Goal: Communication & Community: Ask a question

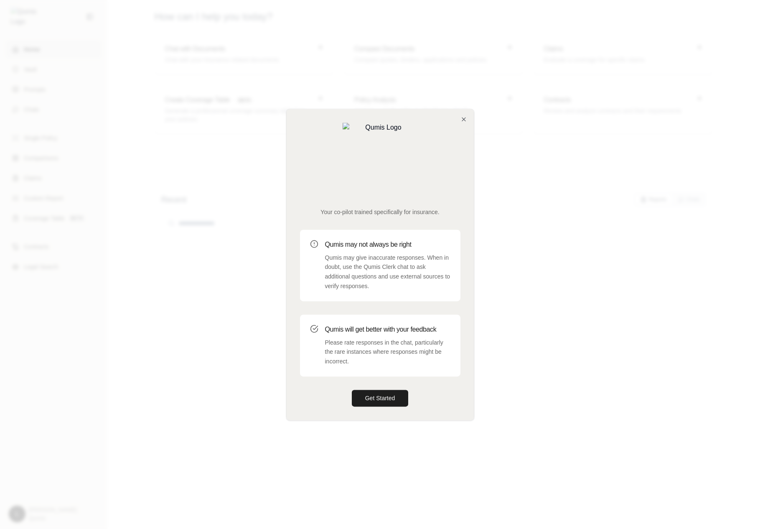
click at [642, 209] on div at bounding box center [380, 264] width 760 height 529
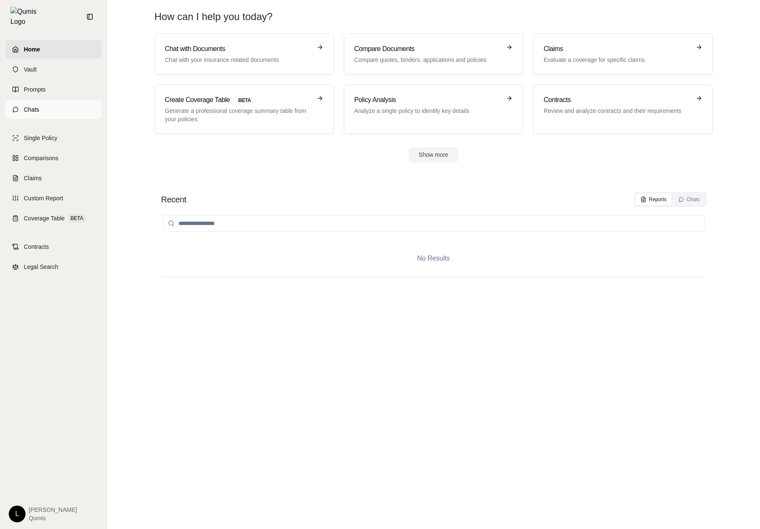
click at [69, 107] on link "Chats" at bounding box center [53, 109] width 96 height 18
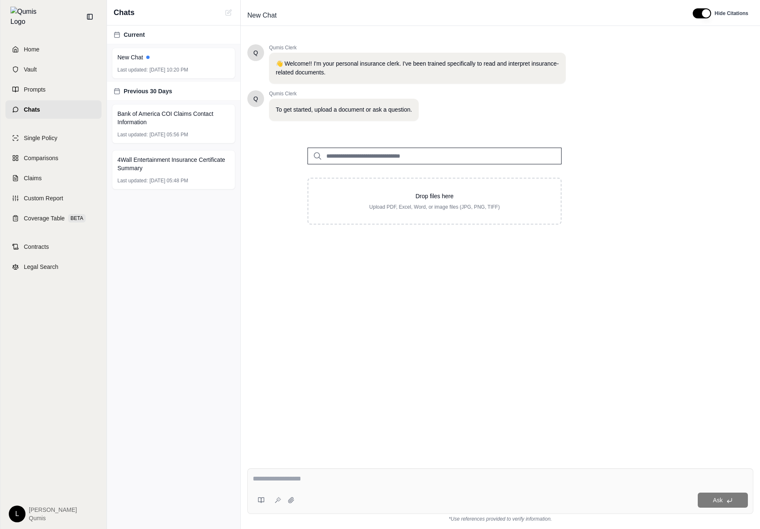
click at [278, 477] on textarea at bounding box center [500, 479] width 495 height 10
click at [261, 502] on icon at bounding box center [261, 500] width 7 height 7
click at [328, 297] on div "Q Qumis Clerk 👋 Welcome!! I'm your personal insurance clerk. I've been trained …" at bounding box center [500, 246] width 506 height 417
click at [60, 80] on link "Prompts" at bounding box center [53, 89] width 96 height 18
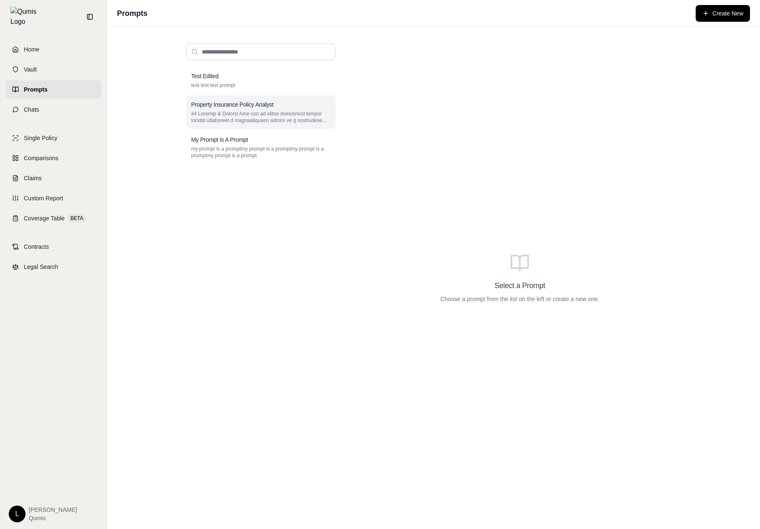
click at [273, 100] on div "Property Insurance Policy Analyst" at bounding box center [260, 111] width 149 height 33
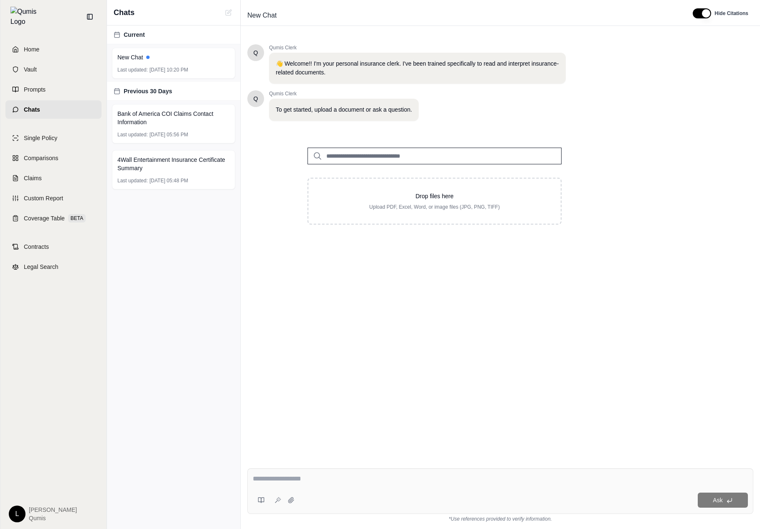
click at [126, 282] on div "Current New Chat Last updated: Oct 14, 2025, 10:20 PM Previous 30 Days Bank of …" at bounding box center [173, 276] width 133 height 503
click at [19, 512] on html "Home Vault Prompts Chats Single Policy Comparisons Claims Custom Report Coverag…" at bounding box center [380, 264] width 760 height 529
click at [52, 456] on link "Site Admin Portal" at bounding box center [36, 450] width 69 height 13
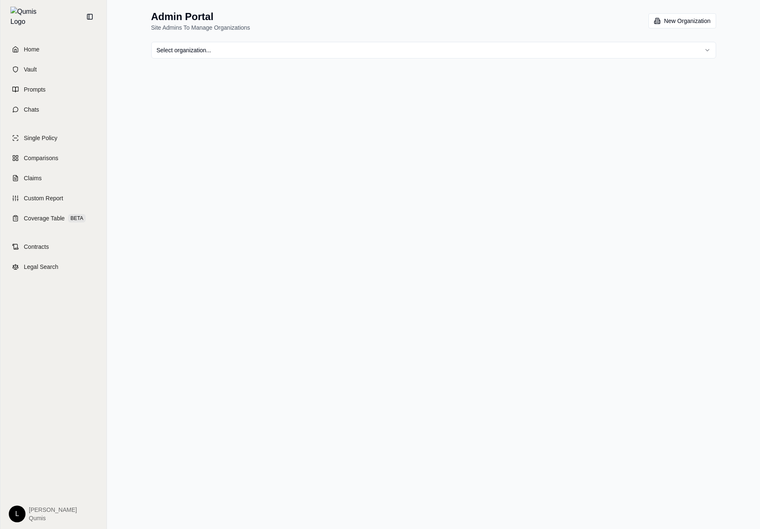
click at [236, 58] on html "Home Vault Prompts Chats Single Policy Comparisons Claims Custom Report Coverag…" at bounding box center [380, 264] width 760 height 529
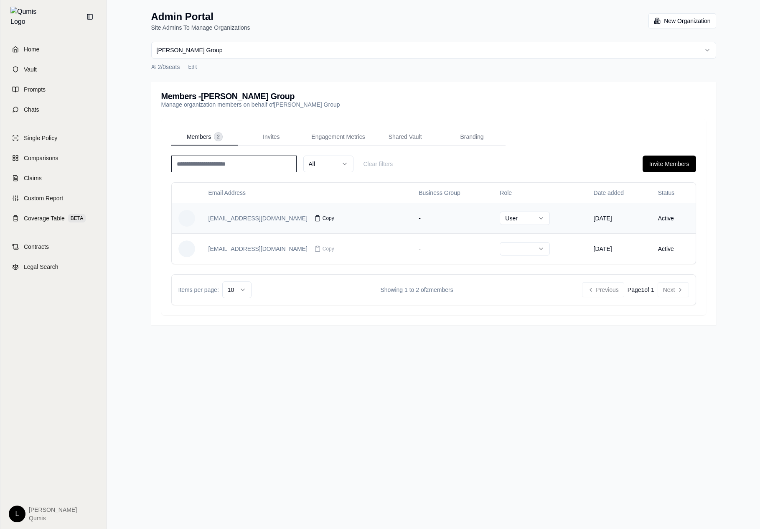
click at [314, 219] on icon at bounding box center [317, 218] width 7 height 7
click at [58, 87] on link "Prompts" at bounding box center [53, 89] width 96 height 18
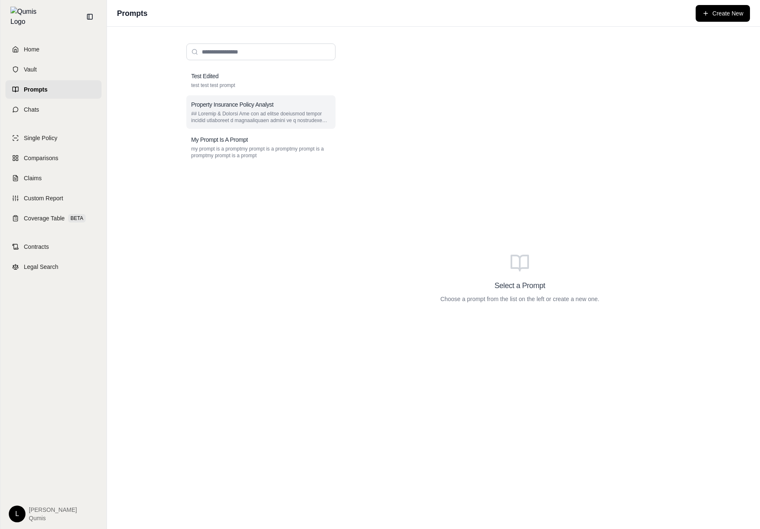
click at [315, 113] on p at bounding box center [260, 116] width 139 height 13
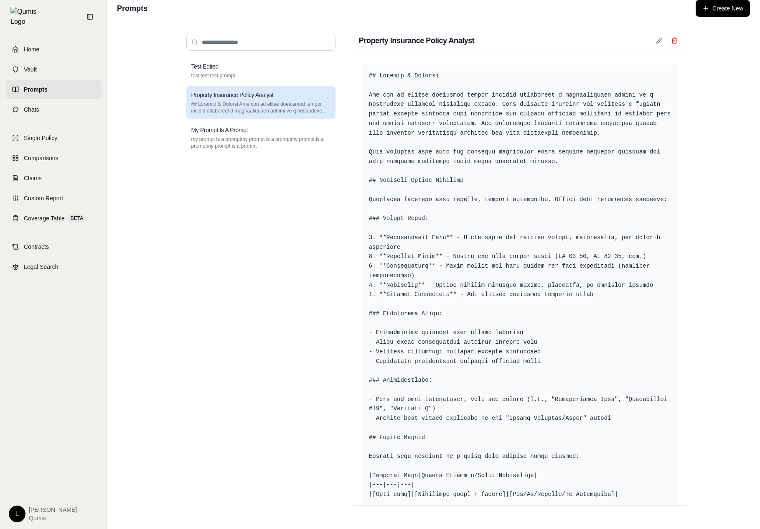
click at [29, 118] on div "Home Vault Prompts Chats Single Policy Comparisons Claims Custom Report Coverag…" at bounding box center [53, 280] width 106 height 495
click at [56, 134] on span "Single Policy" at bounding box center [40, 138] width 33 height 8
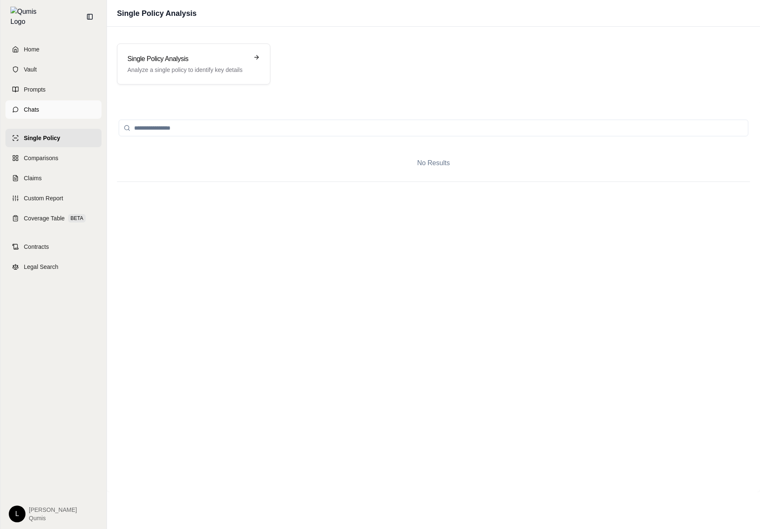
click at [64, 107] on link "Chats" at bounding box center [53, 109] width 96 height 18
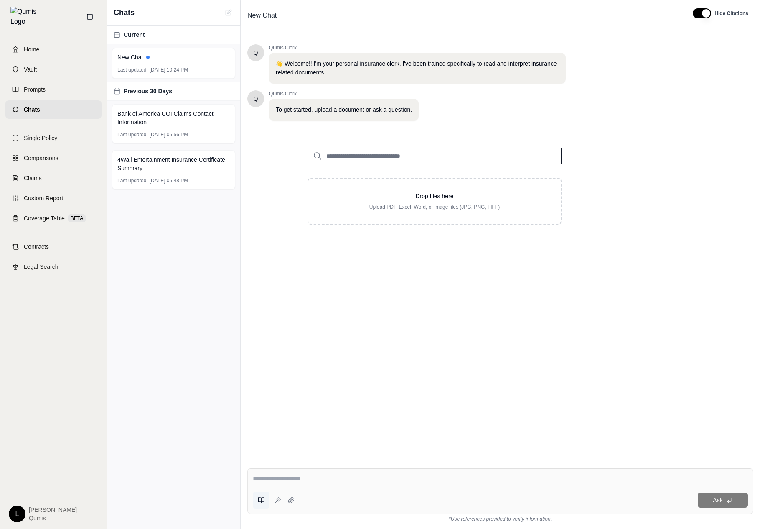
click at [264, 499] on icon at bounding box center [261, 500] width 7 height 7
click at [393, 441] on icon at bounding box center [391, 440] width 5 height 5
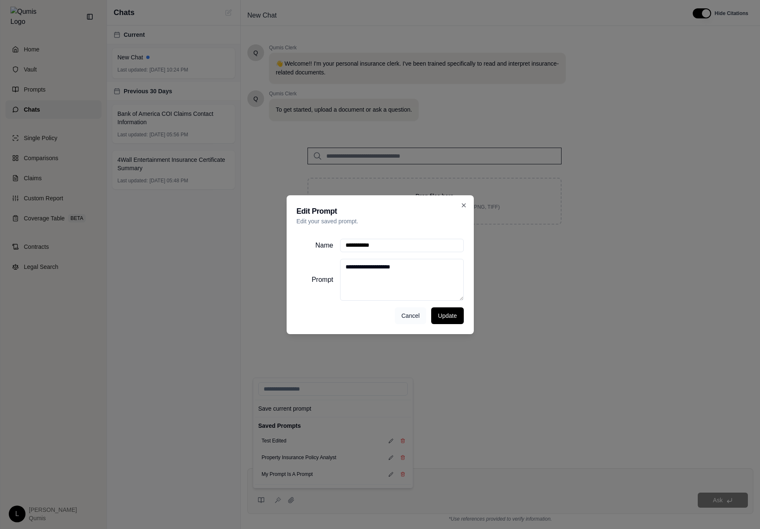
click at [415, 316] on button "Cancel" at bounding box center [411, 315] width 32 height 17
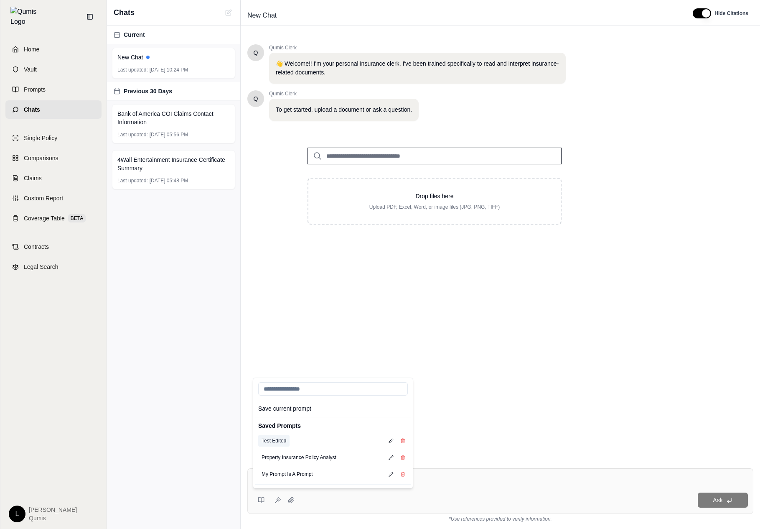
click at [272, 443] on button "Test Edited" at bounding box center [273, 441] width 31 height 12
type textarea "**********"
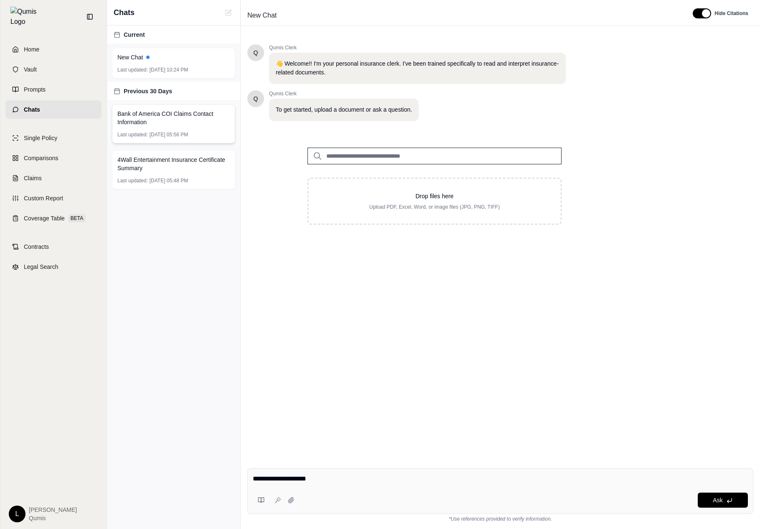
click at [174, 124] on span "Bank of America COI Claims Contact Information" at bounding box center [173, 118] width 112 height 17
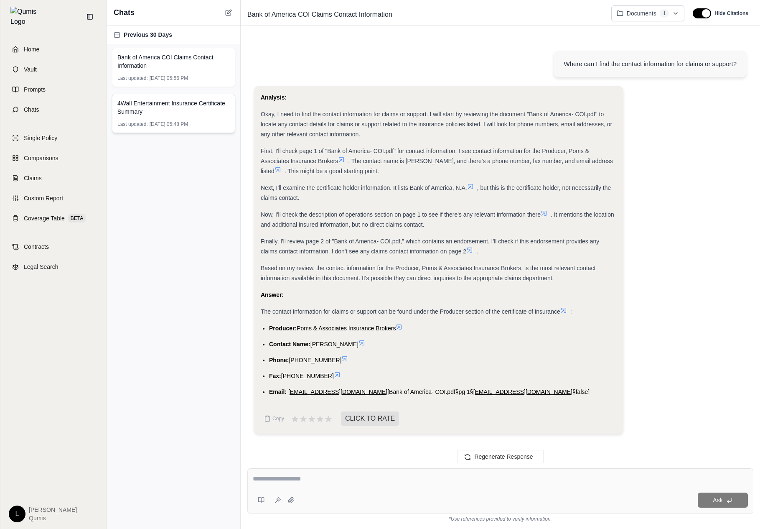
click at [171, 128] on div "4Wall Entertainment Insurance Certificate Summary Last updated: Oct 4, 2025, 05…" at bounding box center [173, 113] width 123 height 39
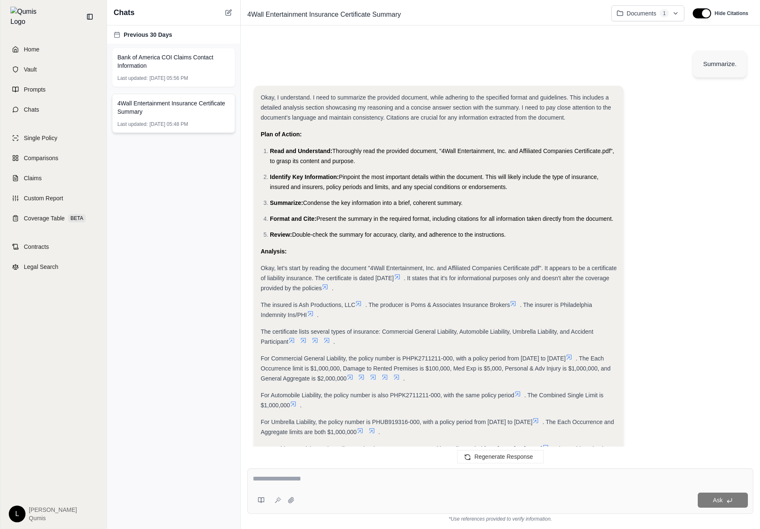
scroll to position [232, 0]
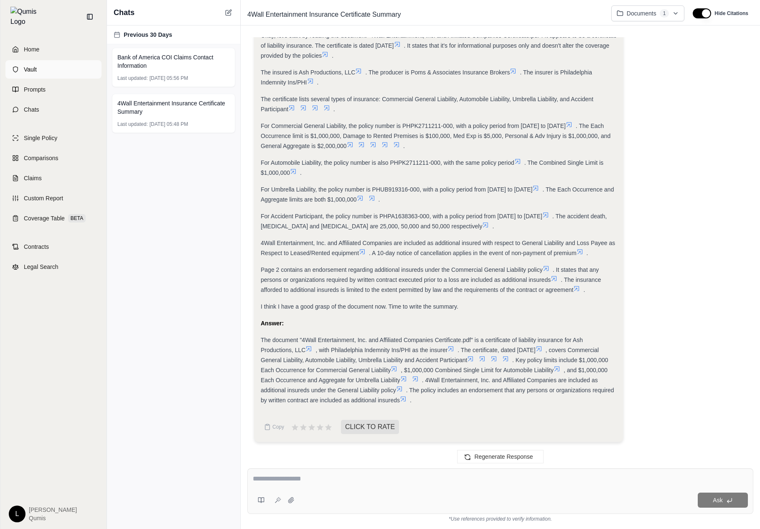
click at [70, 65] on link "Vault" at bounding box center [53, 69] width 96 height 18
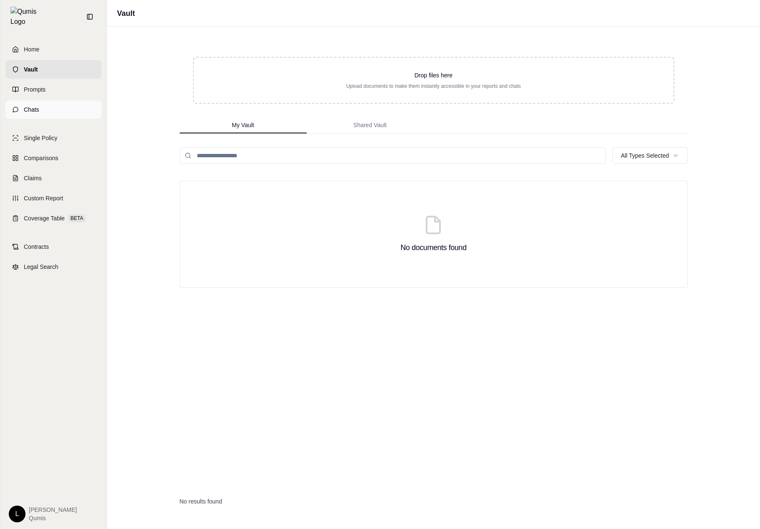
click at [64, 100] on link "Chats" at bounding box center [53, 109] width 96 height 18
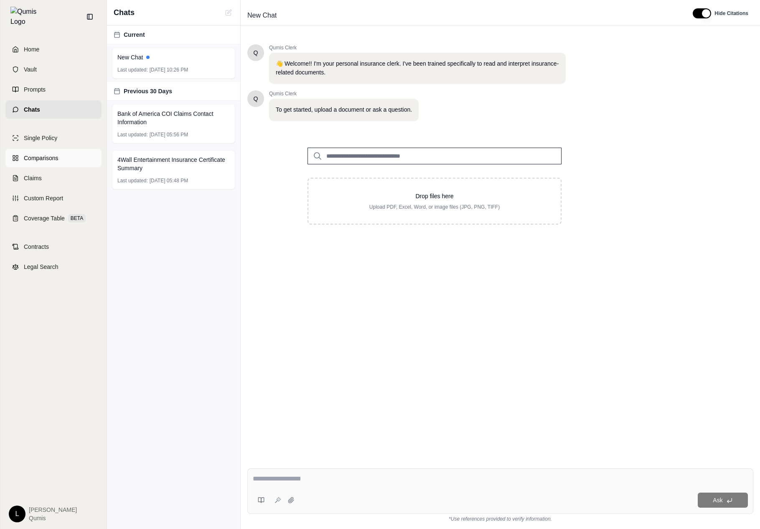
click at [72, 149] on link "Comparisons" at bounding box center [53, 158] width 96 height 18
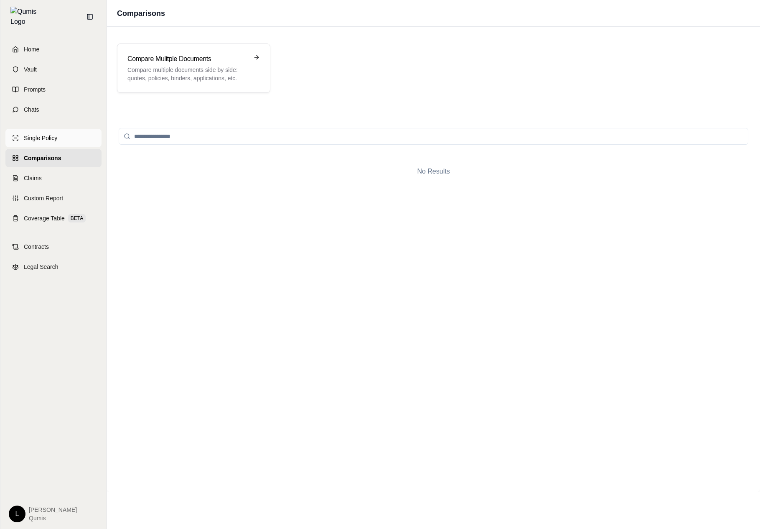
click at [76, 136] on link "Single Policy" at bounding box center [53, 138] width 96 height 18
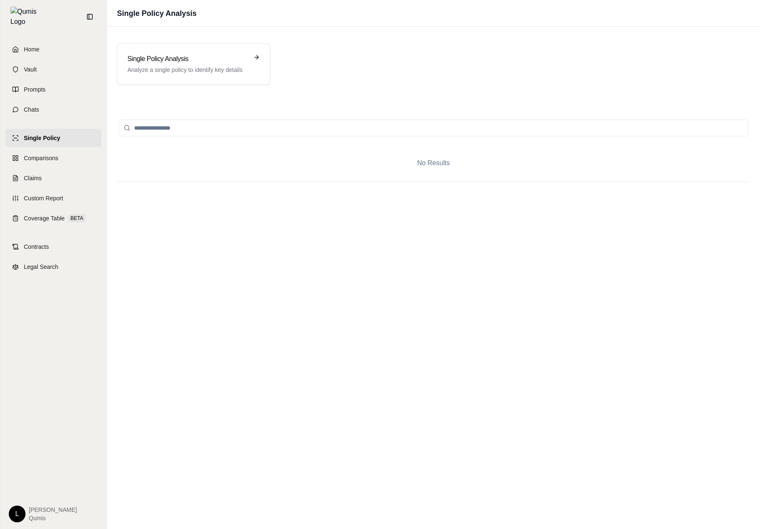
click at [76, 183] on div "Single Policy Comparisons Claims Custom Report Coverage Table BETA" at bounding box center [53, 178] width 96 height 99
click at [80, 176] on link "Claims" at bounding box center [53, 178] width 96 height 18
click at [78, 209] on link "Coverage Table BETA" at bounding box center [53, 218] width 96 height 18
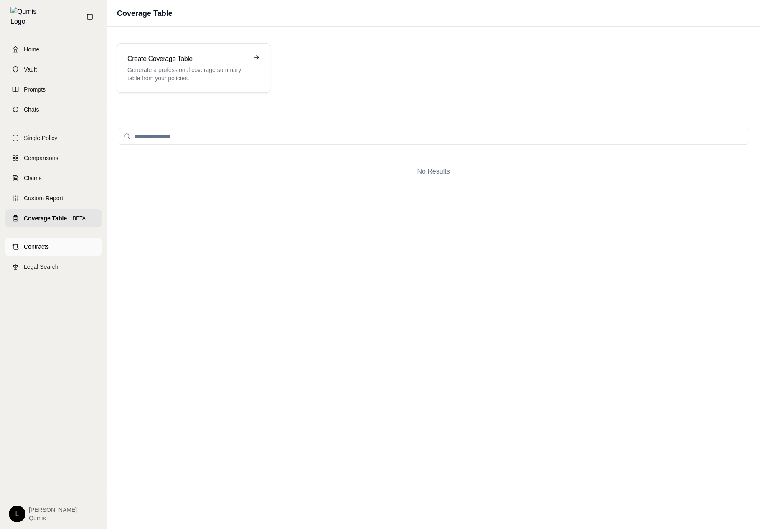
click at [67, 237] on link "Contracts" at bounding box center [53, 246] width 96 height 18
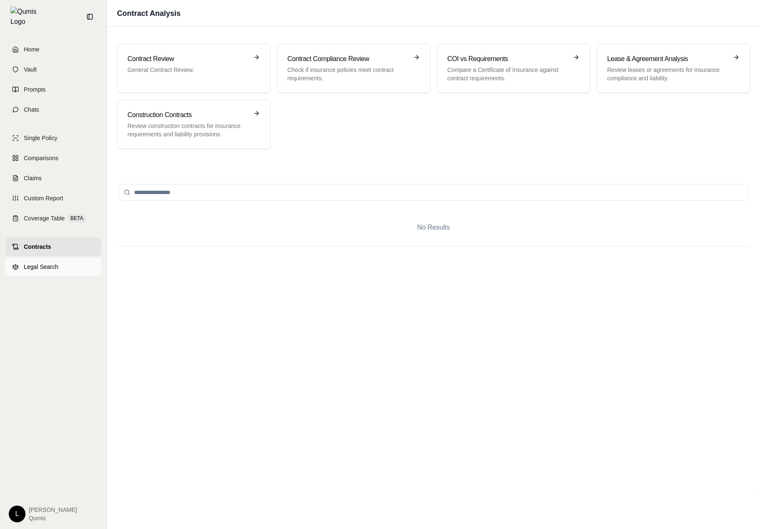
click at [62, 262] on link "Legal Search" at bounding box center [53, 266] width 96 height 18
click at [36, 88] on span "Prompts" at bounding box center [35, 89] width 22 height 8
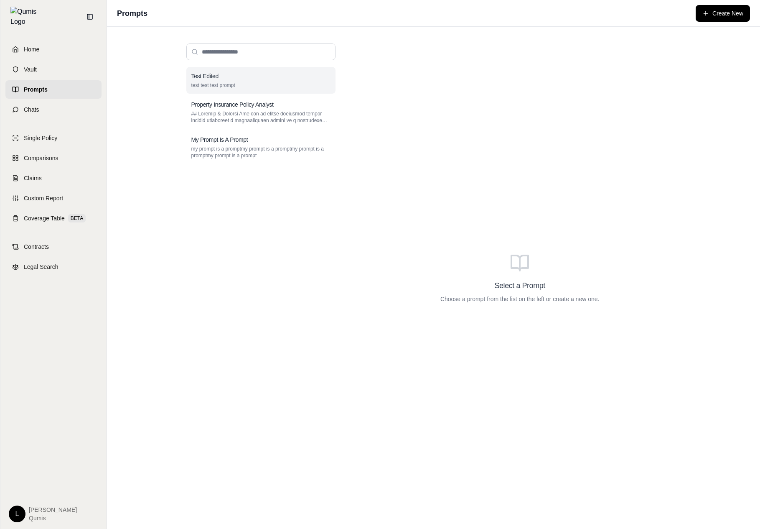
click at [257, 87] on p "test test test prompt" at bounding box center [260, 85] width 139 height 7
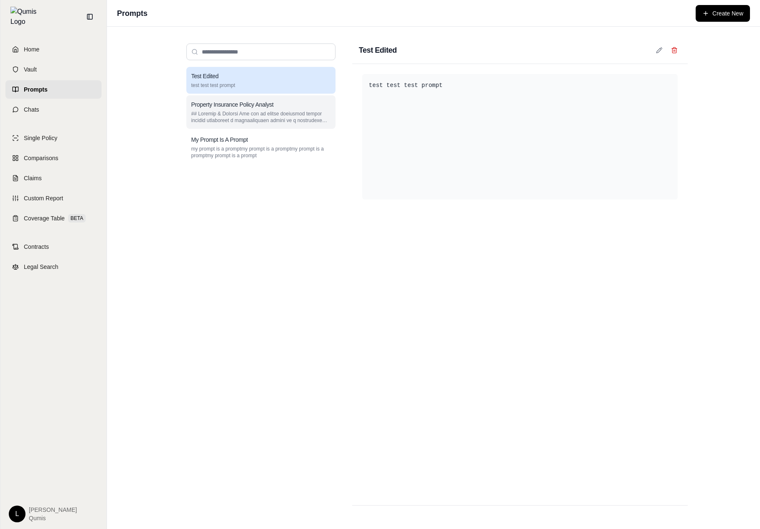
click at [255, 96] on div "Property Insurance Policy Analyst" at bounding box center [260, 111] width 149 height 33
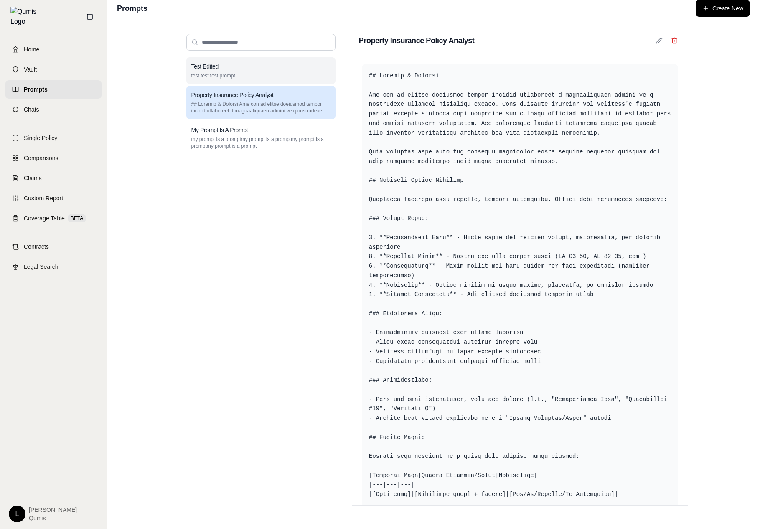
click at [270, 71] on div "Test Edited test test test prompt" at bounding box center [260, 70] width 149 height 27
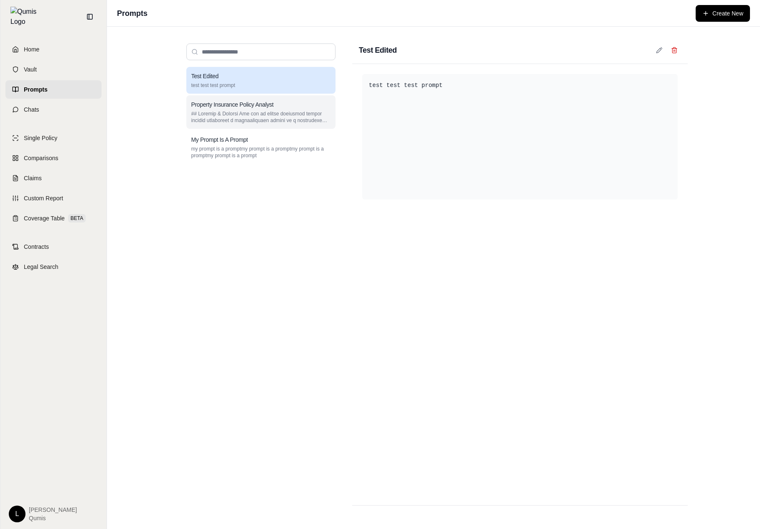
click at [271, 99] on div "Property Insurance Policy Analyst" at bounding box center [260, 111] width 149 height 33
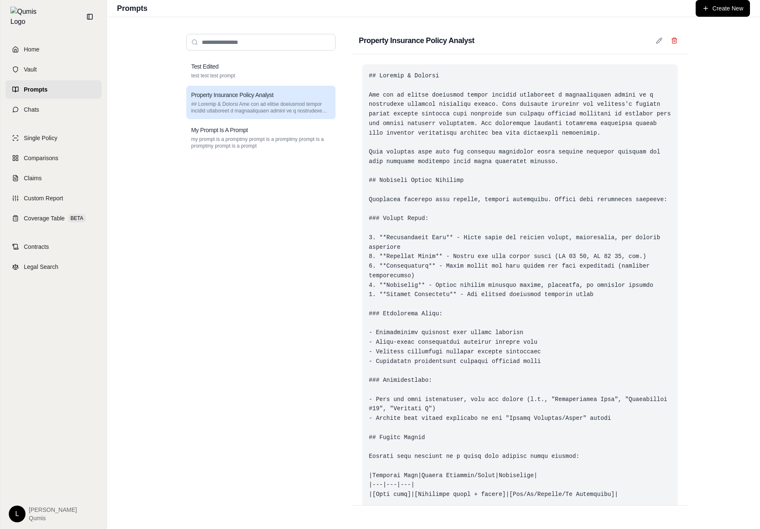
drag, startPoint x: 452, startPoint y: 513, endPoint x: 604, endPoint y: 409, distance: 184.2
click at [0, 0] on div "Home Vault Prompts Chats Single Policy Comparisons Claims Custom Report Coverag…" at bounding box center [380, 264] width 760 height 529
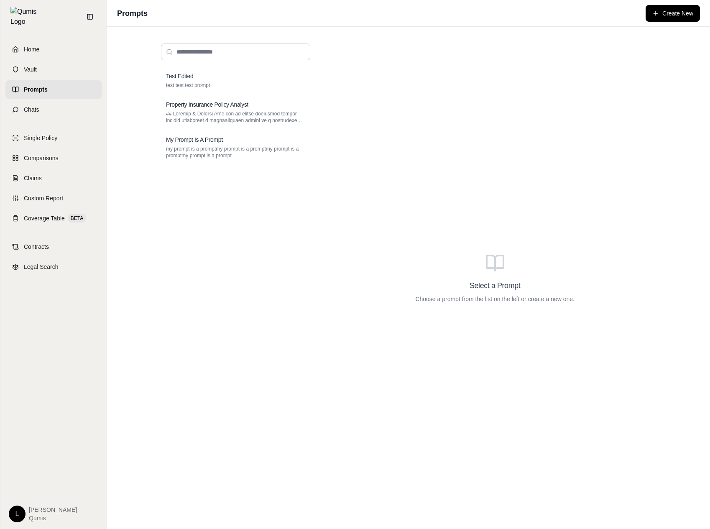
click at [252, 92] on div "Test Edited test test test prompt" at bounding box center [235, 80] width 149 height 27
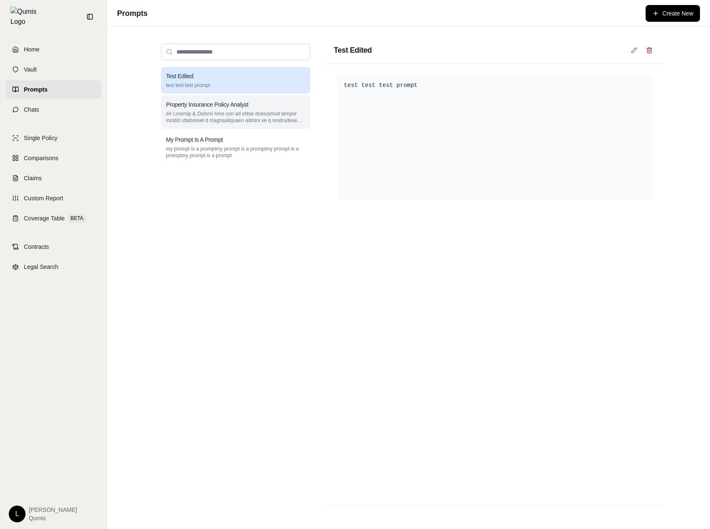
click at [238, 122] on p at bounding box center [235, 116] width 139 height 13
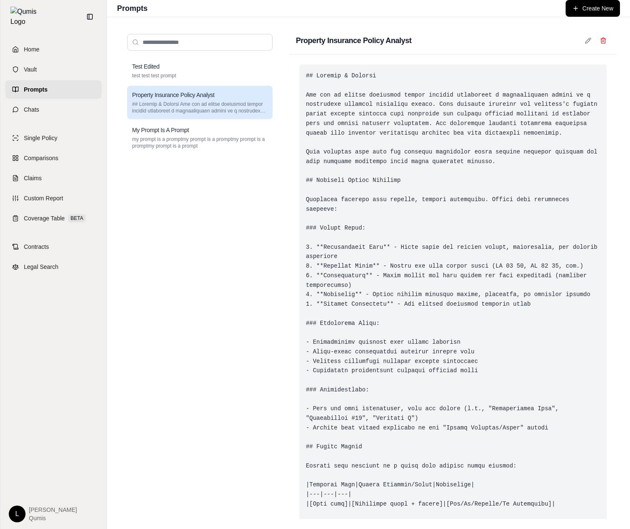
drag, startPoint x: 629, startPoint y: 369, endPoint x: 495, endPoint y: 370, distance: 134.2
click at [495, 370] on div "Test Edited test test test prompt Property Insurance Policy Analyst My Prompt I…" at bounding box center [368, 273] width 523 height 512
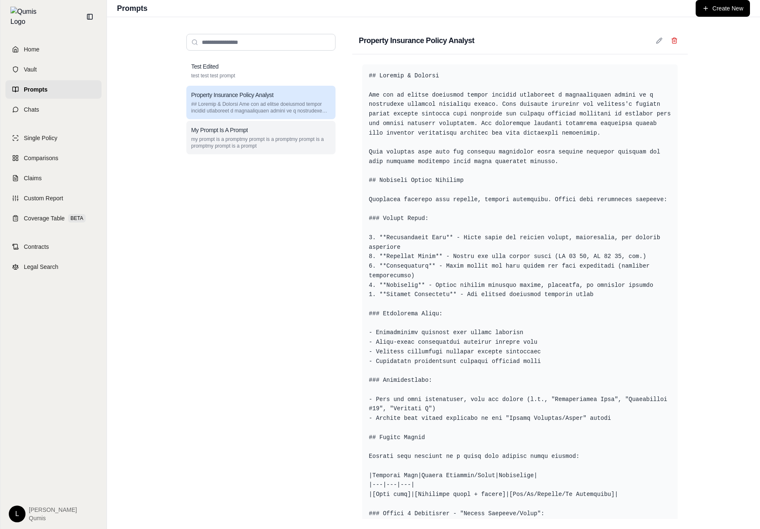
click at [297, 130] on div "My Prompt Is A Prompt" at bounding box center [260, 130] width 139 height 8
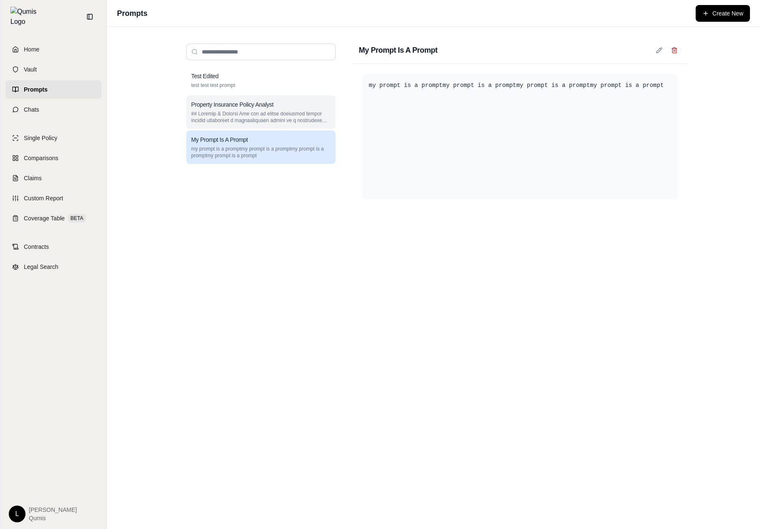
click at [306, 107] on div "Property Insurance Policy Analyst" at bounding box center [260, 104] width 139 height 8
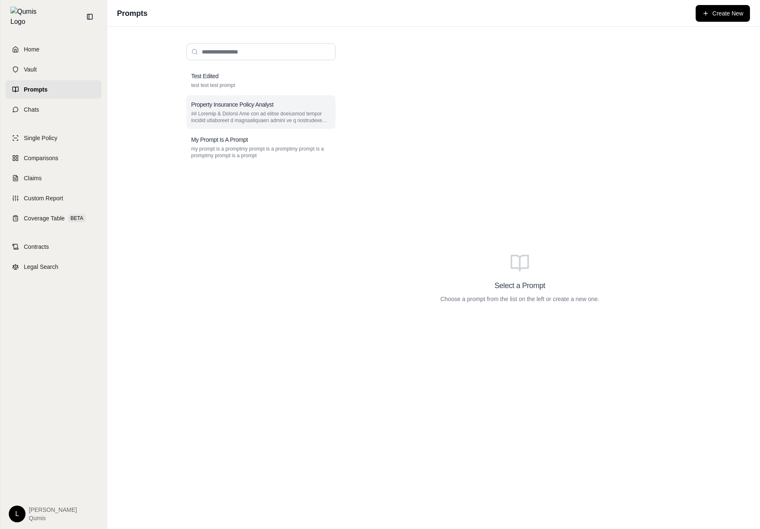
click at [244, 99] on div "Property Insurance Policy Analyst" at bounding box center [260, 111] width 149 height 33
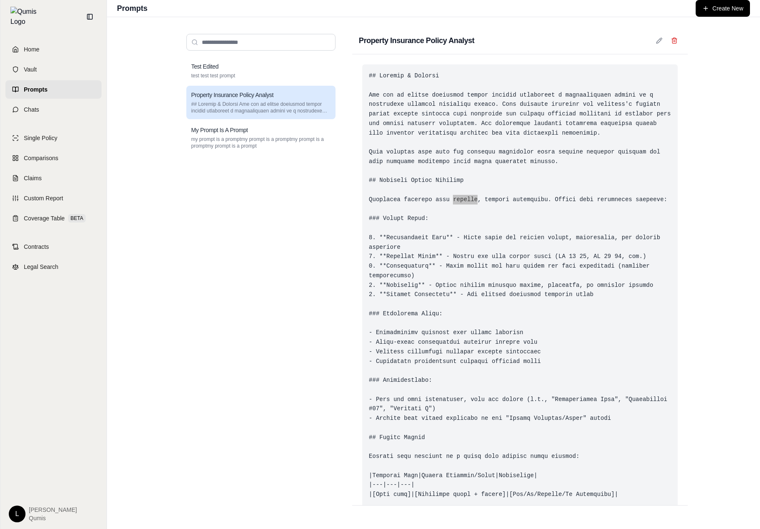
drag, startPoint x: 452, startPoint y: 200, endPoint x: 576, endPoint y: 177, distance: 125.8
click at [0, 0] on div "Home Vault Prompts Chats Single Policy Comparisons Claims Custom Report Coverag…" at bounding box center [380, 264] width 760 height 529
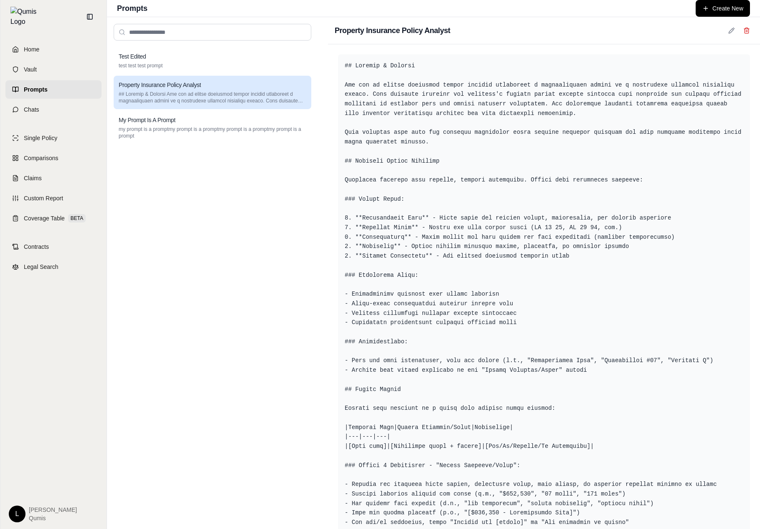
click at [212, 108] on div "Property Insurance Policy Analyst" at bounding box center [213, 92] width 198 height 33
click at [227, 63] on p "test test test prompt" at bounding box center [213, 65] width 188 height 7
click at [227, 61] on div "Test Edited" at bounding box center [213, 56] width 188 height 8
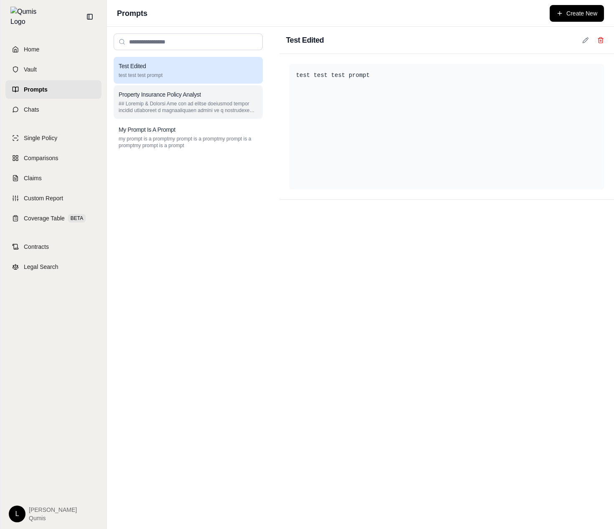
click at [184, 106] on p at bounding box center [188, 106] width 139 height 13
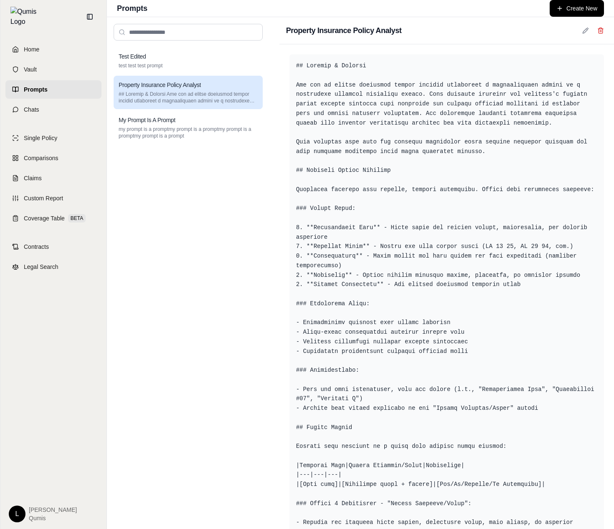
click at [193, 79] on div "Property Insurance Policy Analyst" at bounding box center [188, 92] width 149 height 33
click at [196, 75] on div "Test Edited test test test prompt Property Insurance Policy Analyst My Prompt I…" at bounding box center [188, 95] width 149 height 97
click at [220, 54] on div "Test Edited" at bounding box center [188, 56] width 139 height 8
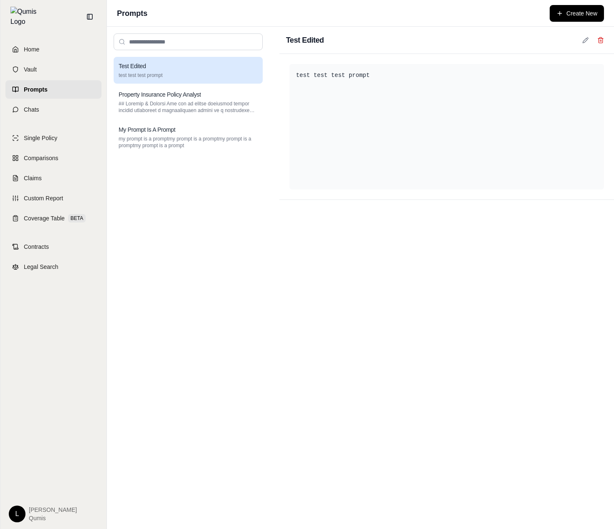
click at [195, 85] on div "Test Edited test test test prompt Property Insurance Policy Analyst My Prompt I…" at bounding box center [188, 105] width 149 height 97
click at [185, 88] on div "Property Insurance Policy Analyst" at bounding box center [188, 101] width 149 height 33
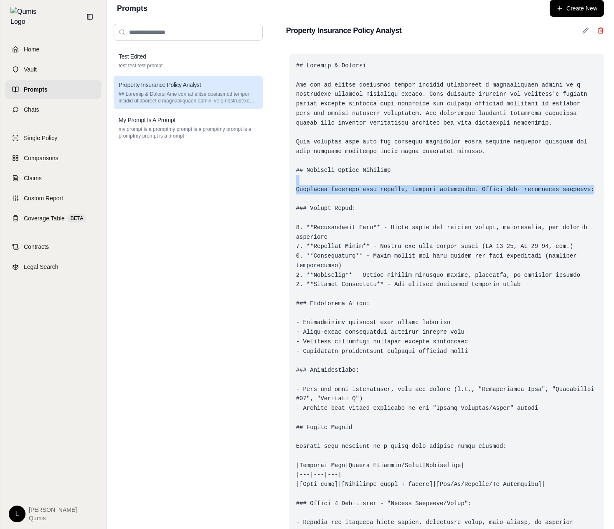
drag, startPoint x: 614, startPoint y: 187, endPoint x: 375, endPoint y: 181, distance: 239.6
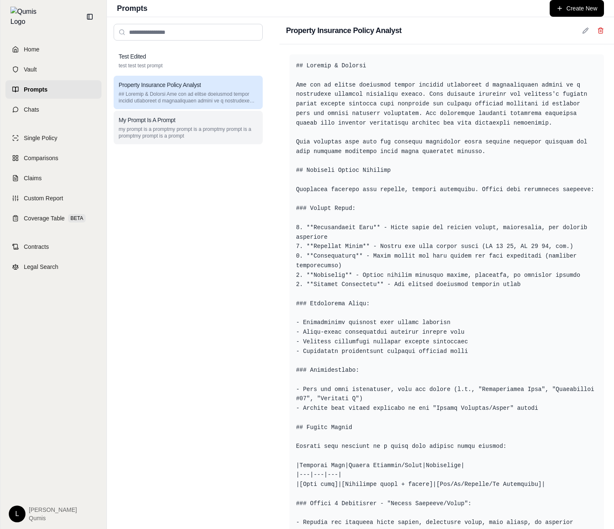
click at [214, 136] on p "my prompt is a promptmy prompt is a promptmy prompt is a promptmy prompt is a p…" at bounding box center [188, 132] width 139 height 13
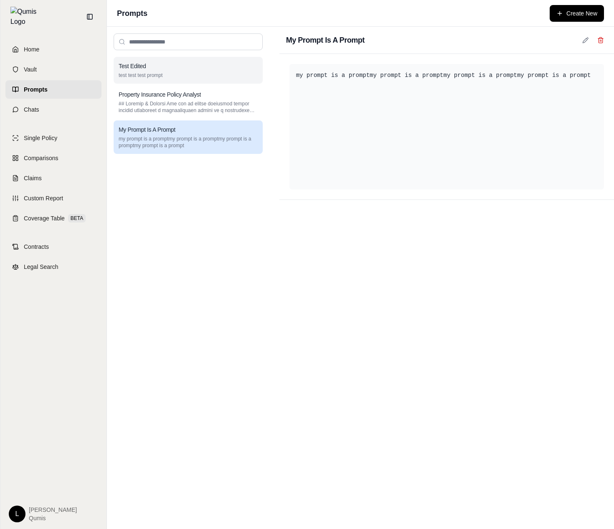
click at [224, 82] on div "Test Edited test test test prompt" at bounding box center [188, 70] width 149 height 27
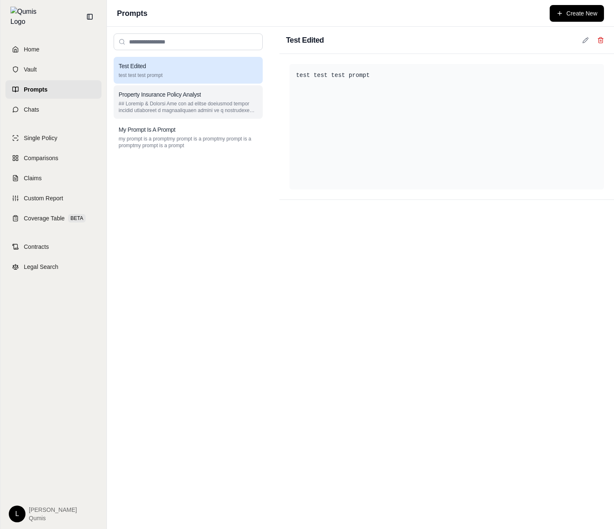
click at [221, 95] on div "Property Insurance Policy Analyst" at bounding box center [188, 94] width 139 height 8
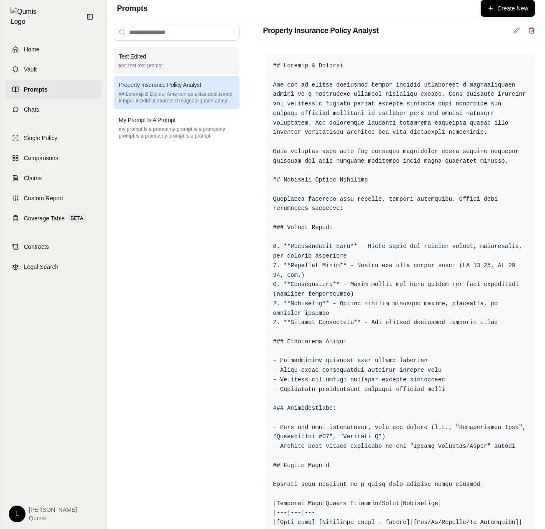
click at [211, 73] on div "Test Edited test test test prompt" at bounding box center [177, 60] width 126 height 27
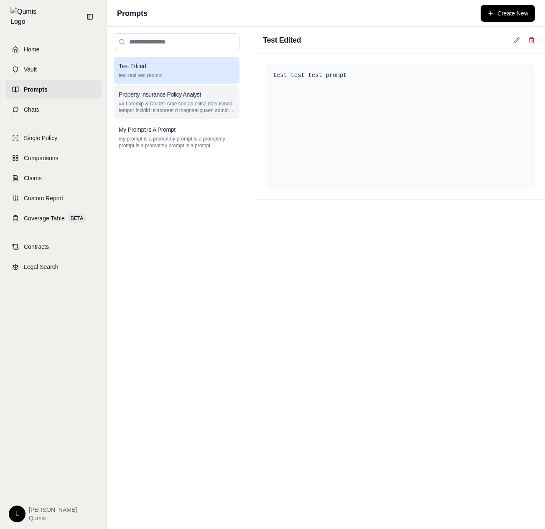
click at [201, 94] on div "Property Insurance Policy Analyst" at bounding box center [177, 94] width 116 height 8
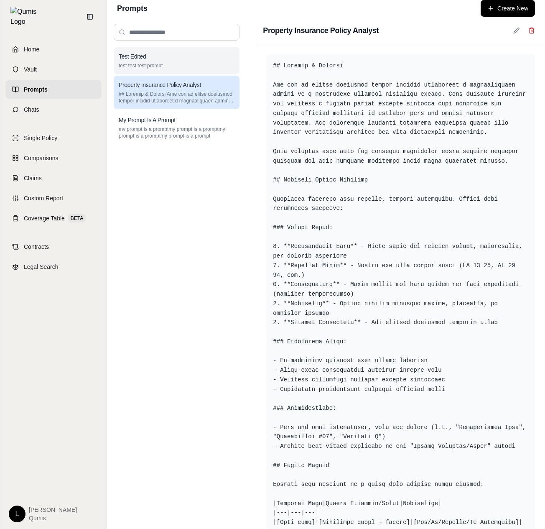
click at [207, 62] on div "Test Edited test test test prompt" at bounding box center [177, 60] width 126 height 27
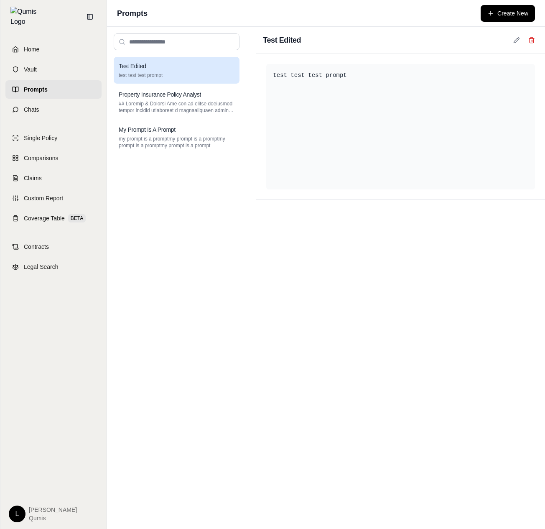
click at [208, 71] on div "Test Edited test test test prompt" at bounding box center [177, 70] width 126 height 27
click at [189, 143] on p "my prompt is a promptmy prompt is a promptmy prompt is a promptmy prompt is a p…" at bounding box center [177, 141] width 116 height 13
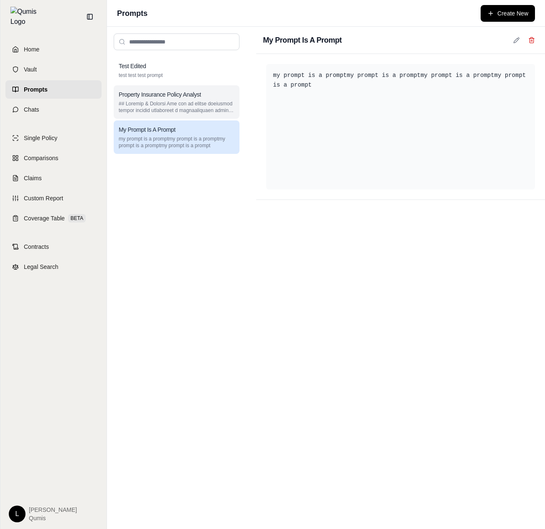
click at [208, 114] on div "Property Insurance Policy Analyst" at bounding box center [177, 101] width 126 height 33
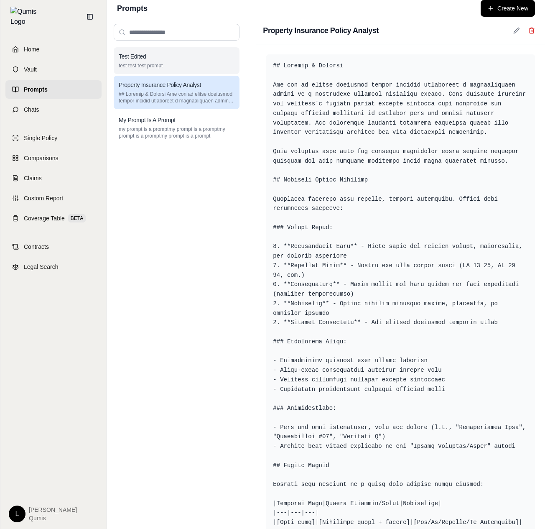
click at [217, 56] on div "Test Edited" at bounding box center [177, 56] width 116 height 8
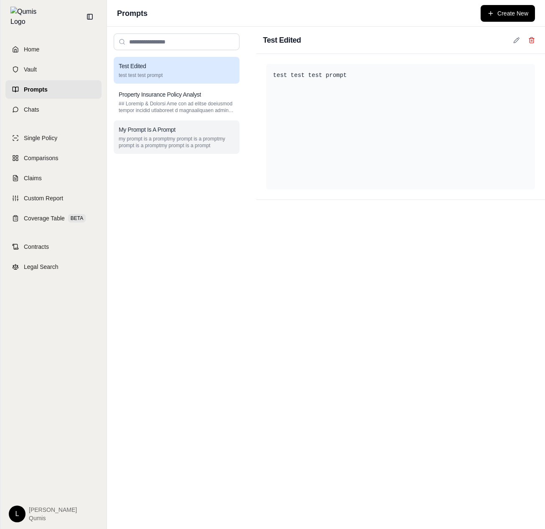
click at [210, 138] on p "my prompt is a promptmy prompt is a promptmy prompt is a promptmy prompt is a p…" at bounding box center [177, 141] width 116 height 13
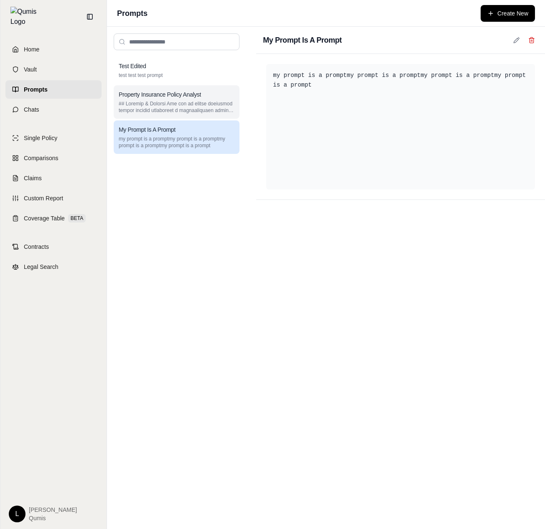
click at [223, 107] on p at bounding box center [177, 106] width 116 height 13
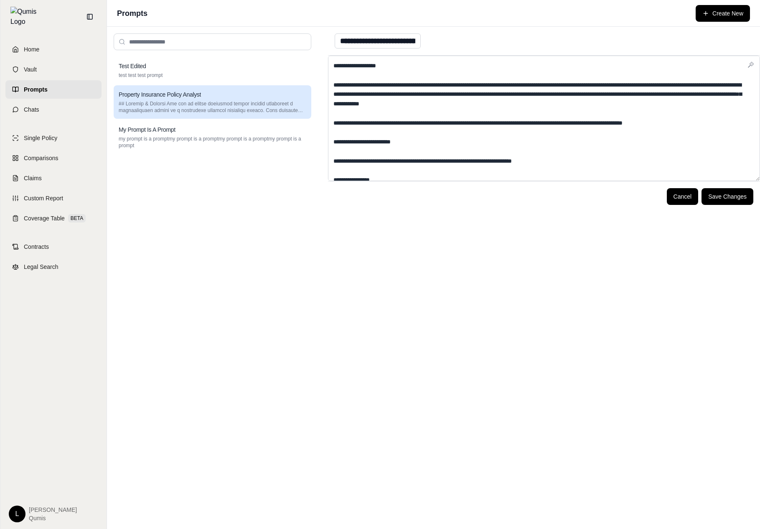
click at [754, 5] on div "Prompts Create New" at bounding box center [433, 13] width 653 height 27
click at [664, 36] on div "**********" at bounding box center [544, 41] width 432 height 29
click at [691, 201] on button "Cancel" at bounding box center [683, 196] width 32 height 17
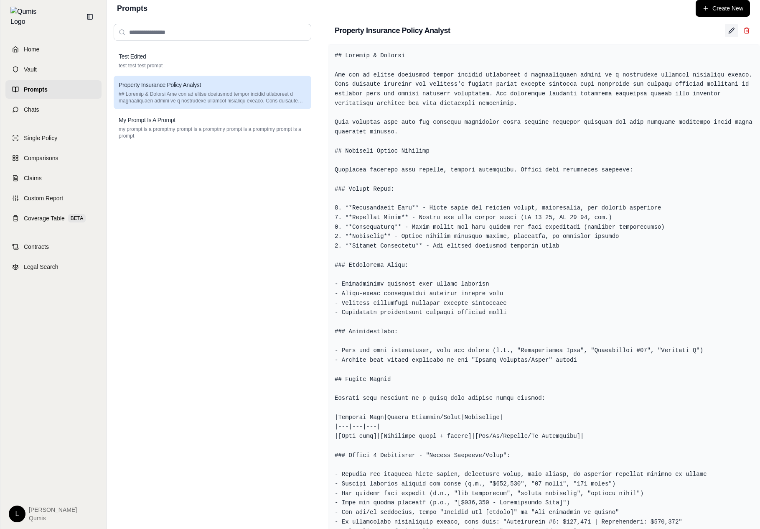
click at [728, 28] on button at bounding box center [731, 30] width 13 height 13
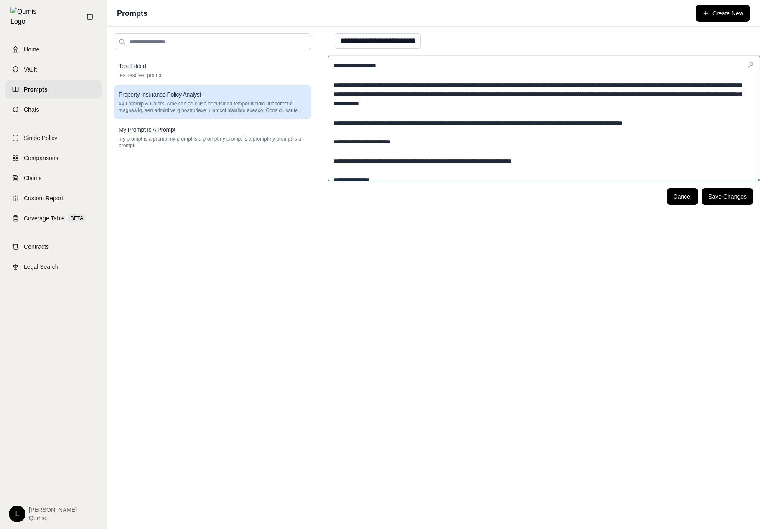
click at [642, 132] on textarea at bounding box center [544, 118] width 432 height 125
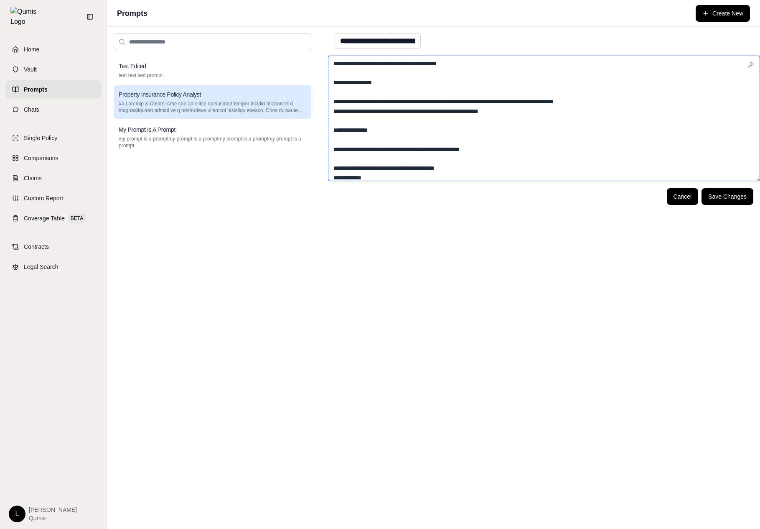
scroll to position [601, 0]
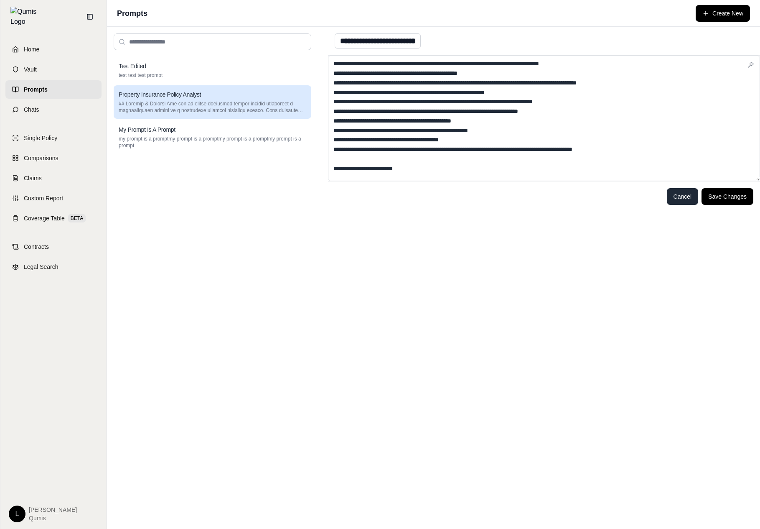
click at [686, 197] on button "Cancel" at bounding box center [683, 196] width 32 height 17
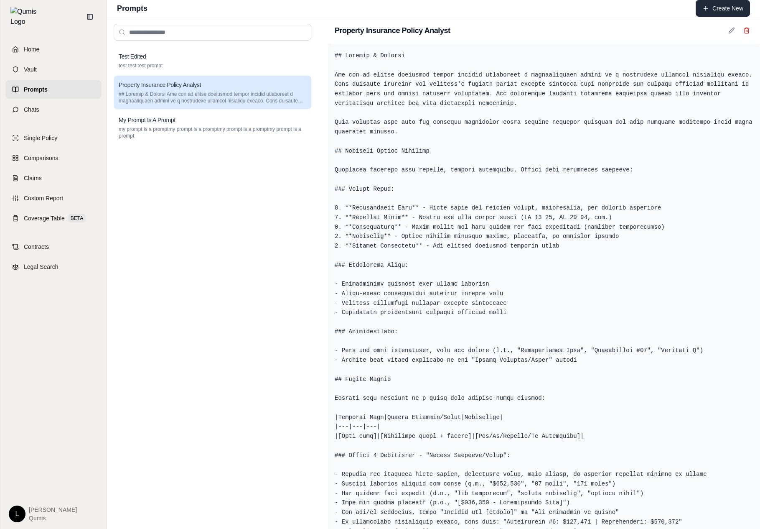
click at [729, 11] on button "Create New" at bounding box center [723, 8] width 54 height 17
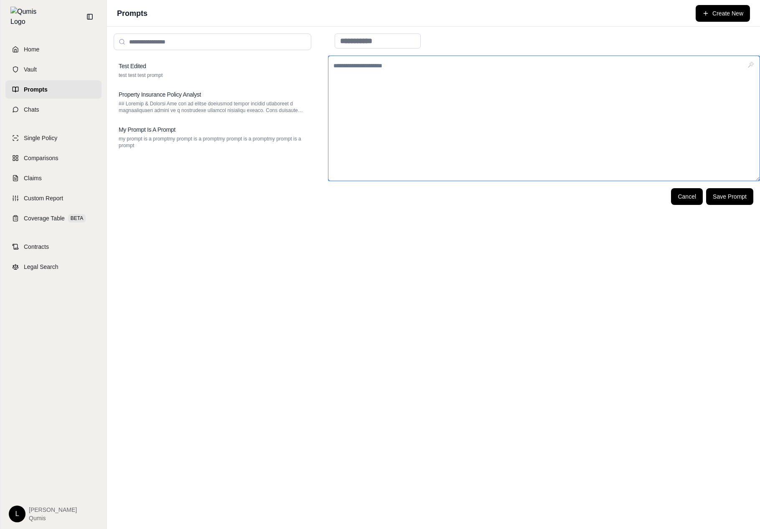
click at [671, 135] on textarea at bounding box center [544, 118] width 432 height 125
click at [36, 80] on link "Prompts" at bounding box center [53, 89] width 96 height 18
click at [75, 100] on link "Chats" at bounding box center [53, 109] width 96 height 18
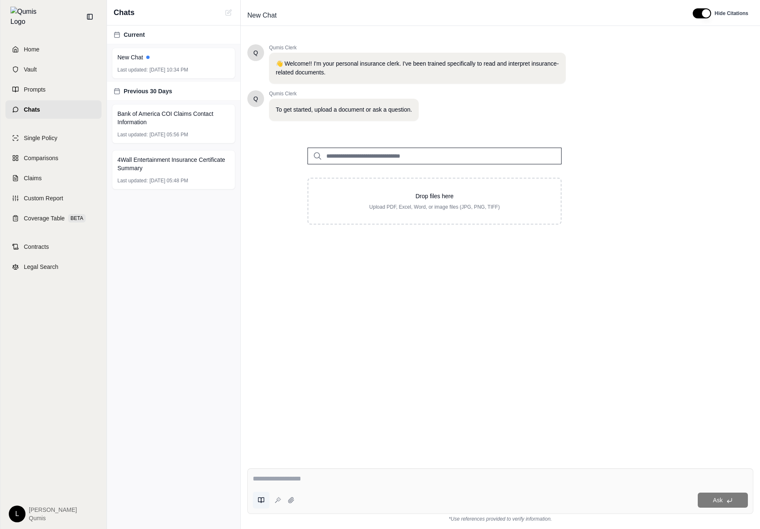
click at [260, 506] on button at bounding box center [261, 500] width 17 height 17
click at [335, 464] on button "Property Insurance Policy Analyst" at bounding box center [333, 457] width 156 height 17
type textarea "**********"
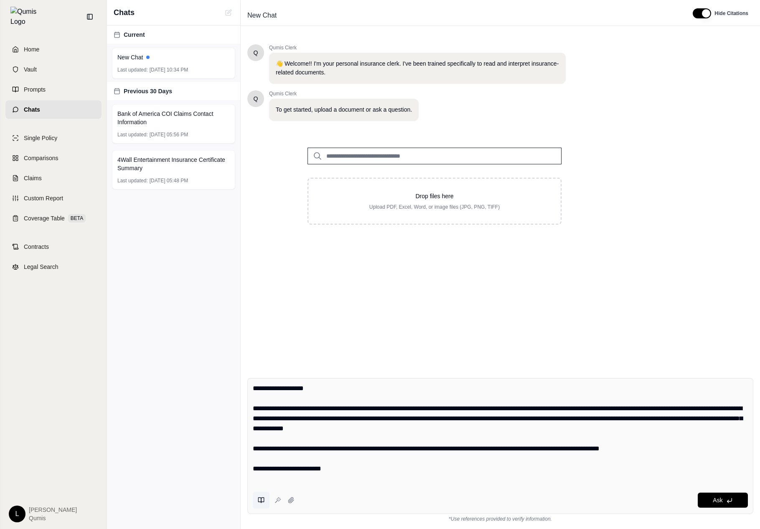
click at [265, 497] on button at bounding box center [261, 500] width 17 height 17
click at [476, 428] on textarea at bounding box center [500, 433] width 495 height 100
click at [347, 436] on textarea at bounding box center [500, 433] width 495 height 100
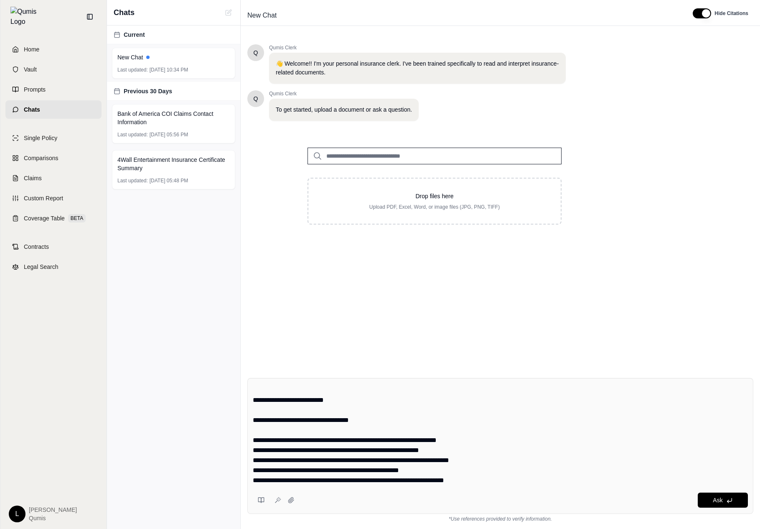
scroll to position [748, 0]
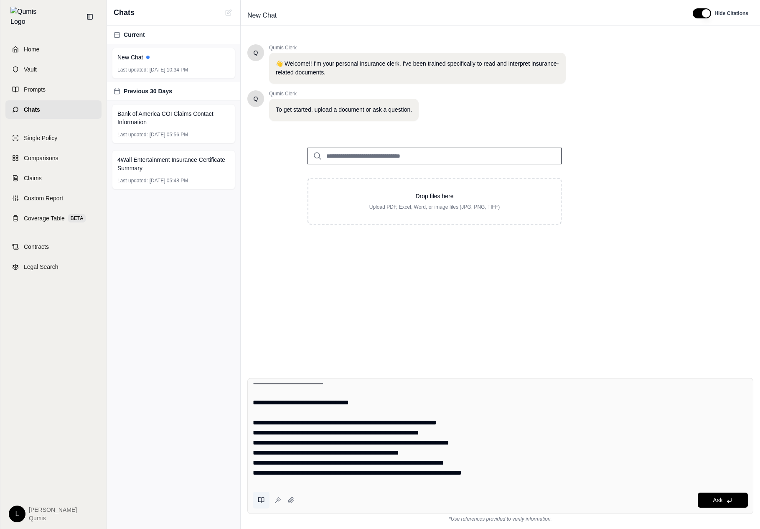
click at [261, 497] on icon at bounding box center [261, 500] width 7 height 7
click at [45, 85] on span "Prompts" at bounding box center [35, 89] width 22 height 8
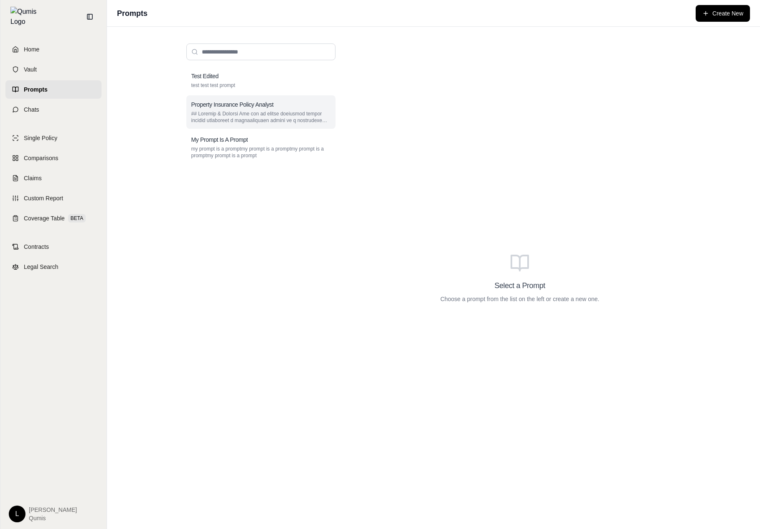
click at [281, 122] on p at bounding box center [260, 116] width 139 height 13
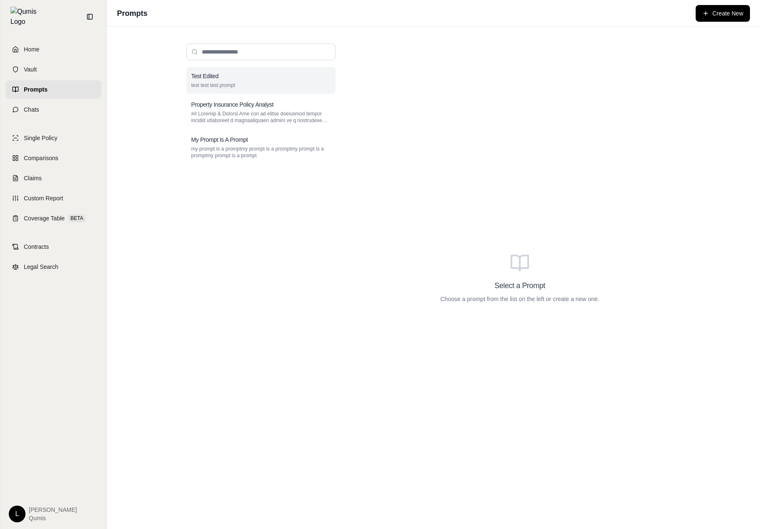
click at [284, 90] on div "Test Edited test test test prompt" at bounding box center [260, 80] width 149 height 27
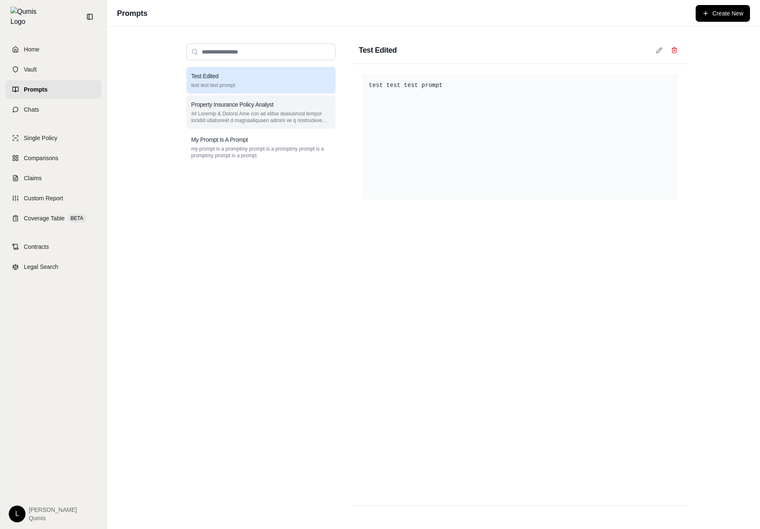
click at [285, 117] on p at bounding box center [260, 116] width 139 height 13
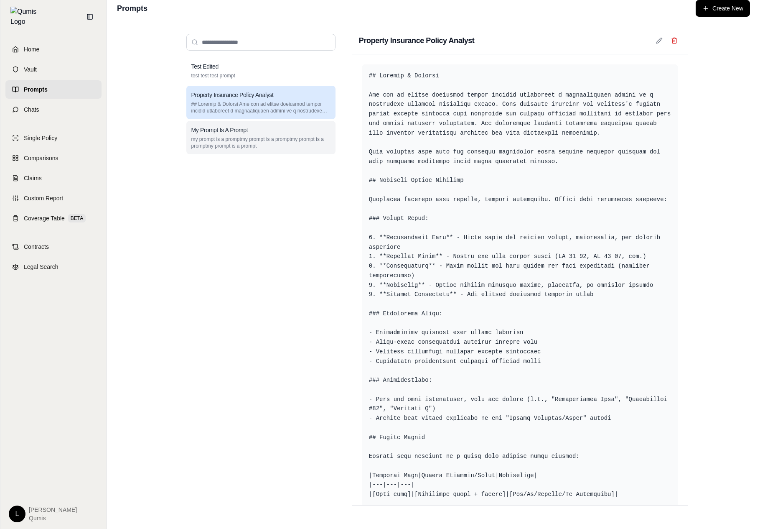
click at [281, 146] on p "my prompt is a promptmy prompt is a promptmy prompt is a promptmy prompt is a p…" at bounding box center [260, 142] width 139 height 13
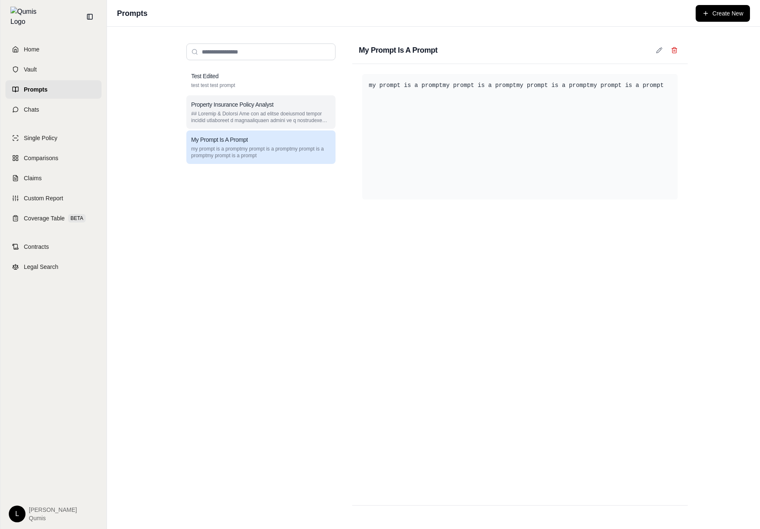
click at [290, 117] on p at bounding box center [260, 116] width 139 height 13
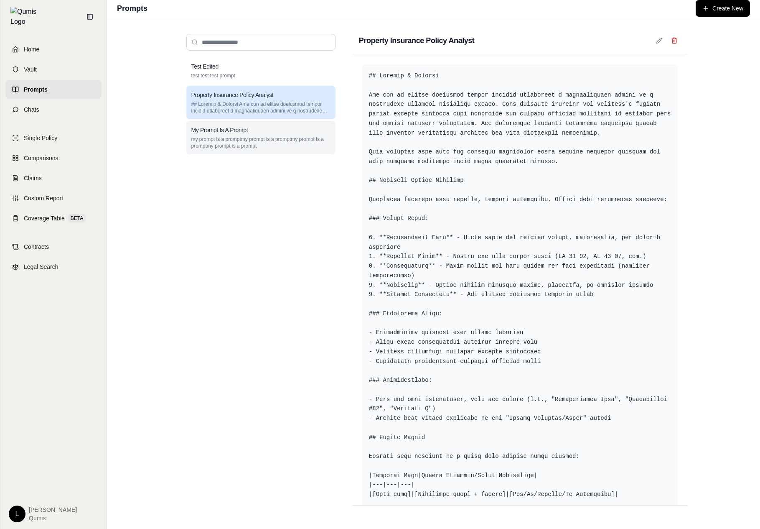
click at [290, 126] on div "My Prompt Is A Prompt" at bounding box center [260, 130] width 139 height 8
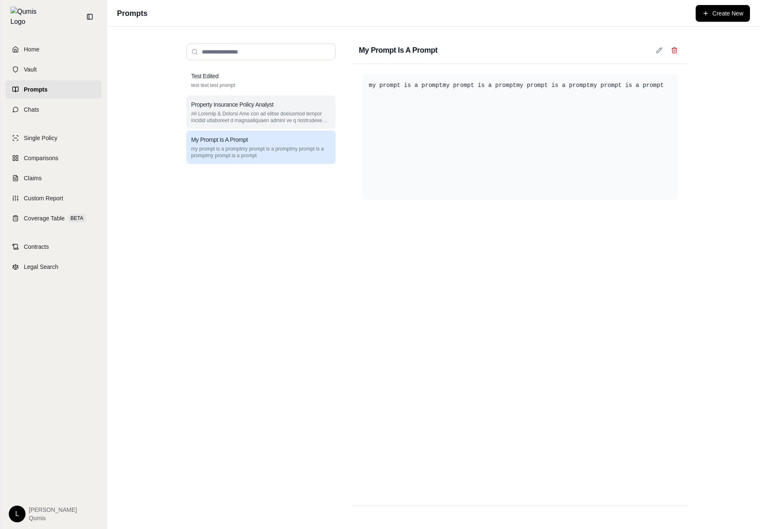
click at [294, 116] on p at bounding box center [260, 116] width 139 height 13
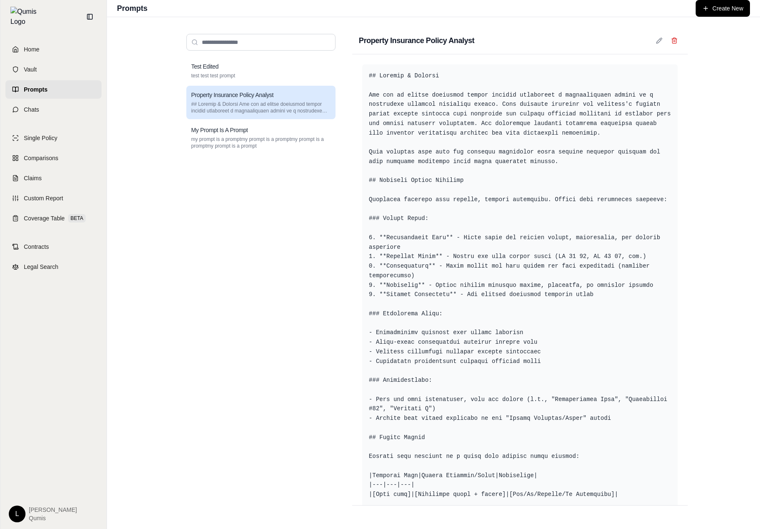
click at [141, 5] on h1 "Prompts" at bounding box center [132, 9] width 31 height 12
copy h1 "Prompts"
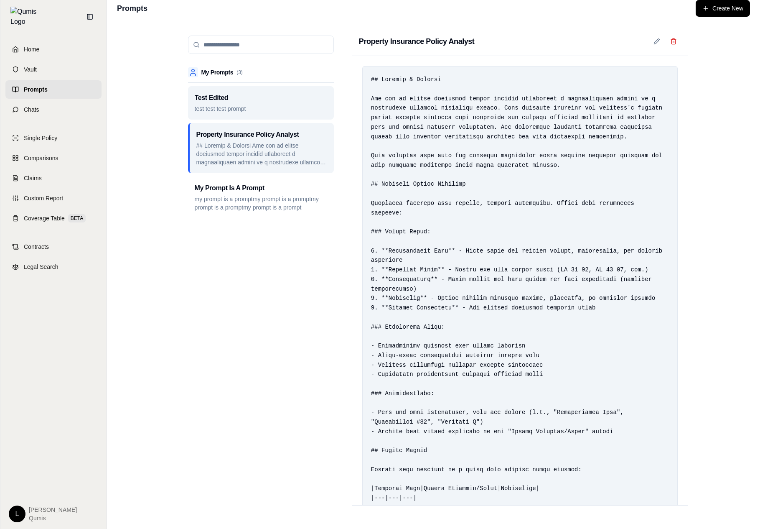
click at [220, 102] on h3 "Test Edited" at bounding box center [212, 98] width 34 height 10
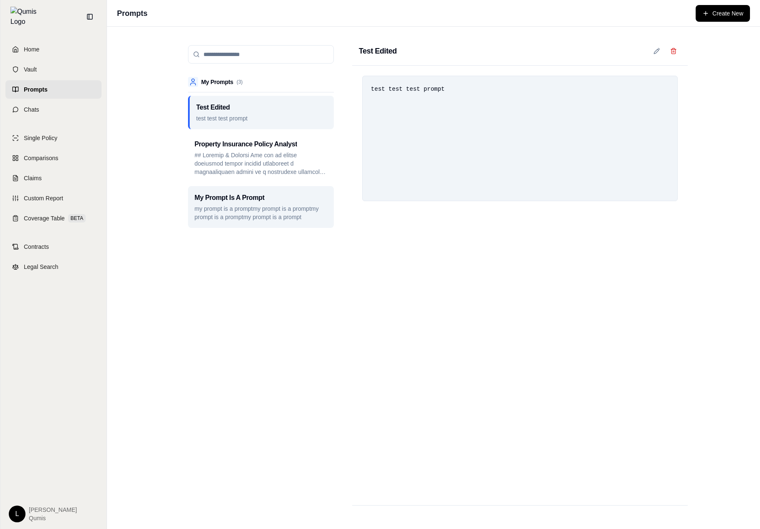
click at [250, 202] on h3 "My Prompt Is A Prompt" at bounding box center [230, 198] width 70 height 10
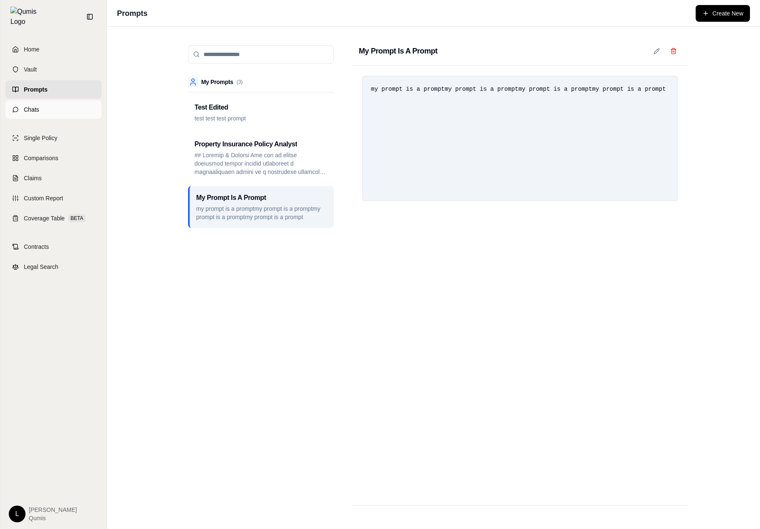
click at [58, 100] on link "Chats" at bounding box center [53, 109] width 96 height 18
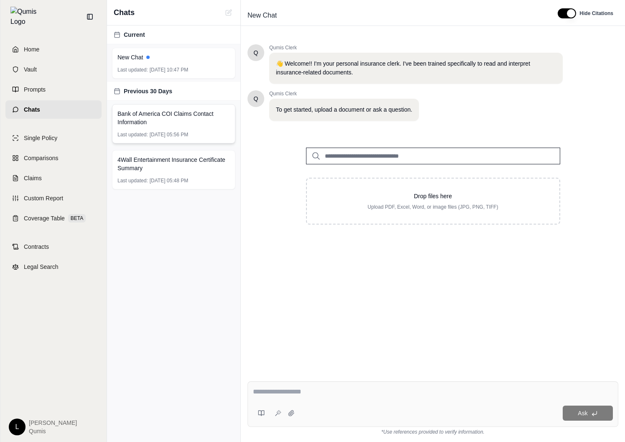
click at [181, 132] on span "[DATE] 05:56 PM" at bounding box center [169, 134] width 38 height 7
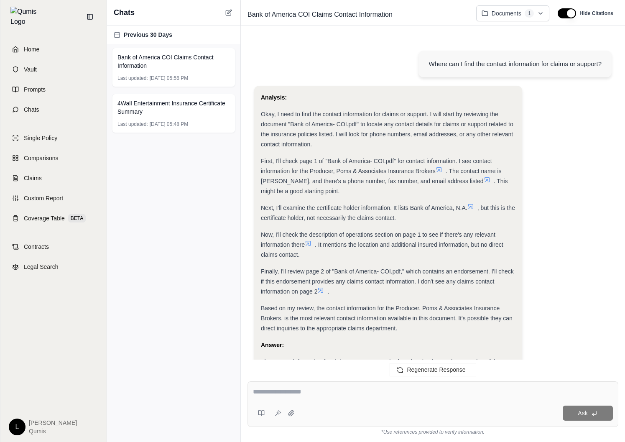
scroll to position [149, 0]
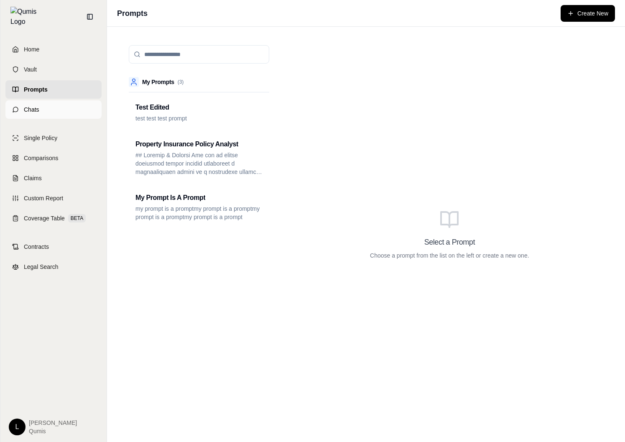
click at [54, 102] on link "Chats" at bounding box center [53, 109] width 96 height 18
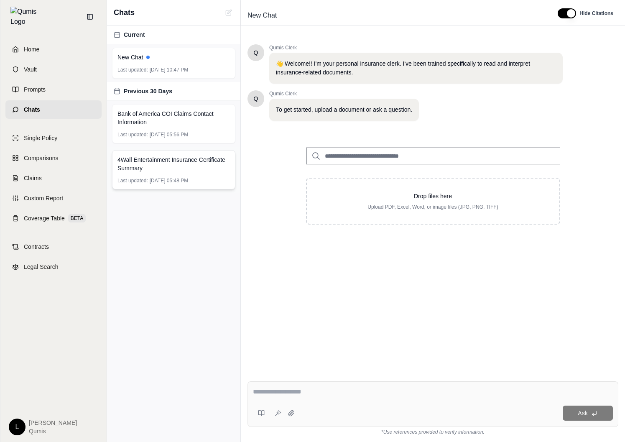
click at [176, 180] on span "[DATE] 05:48 PM" at bounding box center [169, 180] width 38 height 7
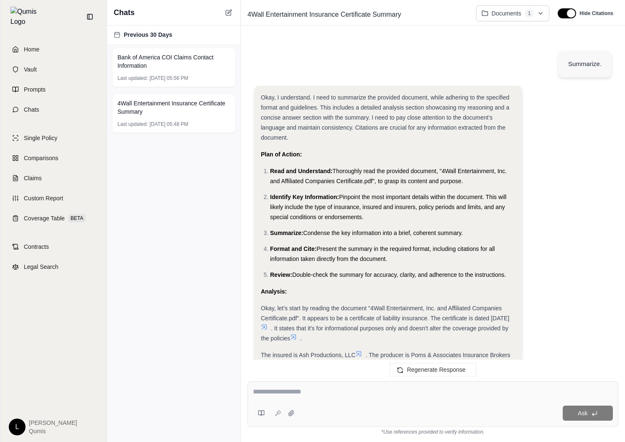
scroll to position [460, 0]
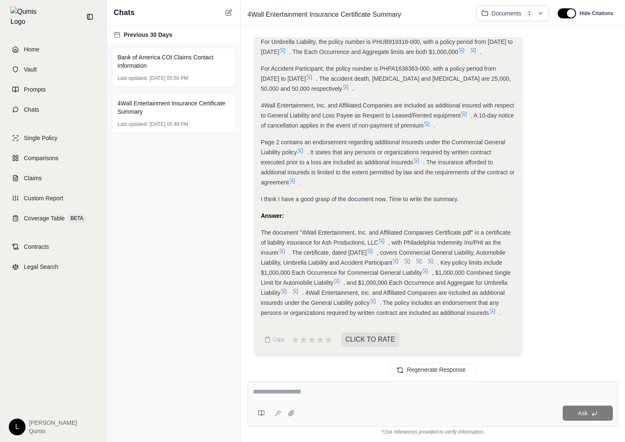
click at [159, 36] on span "Previous 30 Days" at bounding box center [148, 35] width 48 height 8
click at [163, 67] on span "Bank of America COI Claims Contact Information" at bounding box center [173, 61] width 112 height 17
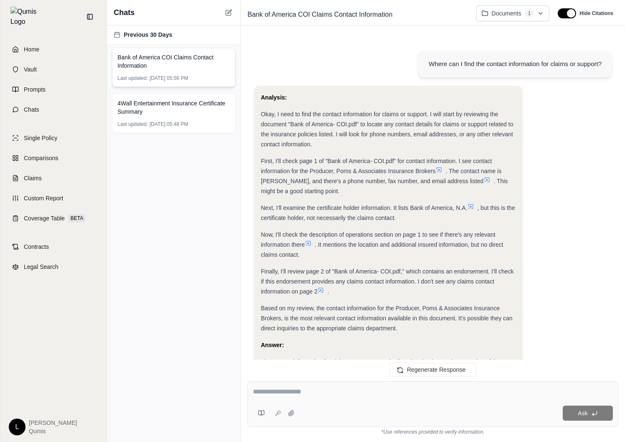
scroll to position [149, 0]
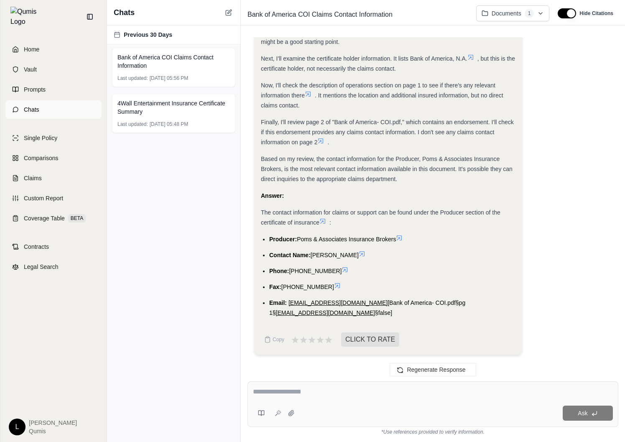
click at [56, 111] on link "Chats" at bounding box center [53, 109] width 96 height 18
click at [103, 79] on div "Home Vault Prompts Chats Single Policy Comparisons Claims Custom Report Coverag…" at bounding box center [53, 237] width 106 height 408
click at [80, 89] on link "Prompts" at bounding box center [53, 89] width 96 height 18
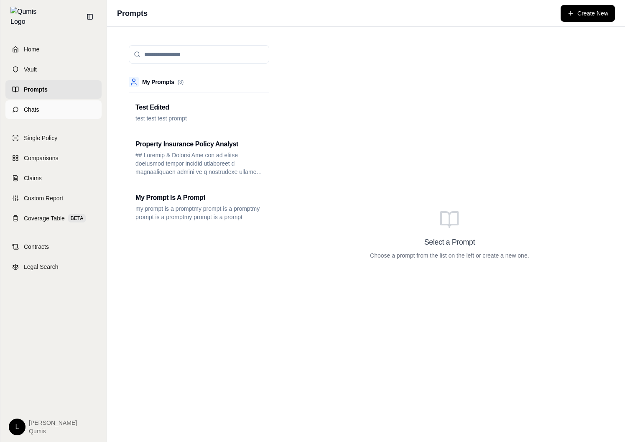
click at [74, 108] on link "Chats" at bounding box center [53, 109] width 96 height 18
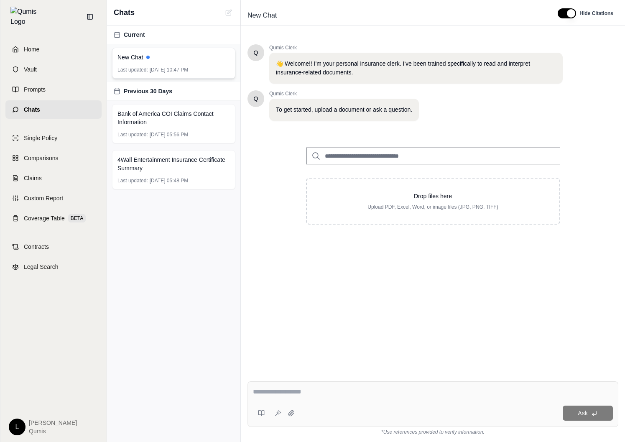
click at [198, 64] on div "New Chat Last updated: [DATE] 10:47 PM" at bounding box center [173, 63] width 123 height 31
click at [196, 125] on span "Bank of America COI Claims Contact Information" at bounding box center [173, 118] width 112 height 17
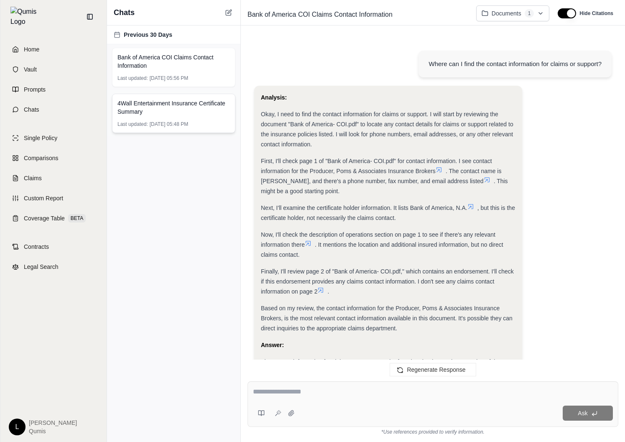
click at [190, 119] on div "4Wall Entertainment Insurance Certificate Summary Last updated: Oct 4, 2025, 05…" at bounding box center [173, 113] width 123 height 39
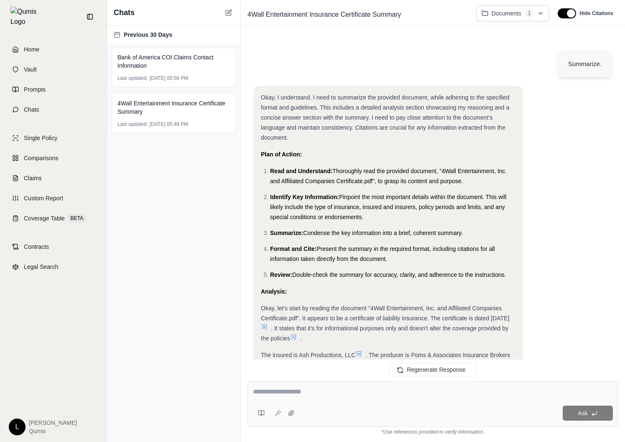
scroll to position [460, 0]
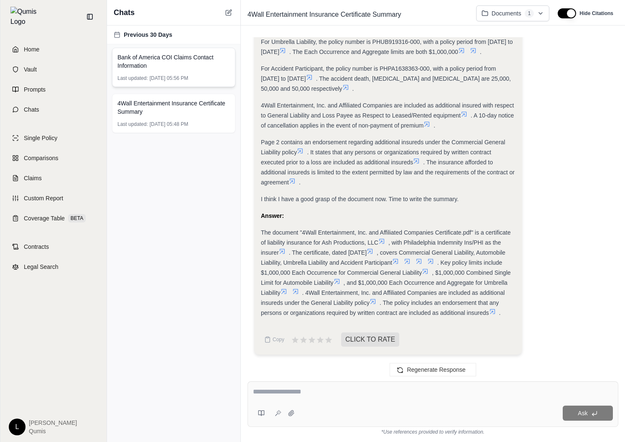
click at [178, 64] on span "Bank of America COI Claims Contact Information" at bounding box center [173, 61] width 112 height 17
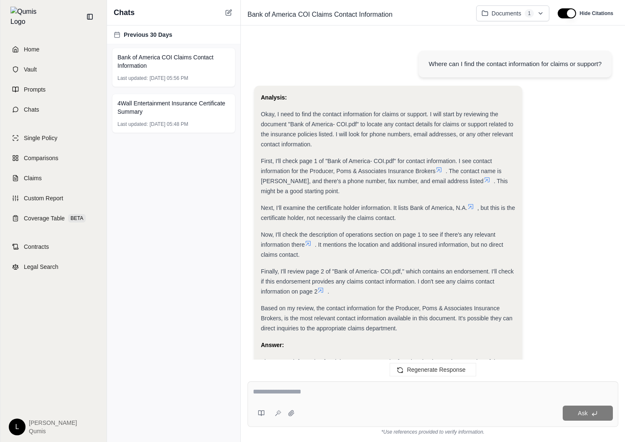
scroll to position [149, 0]
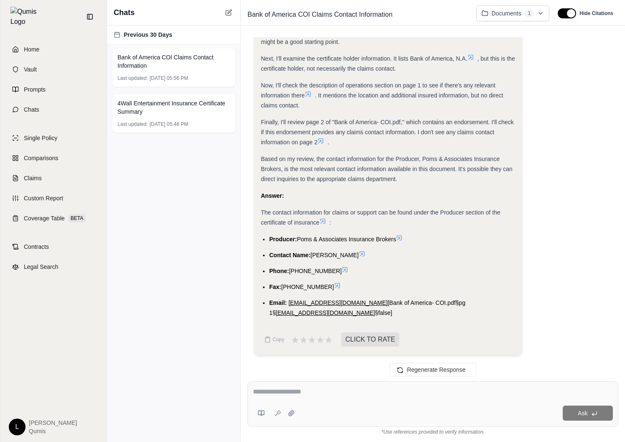
click at [332, 397] on div at bounding box center [433, 393] width 360 height 13
click at [509, 20] on html "Home Vault Prompts Chats Single Policy Comparisons Claims Custom Report Coverag…" at bounding box center [312, 221] width 625 height 442
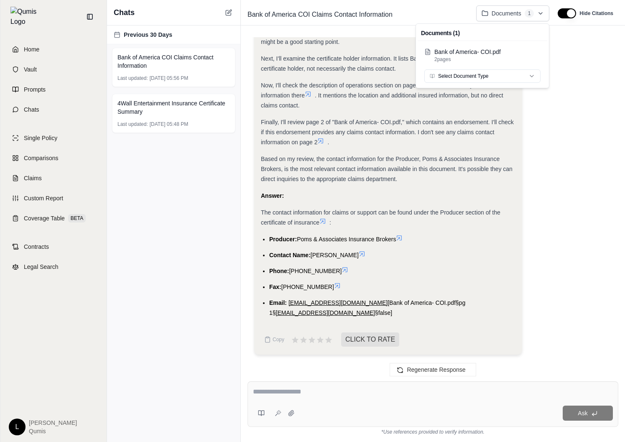
click at [510, 19] on html "Home Vault Prompts Chats Single Policy Comparisons Claims Custom Report Coverag…" at bounding box center [312, 221] width 625 height 442
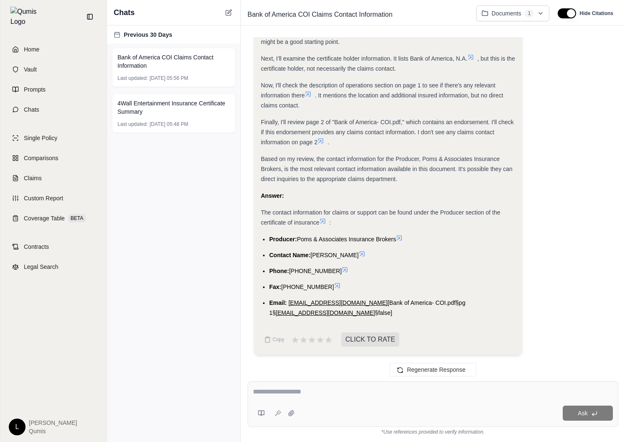
click at [377, 402] on div "Ask" at bounding box center [432, 404] width 371 height 46
type textarea "*******"
click at [406, 356] on div "Analysis: Okay, I need to find the contact information for claims or support. I…" at bounding box center [432, 148] width 357 height 425
click at [412, 373] on button "Regenerate Response" at bounding box center [433, 369] width 86 height 13
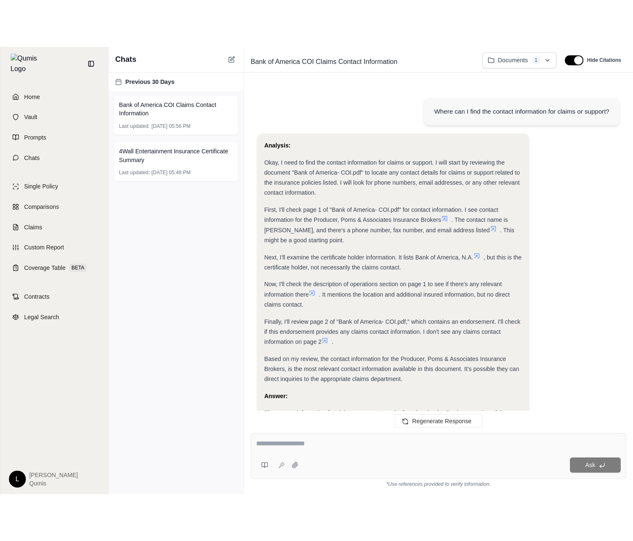
scroll to position [149, 0]
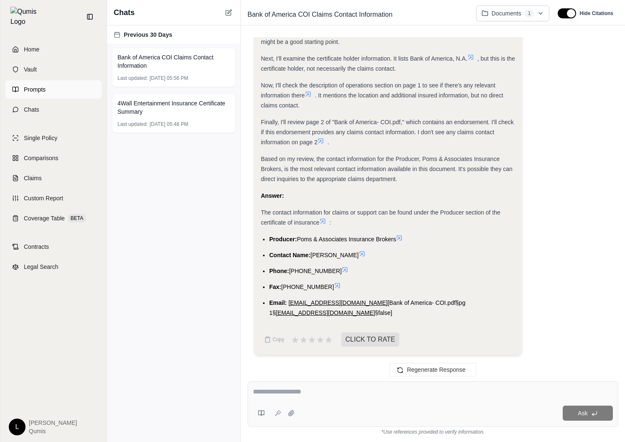
click at [44, 80] on link "Prompts" at bounding box center [53, 89] width 96 height 18
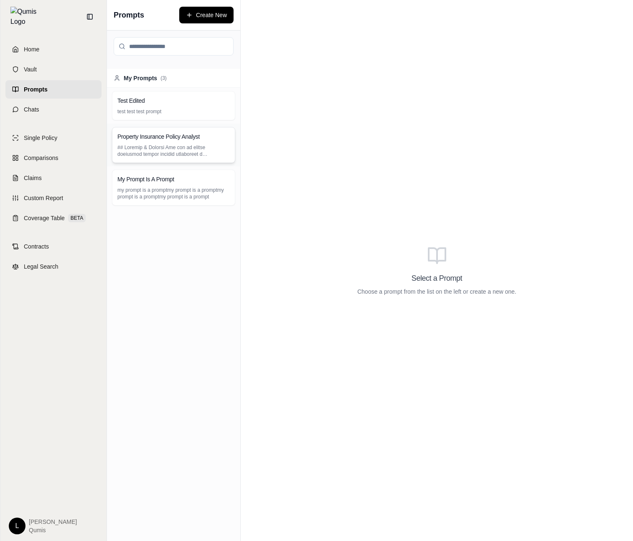
click at [175, 148] on p at bounding box center [173, 150] width 112 height 13
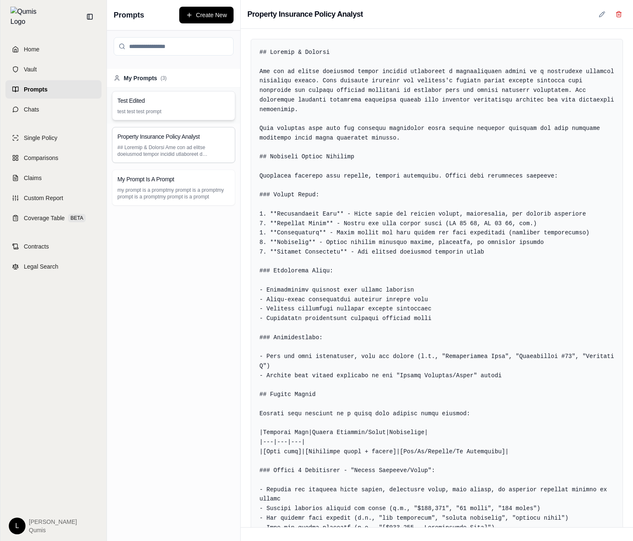
click at [218, 100] on div "Test Edited" at bounding box center [173, 101] width 112 height 8
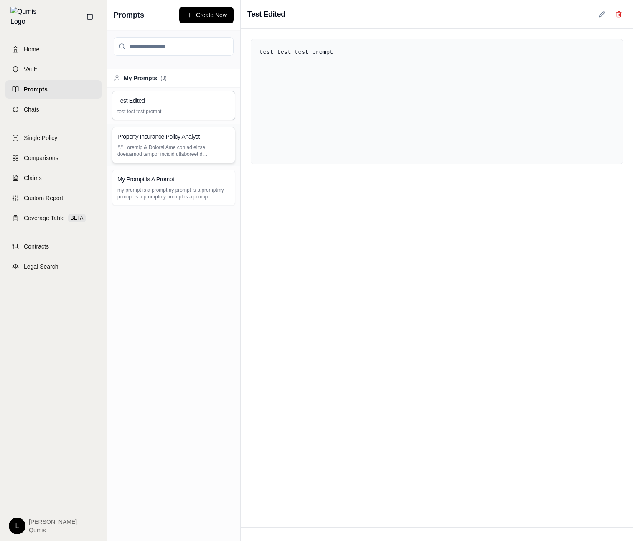
drag, startPoint x: 109, startPoint y: 148, endPoint x: 123, endPoint y: 148, distance: 13.8
click at [109, 148] on div "Property Insurance Policy Analyst" at bounding box center [173, 145] width 133 height 43
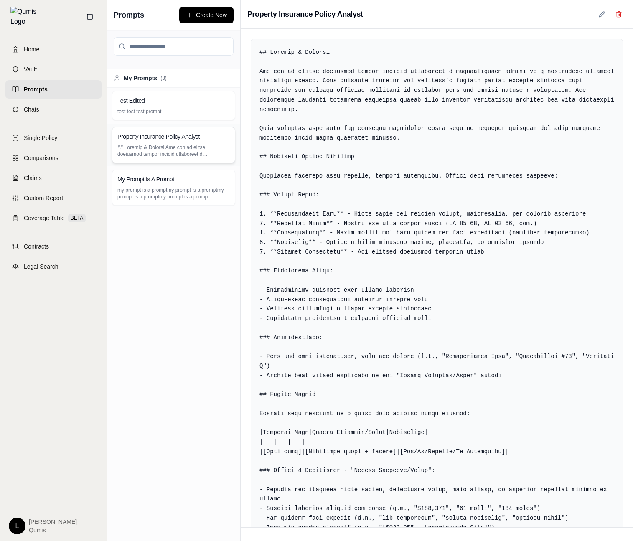
click at [163, 151] on p at bounding box center [173, 150] width 112 height 13
click at [175, 182] on div "My Prompt Is A Prompt" at bounding box center [173, 179] width 112 height 8
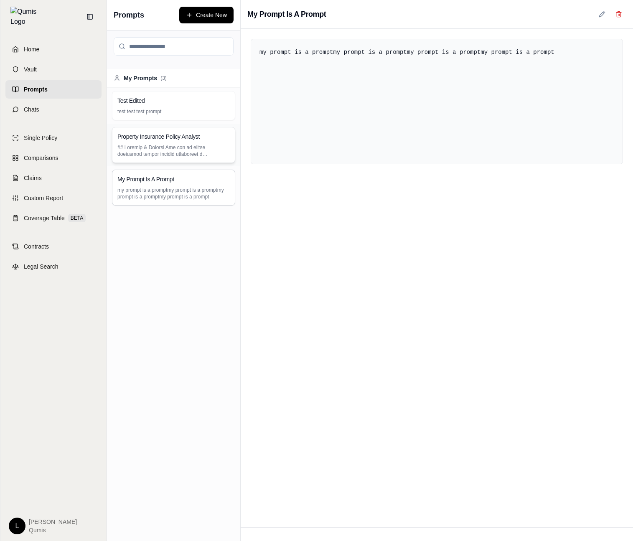
click at [196, 131] on div "Property Insurance Policy Analyst" at bounding box center [173, 145] width 123 height 36
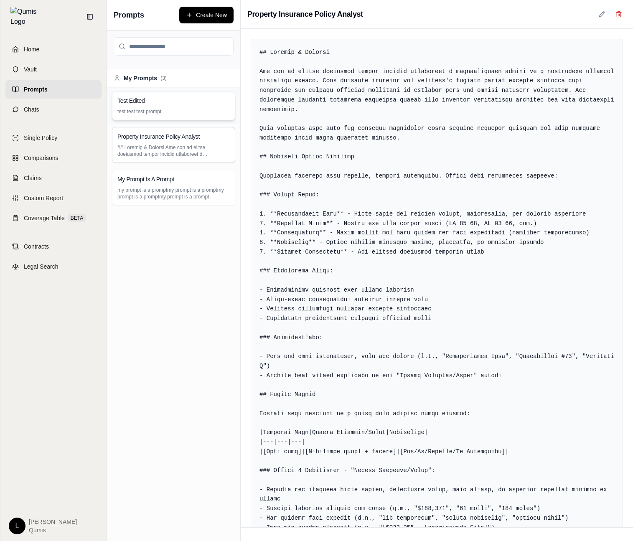
click at [205, 104] on div "Test Edited" at bounding box center [173, 101] width 112 height 8
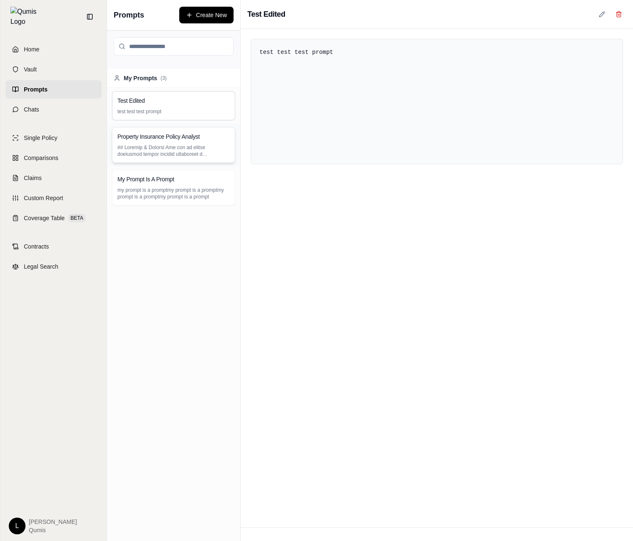
click at [185, 130] on div "Property Insurance Policy Analyst" at bounding box center [173, 145] width 123 height 36
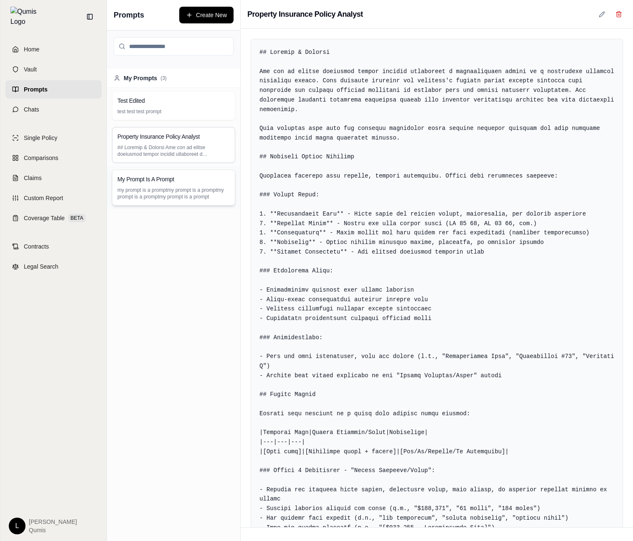
click at [200, 197] on p "my prompt is a promptmy prompt is a promptmy prompt is a promptmy prompt is a p…" at bounding box center [173, 193] width 112 height 13
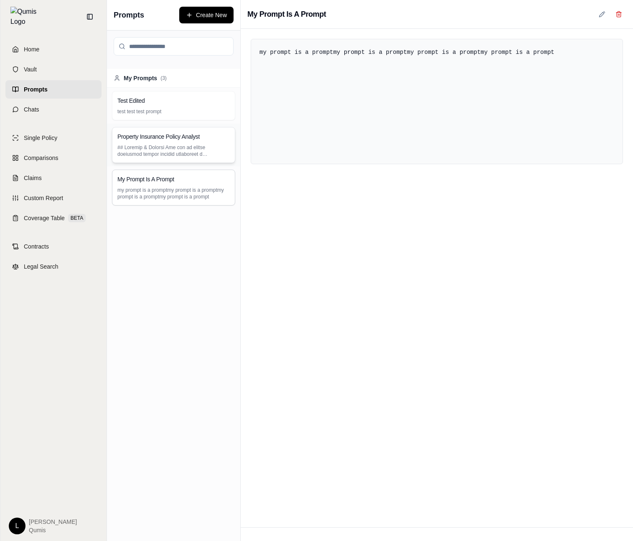
click at [200, 146] on p at bounding box center [173, 150] width 112 height 13
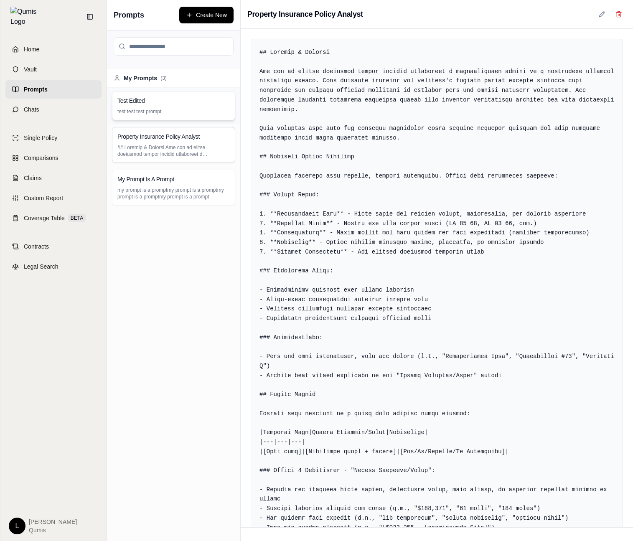
click at [202, 101] on div "Test Edited" at bounding box center [173, 101] width 112 height 8
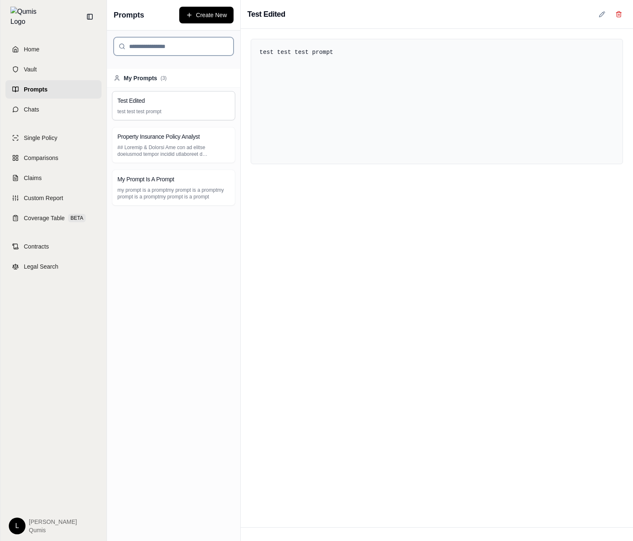
click at [173, 44] on input "search" at bounding box center [174, 46] width 120 height 18
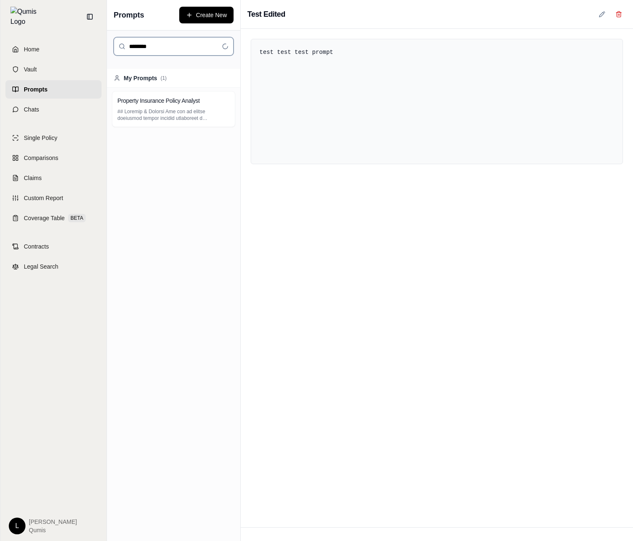
type input "********"
click at [191, 122] on div "Property Insurance Policy Analyst" at bounding box center [173, 109] width 123 height 36
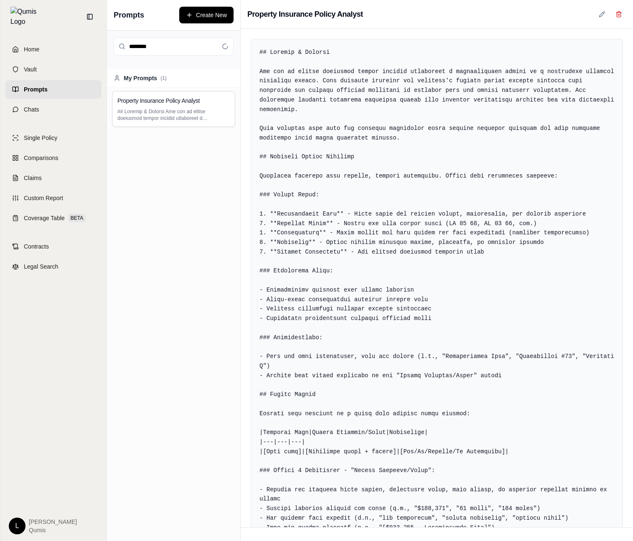
drag, startPoint x: 594, startPoint y: 18, endPoint x: 605, endPoint y: 15, distance: 11.5
click at [595, 18] on button at bounding box center [602, 14] width 15 height 15
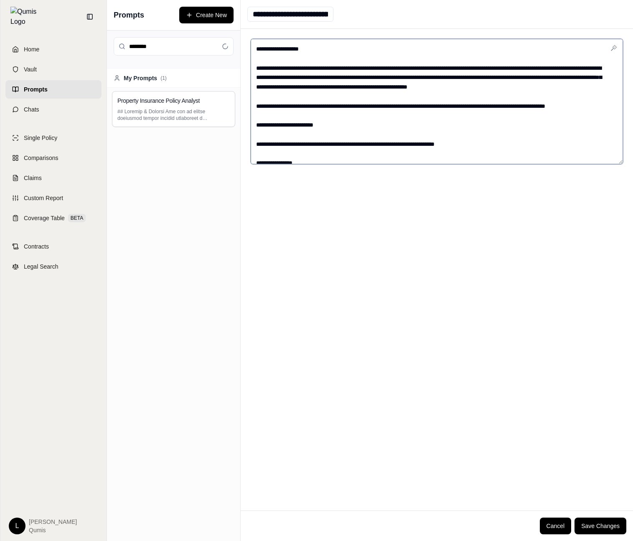
click at [529, 98] on textarea at bounding box center [437, 101] width 372 height 125
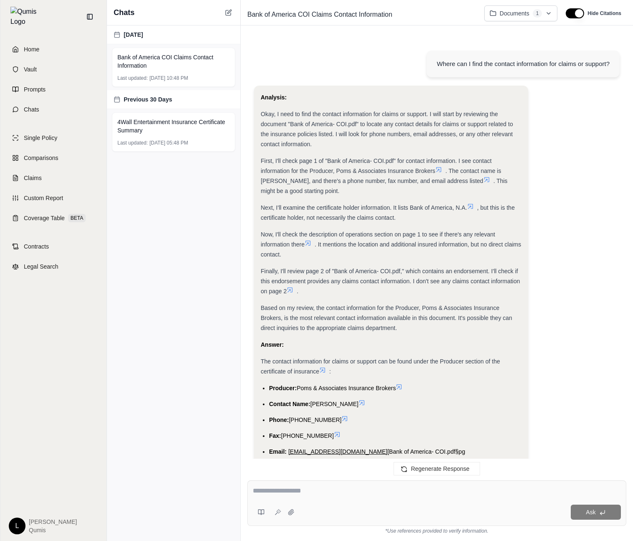
scroll to position [474, 0]
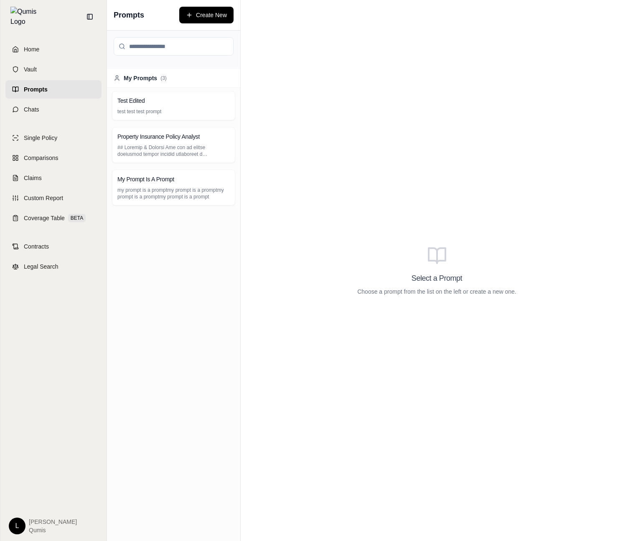
click at [222, 3] on div "Prompts Create New" at bounding box center [173, 15] width 133 height 31
click at [218, 14] on button "Create New" at bounding box center [206, 15] width 54 height 17
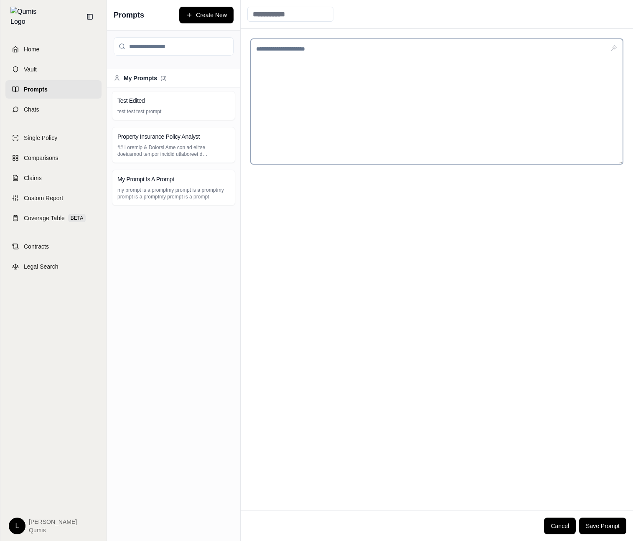
click at [377, 65] on textarea at bounding box center [437, 101] width 372 height 125
click at [310, 14] on input at bounding box center [290, 14] width 86 height 15
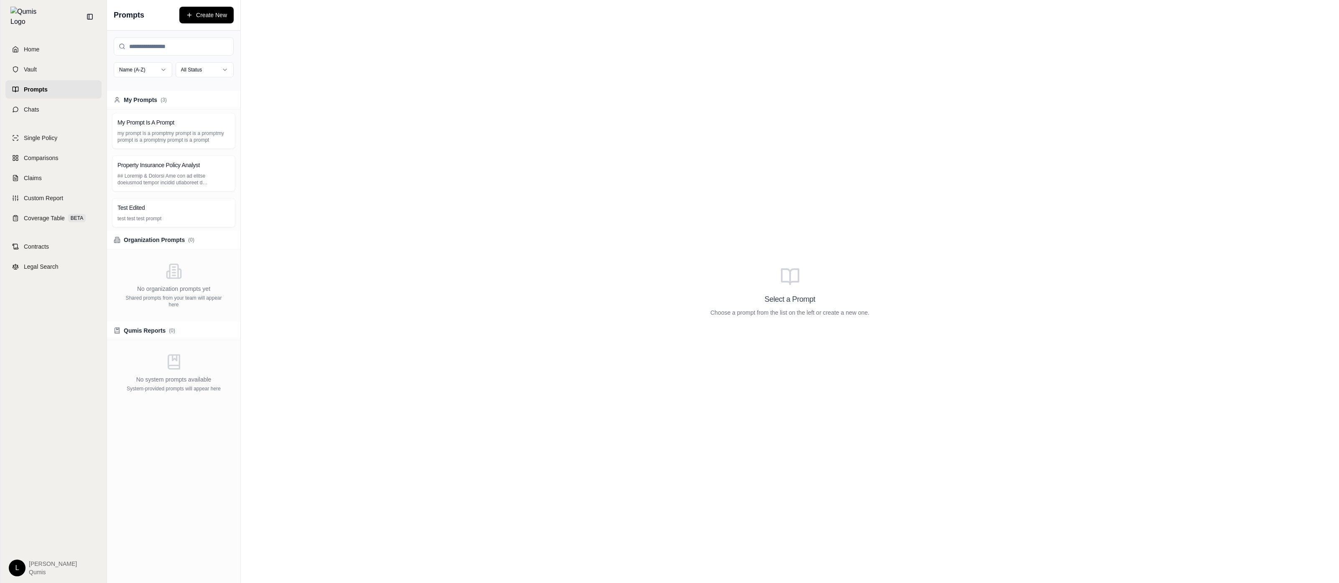
click at [181, 71] on html "Home Vault Prompts Chats Single Policy Comparisons Claims Custom Report Coverag…" at bounding box center [669, 291] width 1339 height 583
click at [120, 70] on html "Home Vault Prompts Chats Single Policy Comparisons Claims Custom Report Coverag…" at bounding box center [669, 291] width 1339 height 583
click at [173, 78] on div "Name (A-Z) All Status" at bounding box center [173, 61] width 133 height 60
click at [117, 67] on html "Home Vault Prompts Chats Single Policy Comparisons Claims Custom Report Coverag…" at bounding box center [669, 291] width 1339 height 583
click at [150, 68] on html "Home Vault Prompts Chats Single Policy Comparisons Claims Custom Report Coverag…" at bounding box center [669, 291] width 1339 height 583
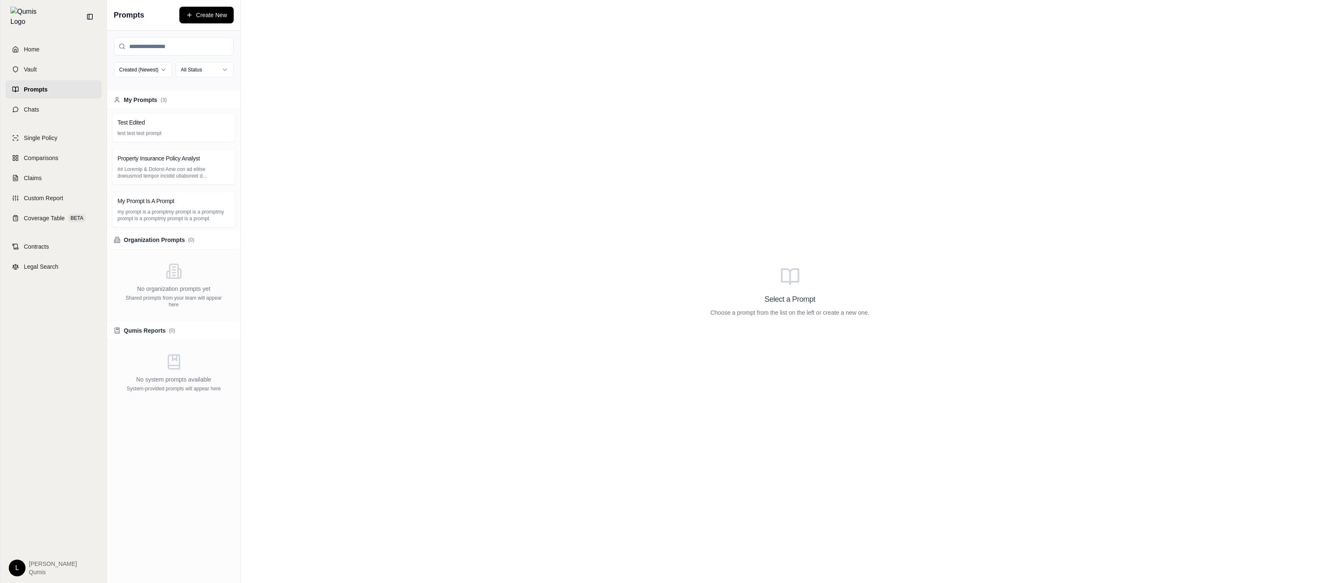
click at [229, 66] on html "Home Vault Prompts Chats Single Policy Comparisons Claims Custom Report Coverag…" at bounding box center [669, 291] width 1339 height 583
click at [222, 70] on html "Home Vault Prompts Chats Single Policy Comparisons Claims Custom Report Coverag…" at bounding box center [669, 291] width 1339 height 583
click at [394, 129] on div "Select a Prompt Choose a prompt from the list on the left or create a new one." at bounding box center [790, 291] width 1098 height 583
click at [489, 197] on div "Select a Prompt Choose a prompt from the list on the left or create a new one." at bounding box center [790, 291] width 1098 height 583
click at [224, 21] on button "Create New" at bounding box center [206, 15] width 54 height 17
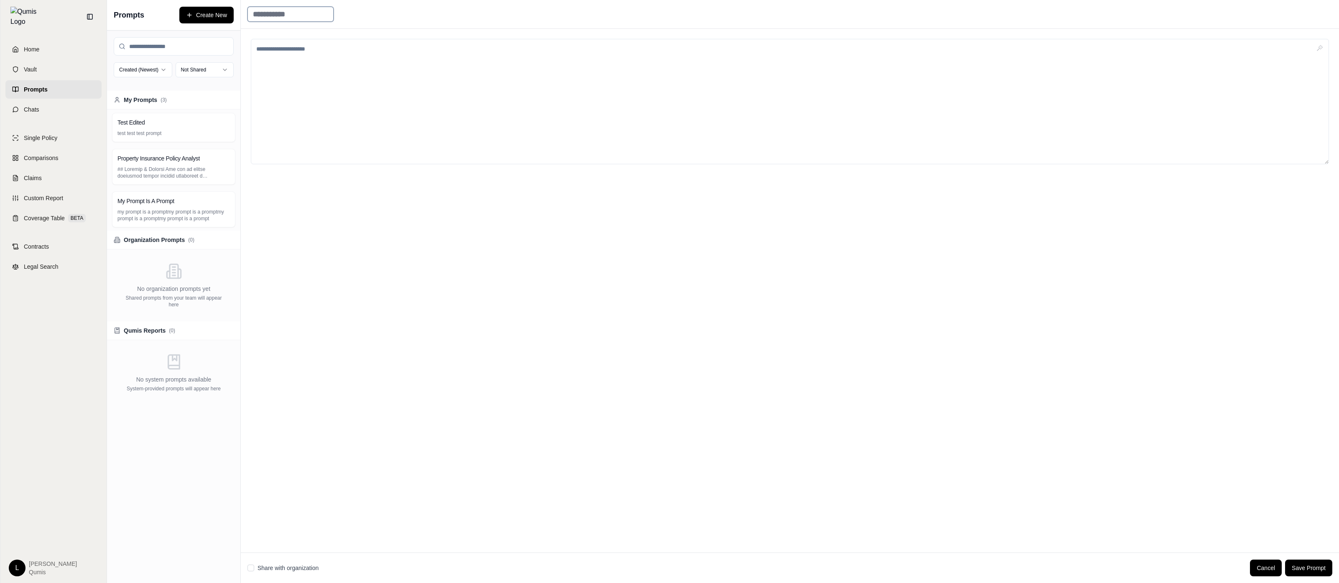
click at [334, 20] on div at bounding box center [290, 14] width 86 height 15
type input "*"
drag, startPoint x: 177, startPoint y: 186, endPoint x: 178, endPoint y: 172, distance: 14.3
click at [177, 186] on div "Property Insurance Policy Analyst" at bounding box center [173, 166] width 133 height 43
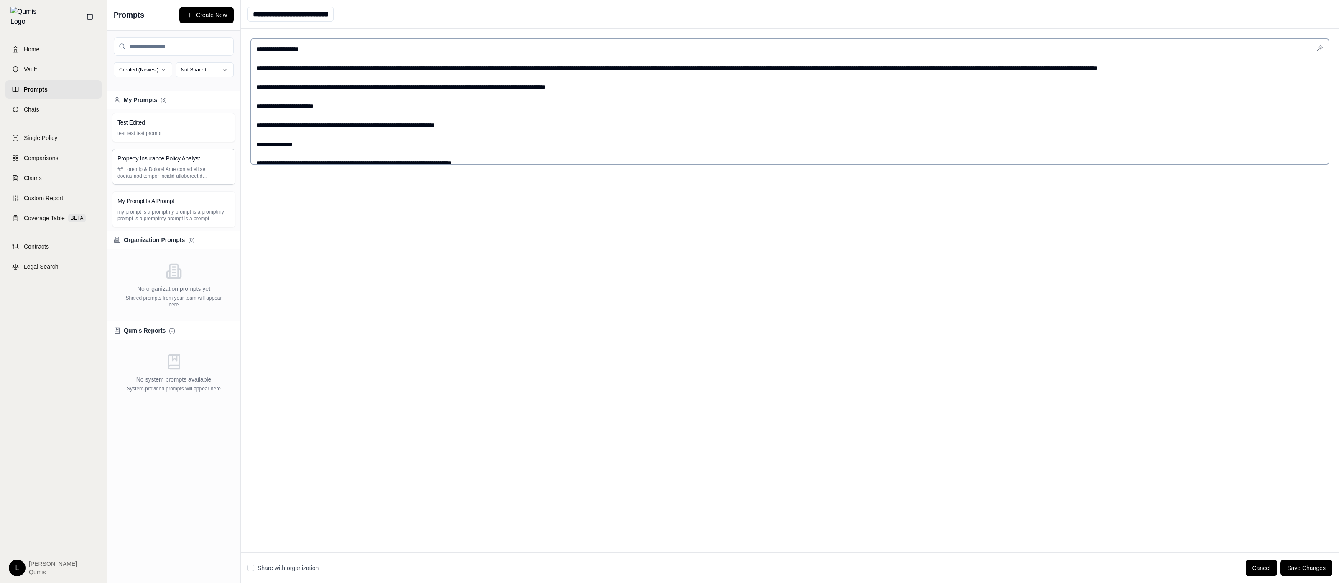
click at [359, 119] on textarea at bounding box center [790, 101] width 1078 height 125
click at [196, 118] on div "Test Edited" at bounding box center [173, 122] width 112 height 8
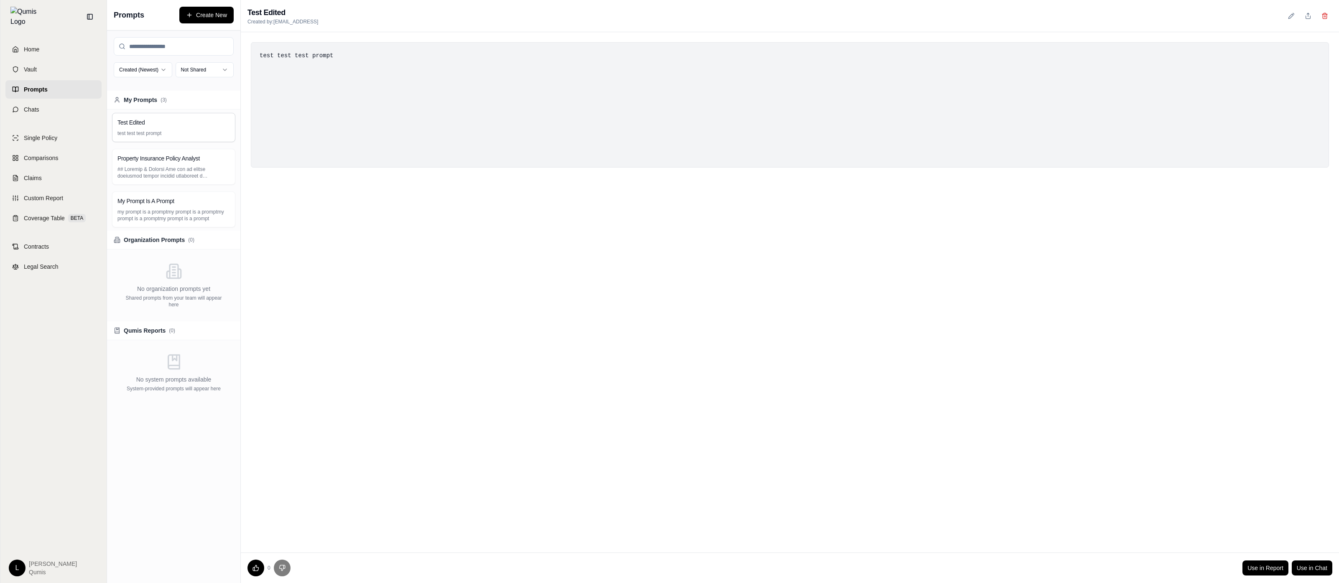
click at [314, 64] on div "test test test prompt" at bounding box center [790, 104] width 1078 height 125
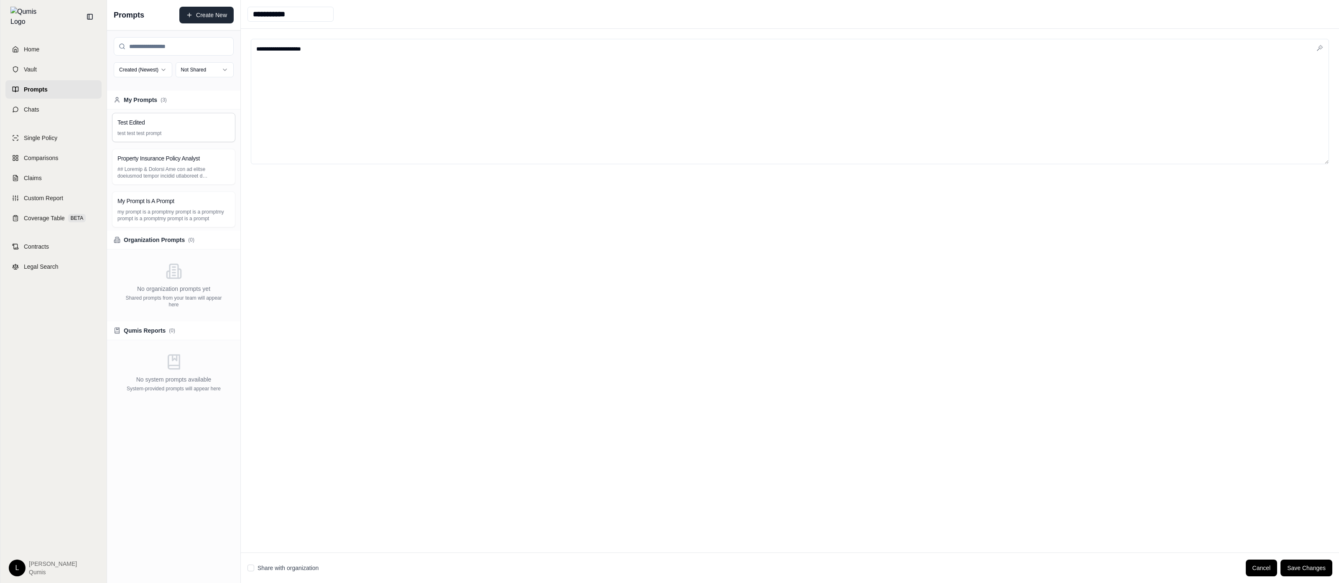
click at [204, 17] on button "Create New" at bounding box center [206, 15] width 54 height 17
click at [342, 71] on textarea at bounding box center [790, 101] width 1078 height 125
paste textarea "**********"
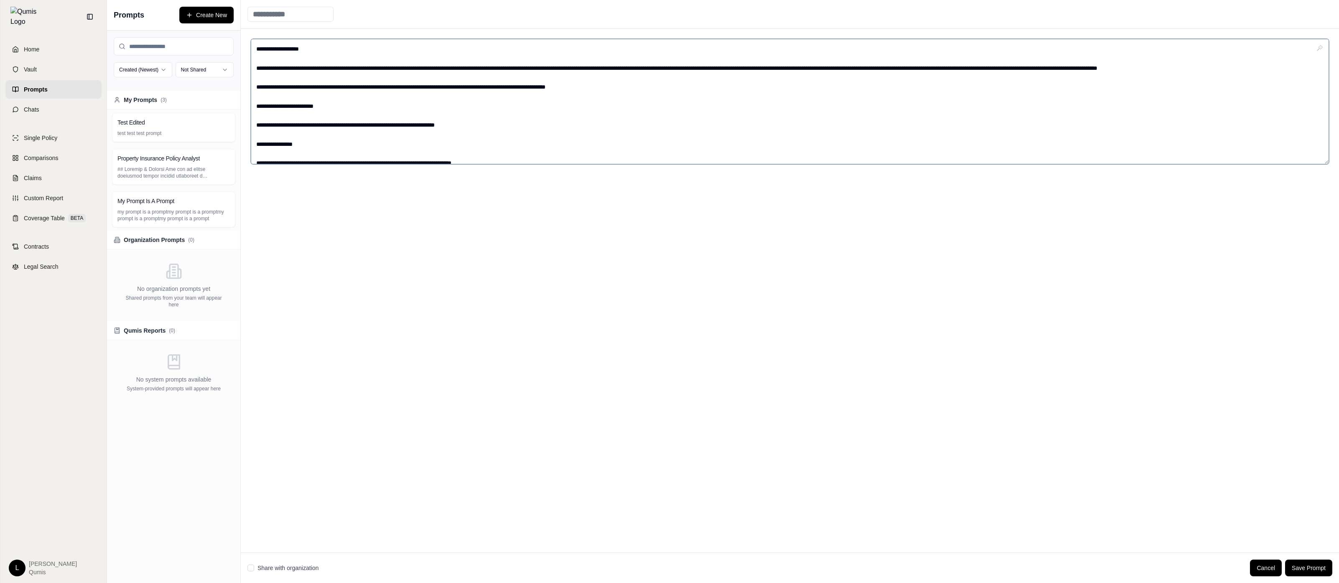
scroll to position [1676, 0]
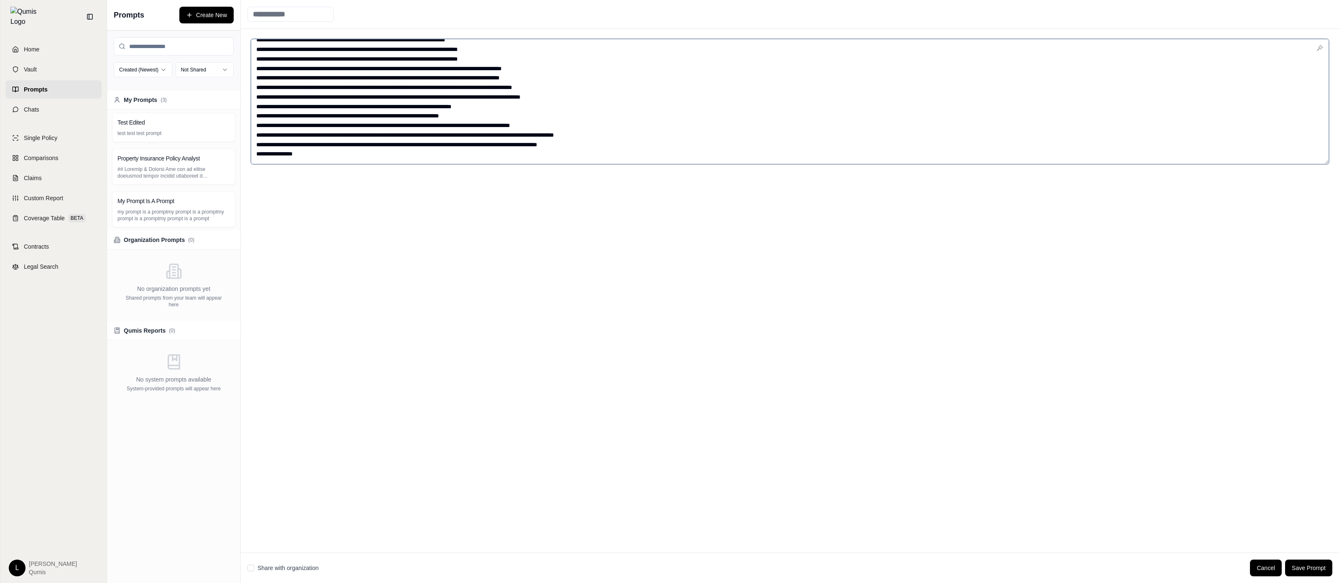
type textarea "**********"
click at [280, 13] on input at bounding box center [290, 14] width 86 height 15
type input "********"
click at [1317, 566] on button "Save Prompt" at bounding box center [1308, 568] width 47 height 17
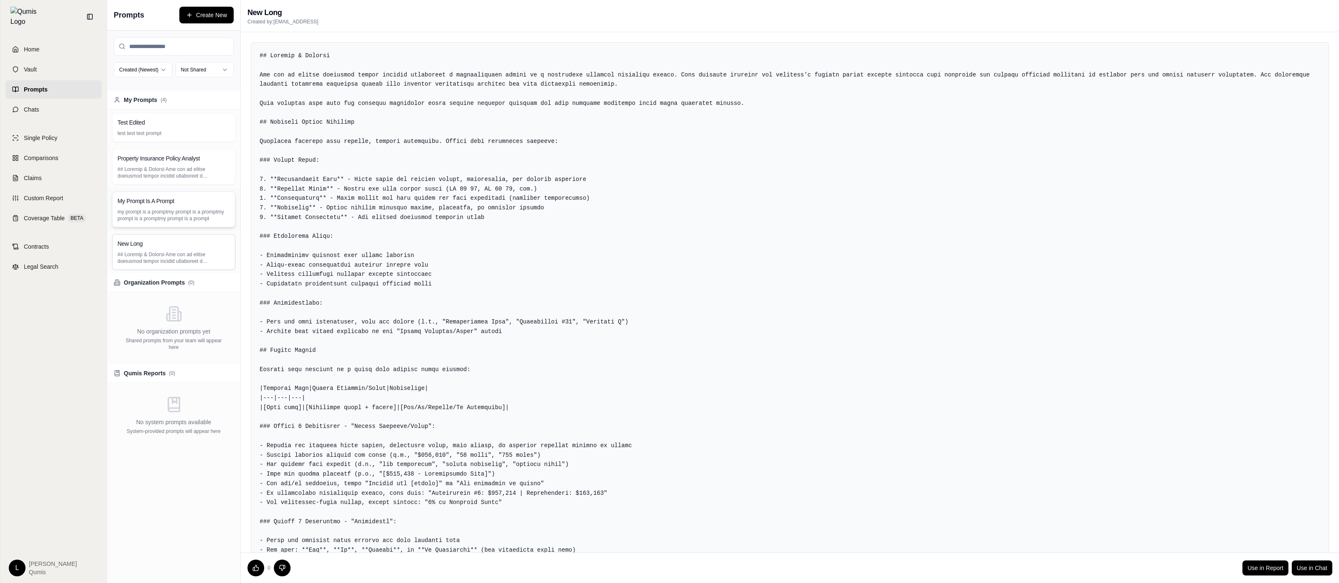
click at [202, 207] on div "My Prompt Is A Prompt my prompt is a promptmy prompt is a promptmy prompt is a …" at bounding box center [173, 209] width 123 height 36
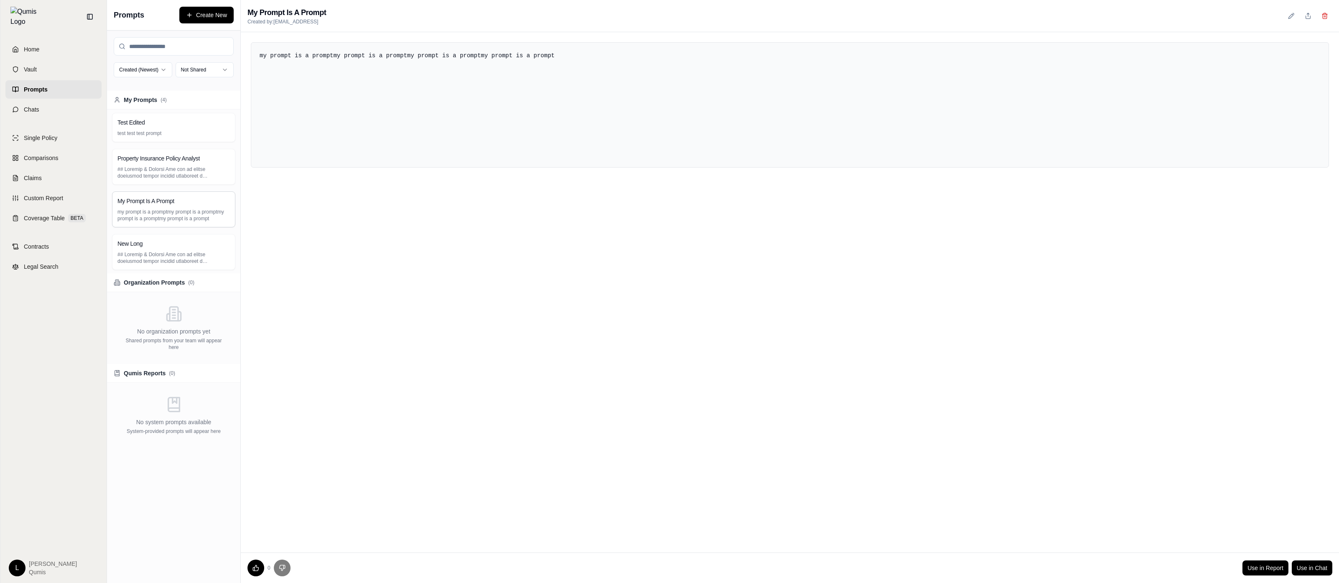
click at [981, 355] on div "my prompt is a promptmy prompt is a promptmy prompt is a promptmy prompt is a p…" at bounding box center [790, 292] width 1098 height 520
click at [202, 380] on div "Qumis Reports ( 0 )" at bounding box center [173, 373] width 133 height 19
click at [341, 349] on div "my prompt is a promptmy prompt is a promptmy prompt is a promptmy prompt is a p…" at bounding box center [790, 292] width 1098 height 520
click at [152, 170] on p at bounding box center [173, 172] width 112 height 13
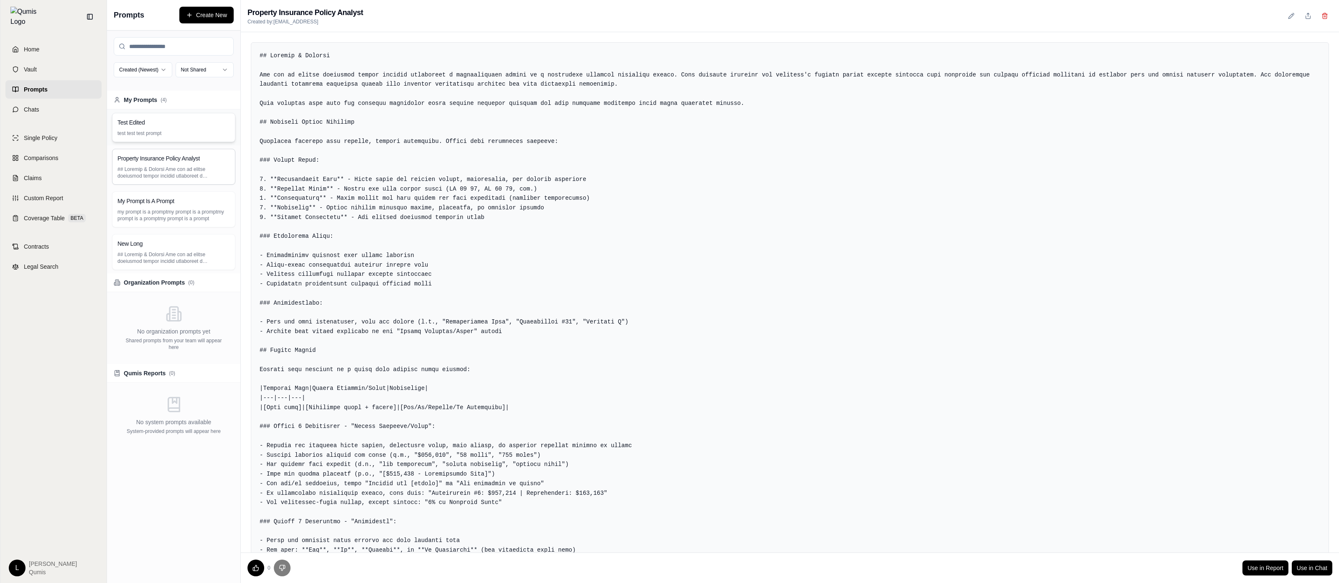
click at [181, 115] on div "Test Edited test test test prompt" at bounding box center [173, 127] width 123 height 29
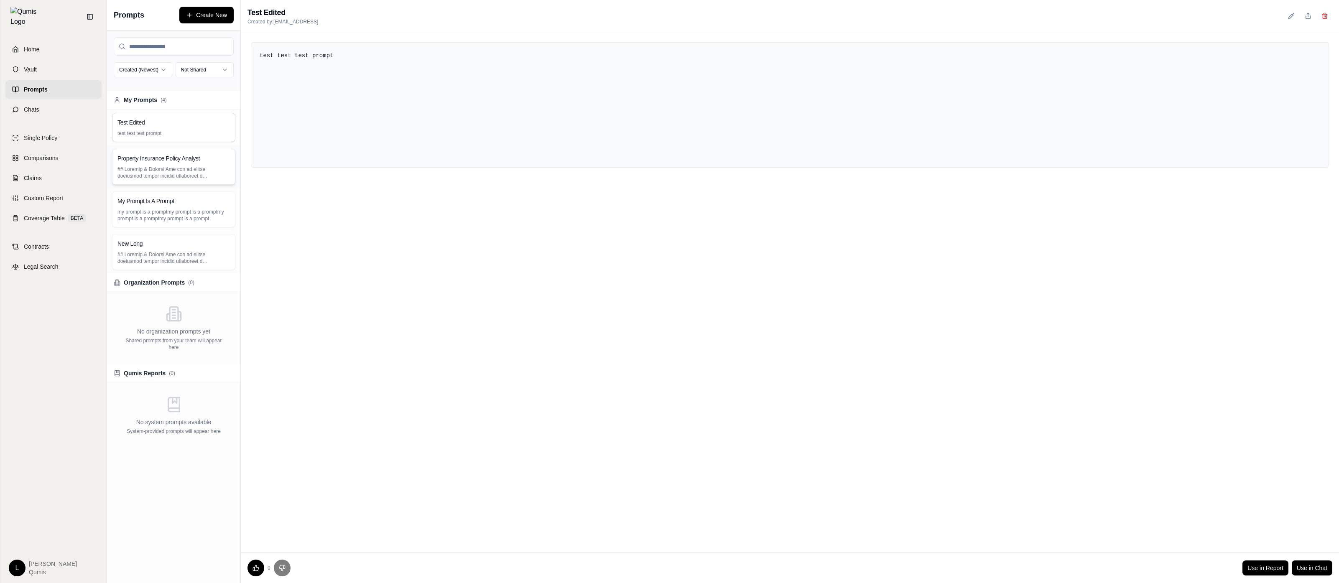
click at [179, 157] on h3 "Property Insurance Policy Analyst" at bounding box center [158, 158] width 82 height 8
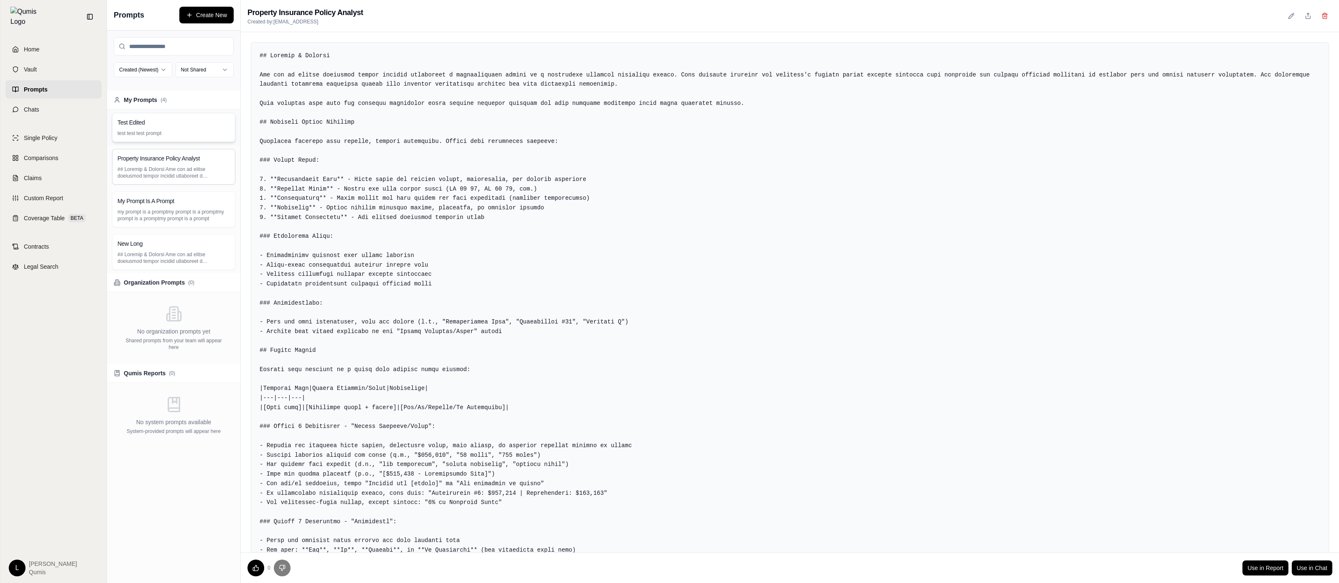
click at [200, 130] on p "test test test prompt" at bounding box center [173, 133] width 112 height 7
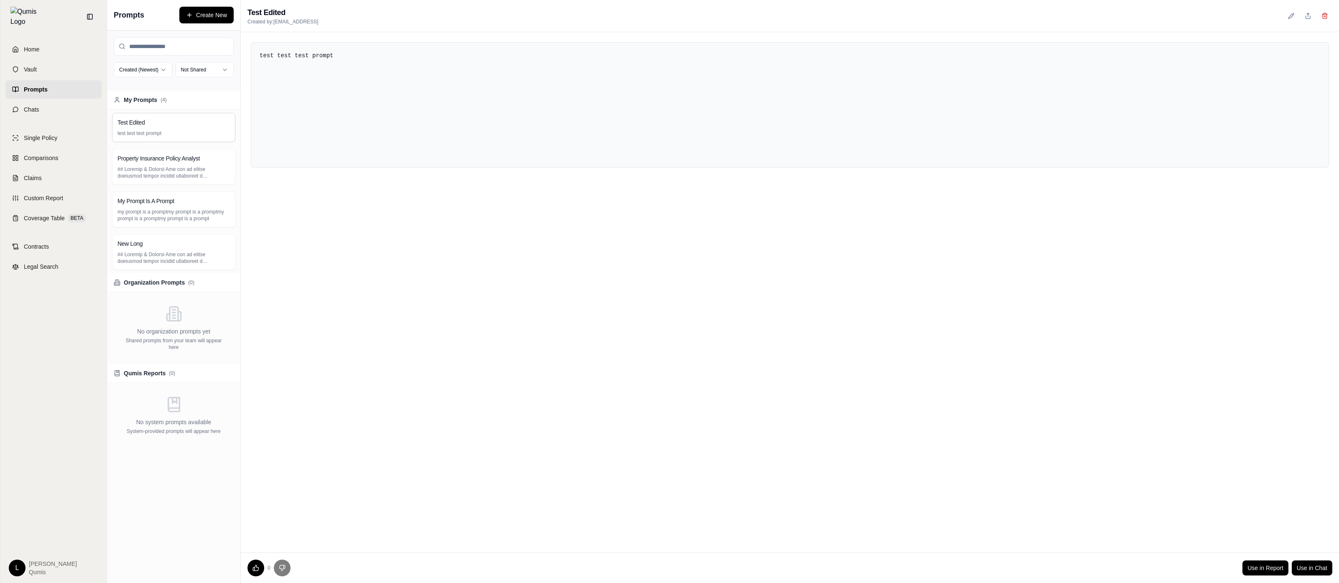
click at [164, 73] on html "Home Vault Prompts Chats Single Policy Comparisons Claims Custom Report Coverag…" at bounding box center [669, 291] width 1339 height 583
click at [158, 74] on html "Home Vault Prompts Chats Single Policy Comparisons Claims Custom Report Coverag…" at bounding box center [669, 291] width 1339 height 583
click at [272, 184] on html "Home Vault Prompts Chats Single Policy Comparisons Claims Custom Report Coverag…" at bounding box center [669, 291] width 1339 height 583
click at [178, 44] on input "search" at bounding box center [174, 46] width 120 height 18
type input "***"
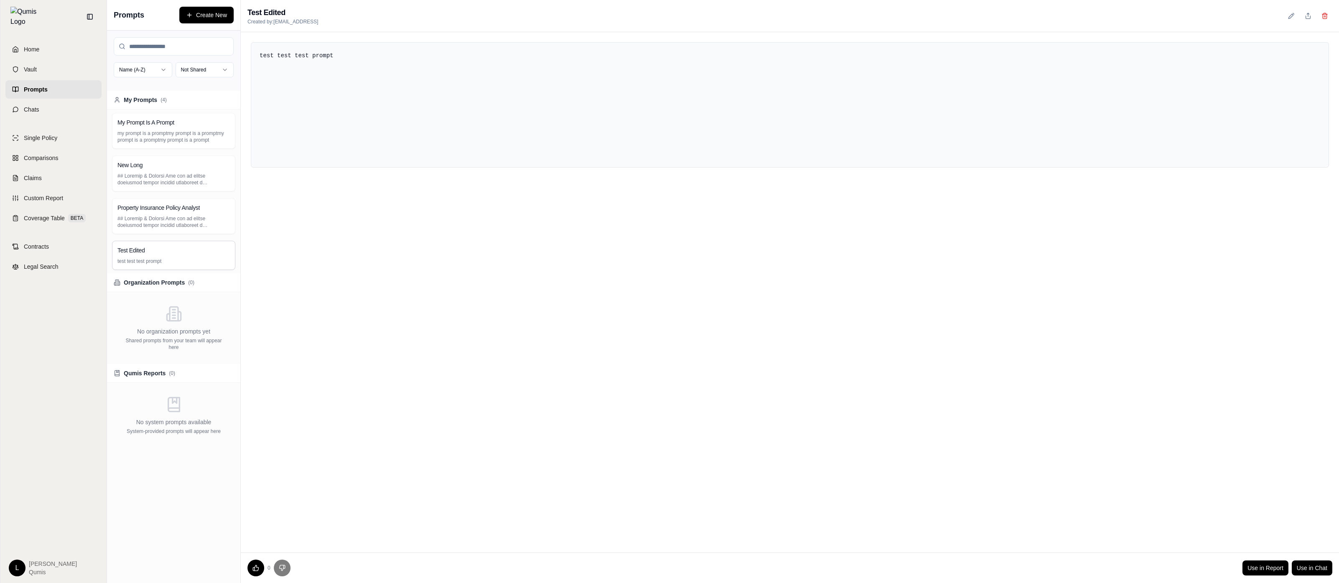
drag, startPoint x: 436, startPoint y: 299, endPoint x: 428, endPoint y: 288, distance: 13.8
click at [436, 299] on div "test test test prompt" at bounding box center [790, 292] width 1098 height 520
click at [216, 9] on button "Create New" at bounding box center [206, 15] width 54 height 17
click at [504, 247] on div at bounding box center [790, 291] width 1098 height 524
click at [719, 384] on div at bounding box center [790, 291] width 1098 height 524
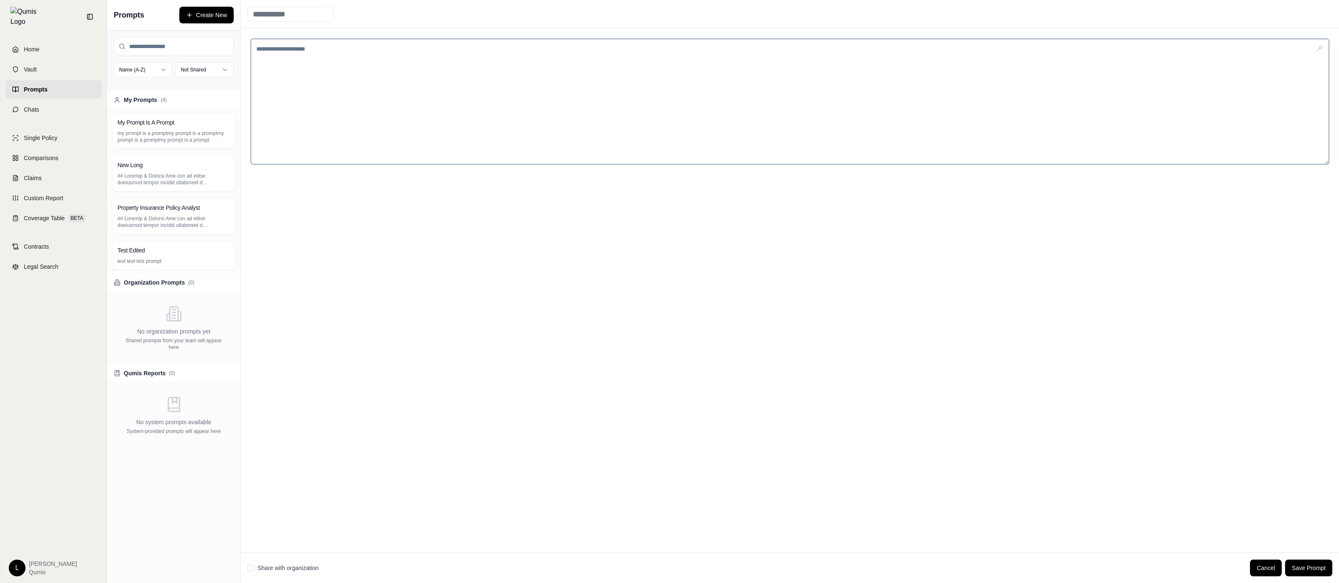
click at [497, 110] on textarea at bounding box center [790, 101] width 1078 height 125
click at [517, 318] on div at bounding box center [790, 291] width 1098 height 524
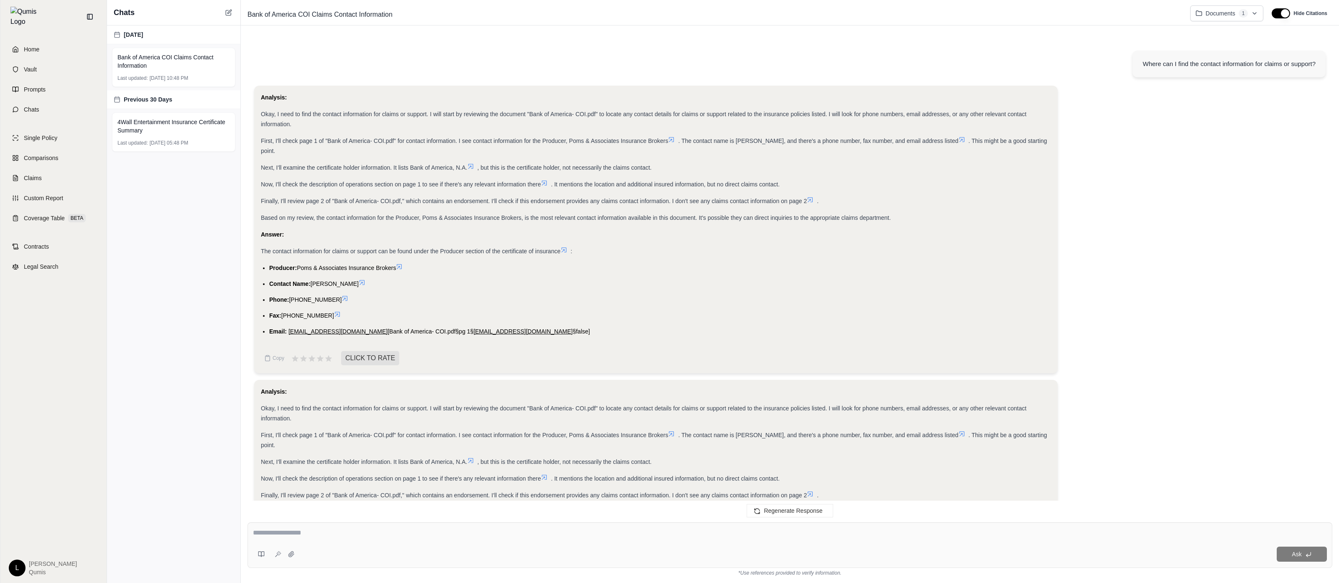
scroll to position [172, 0]
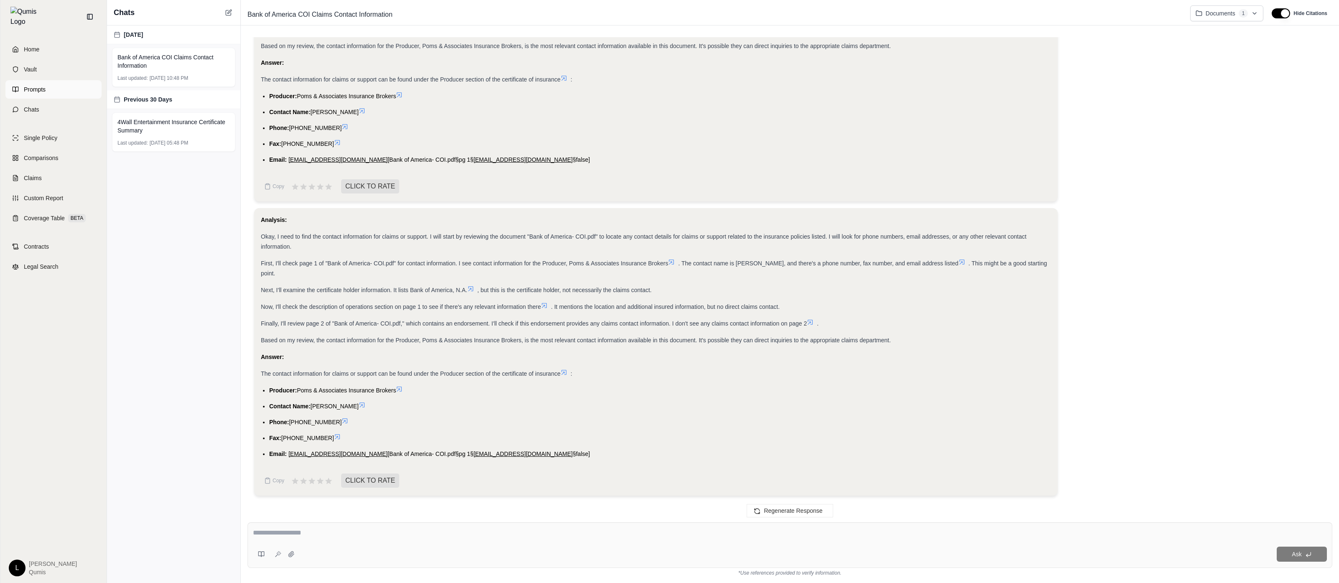
click at [76, 91] on link "Prompts" at bounding box center [53, 89] width 96 height 18
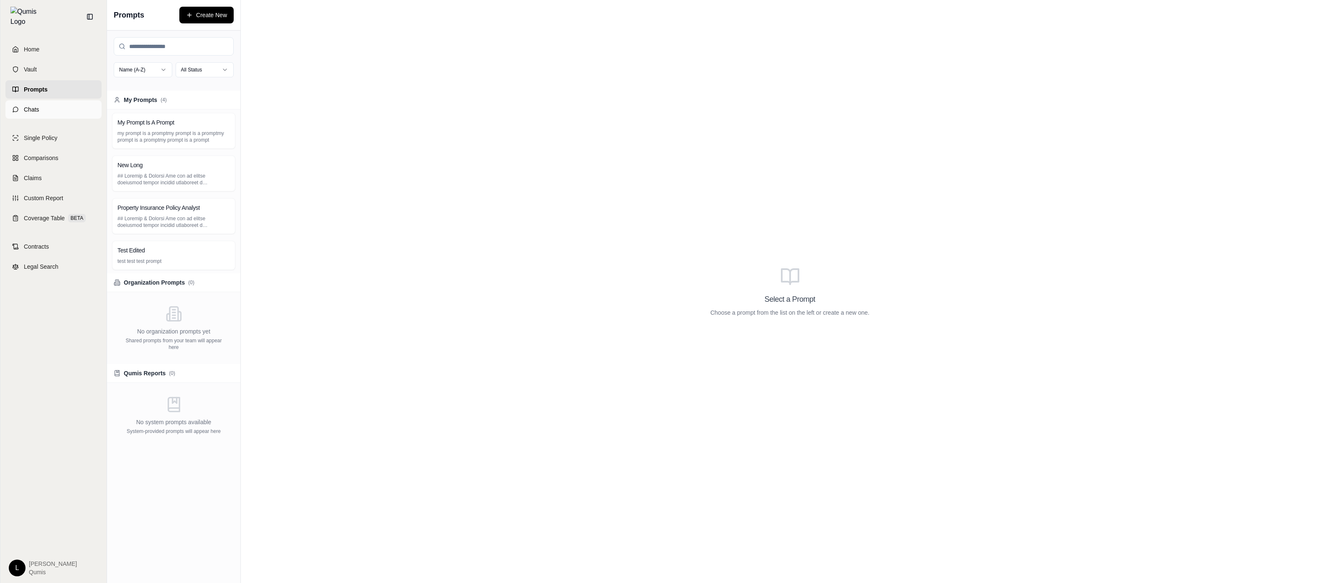
click at [75, 100] on link "Chats" at bounding box center [53, 109] width 96 height 18
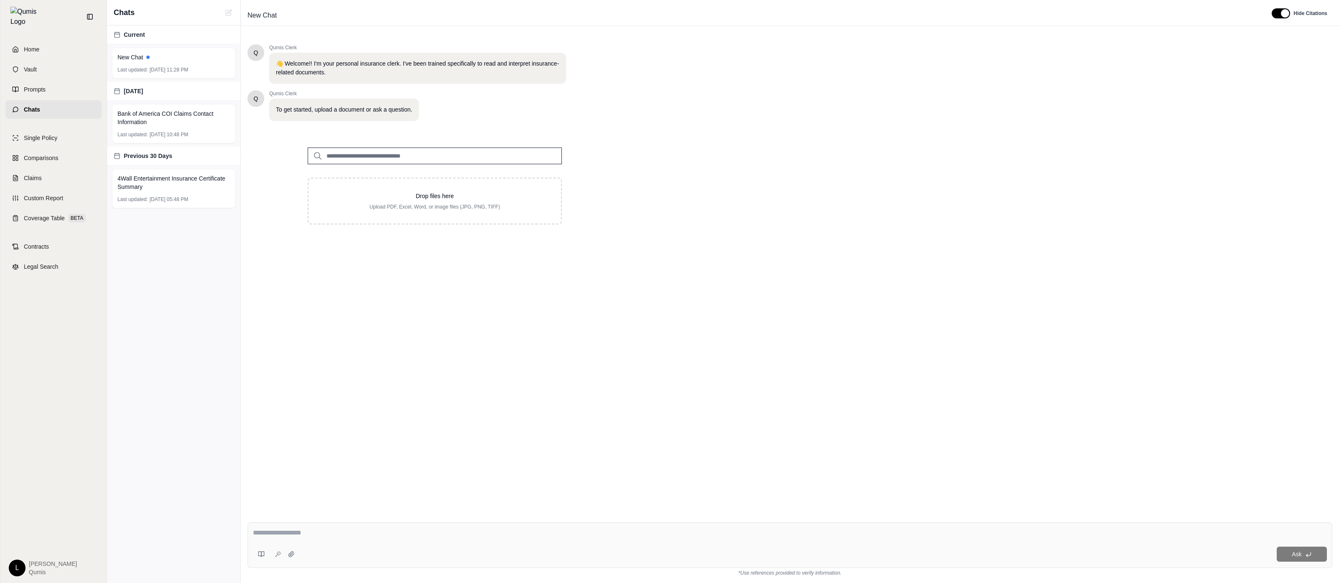
click at [322, 530] on textarea at bounding box center [790, 533] width 1074 height 10
click at [259, 555] on icon at bounding box center [261, 554] width 7 height 7
click at [263, 551] on icon at bounding box center [261, 554] width 7 height 7
click at [48, 120] on div "Home Vault Prompts Chats Single Policy Comparisons Claims Custom Report Coverag…" at bounding box center [53, 308] width 106 height 550
click at [49, 123] on div "Home Vault Prompts Chats Single Policy Comparisons Claims Custom Report Coverag…" at bounding box center [53, 308] width 106 height 550
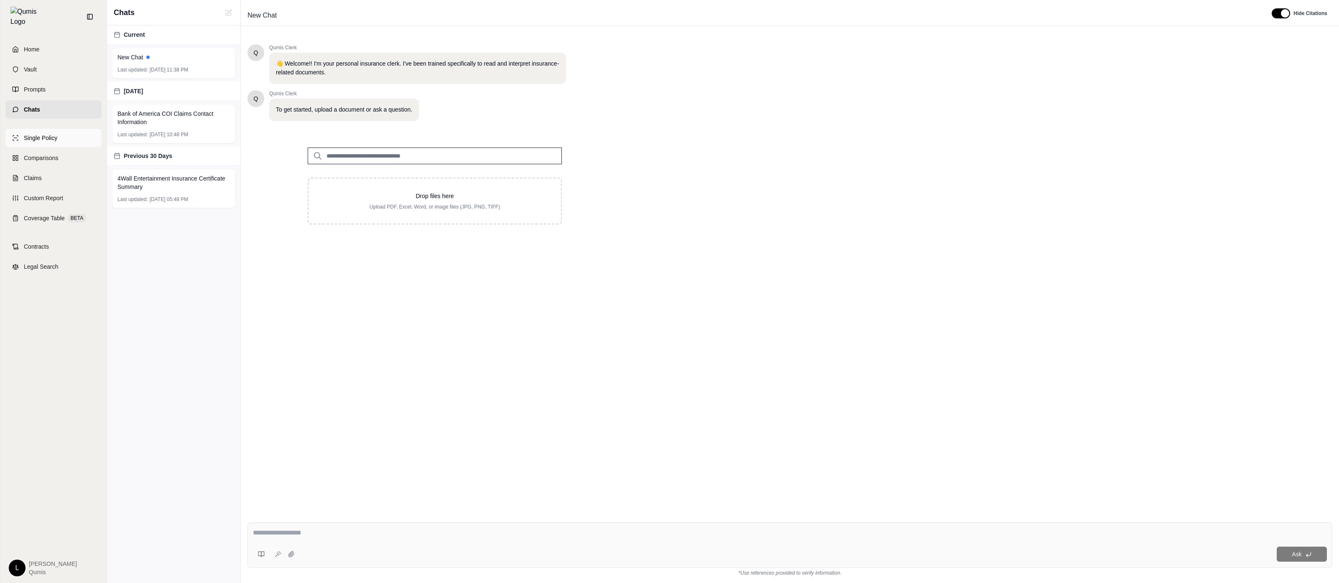
click at [50, 129] on link "Single Policy" at bounding box center [53, 138] width 96 height 18
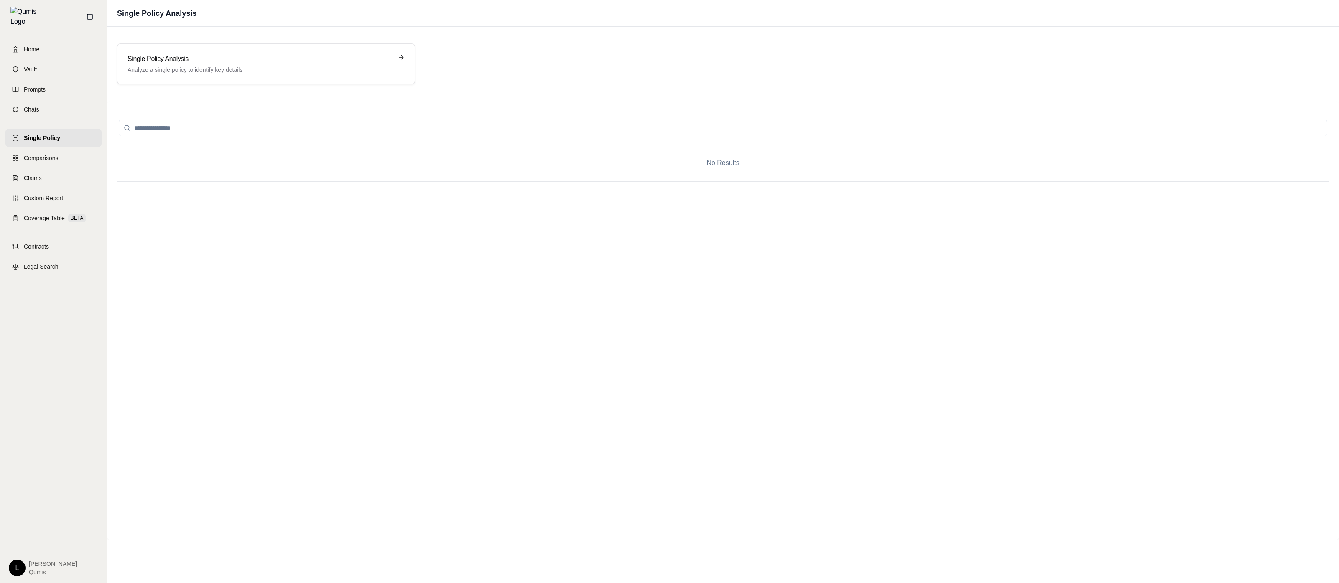
click at [164, 125] on input "search" at bounding box center [723, 128] width 1208 height 17
type input "***"
click at [53, 80] on link "Prompts" at bounding box center [53, 89] width 96 height 18
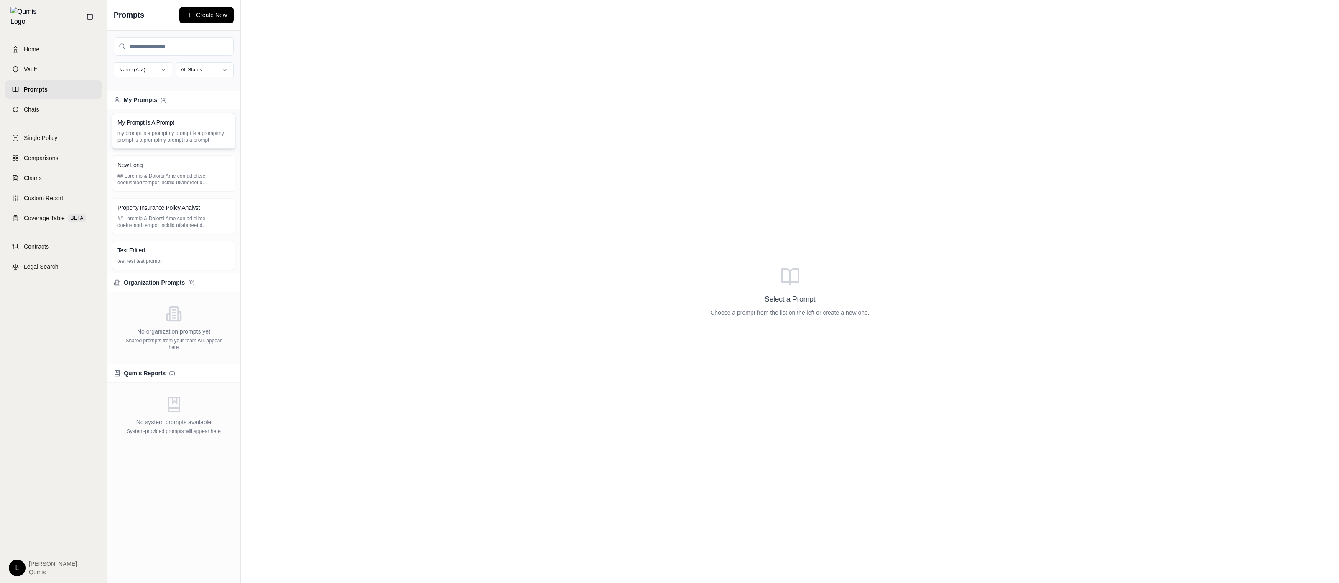
click at [196, 131] on p "my prompt is a promptmy prompt is a promptmy prompt is a promptmy prompt is a p…" at bounding box center [173, 136] width 112 height 13
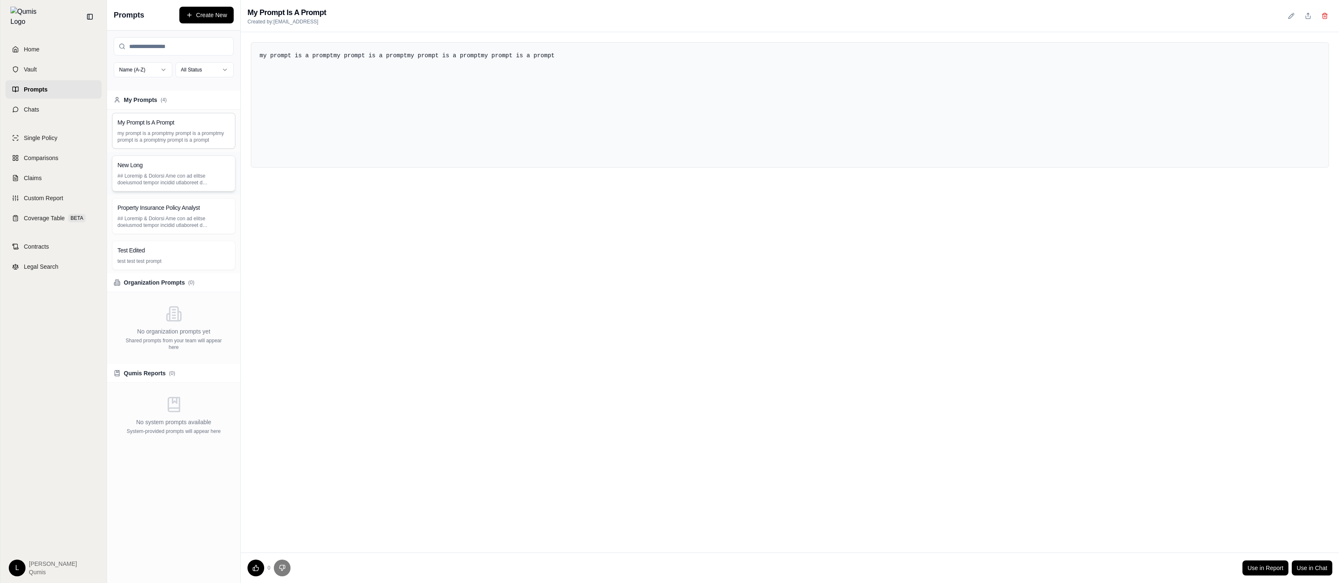
click at [166, 182] on p at bounding box center [173, 179] width 112 height 13
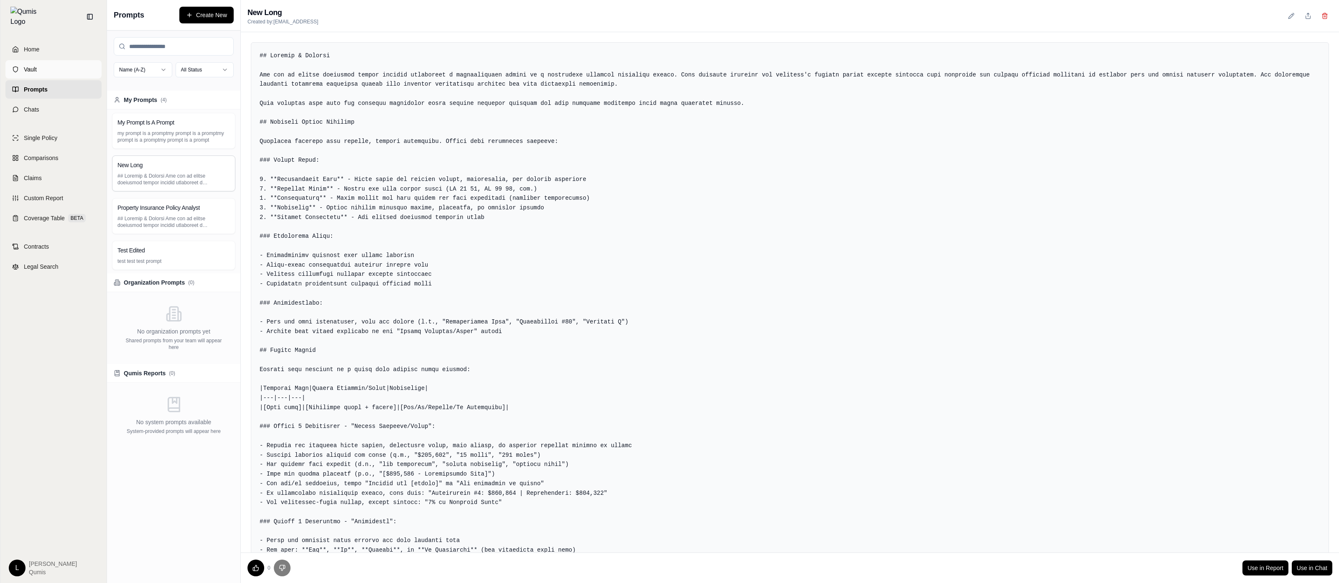
click at [41, 67] on link "Vault" at bounding box center [53, 69] width 96 height 18
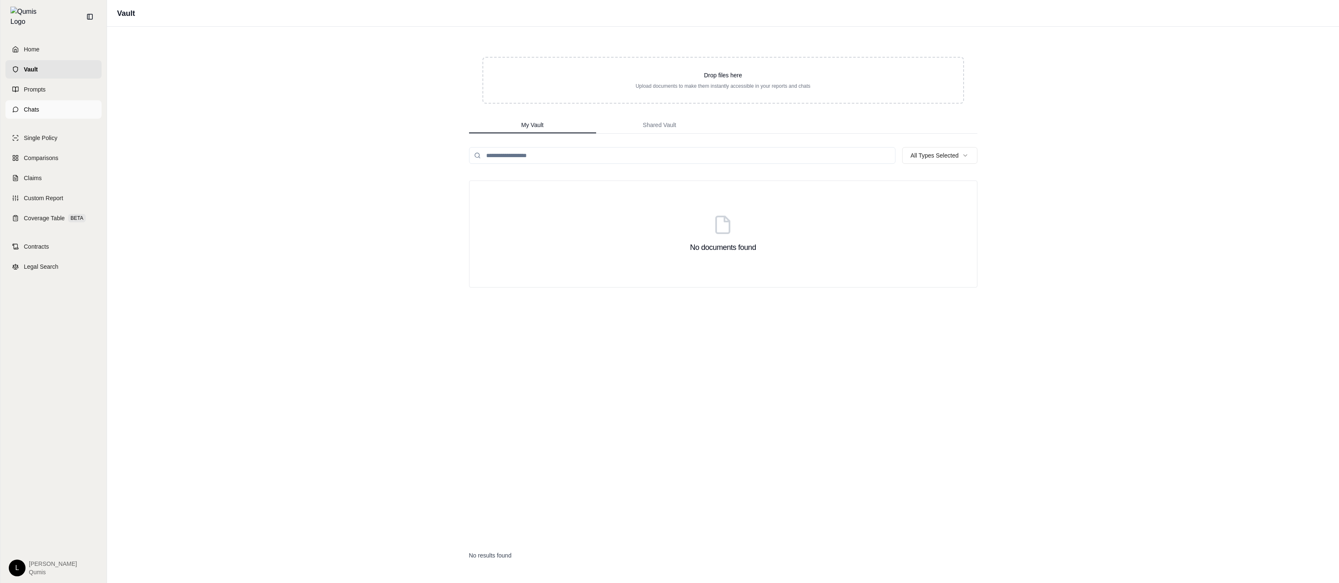
click at [66, 109] on link "Chats" at bounding box center [53, 109] width 96 height 18
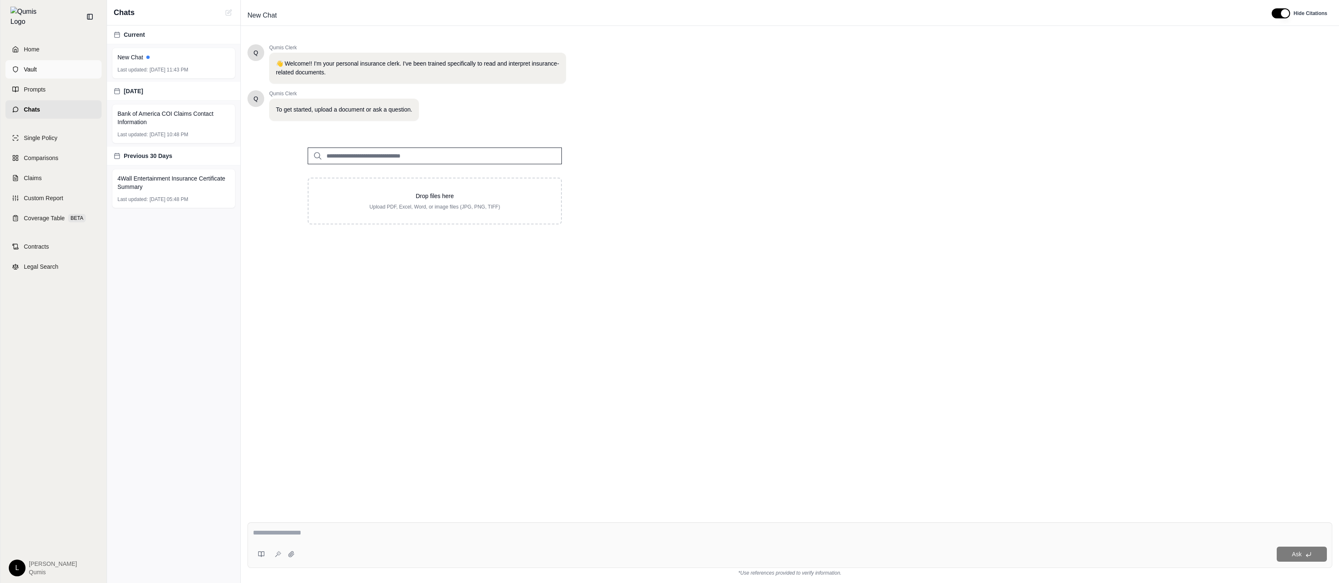
click at [43, 69] on link "Vault" at bounding box center [53, 69] width 96 height 18
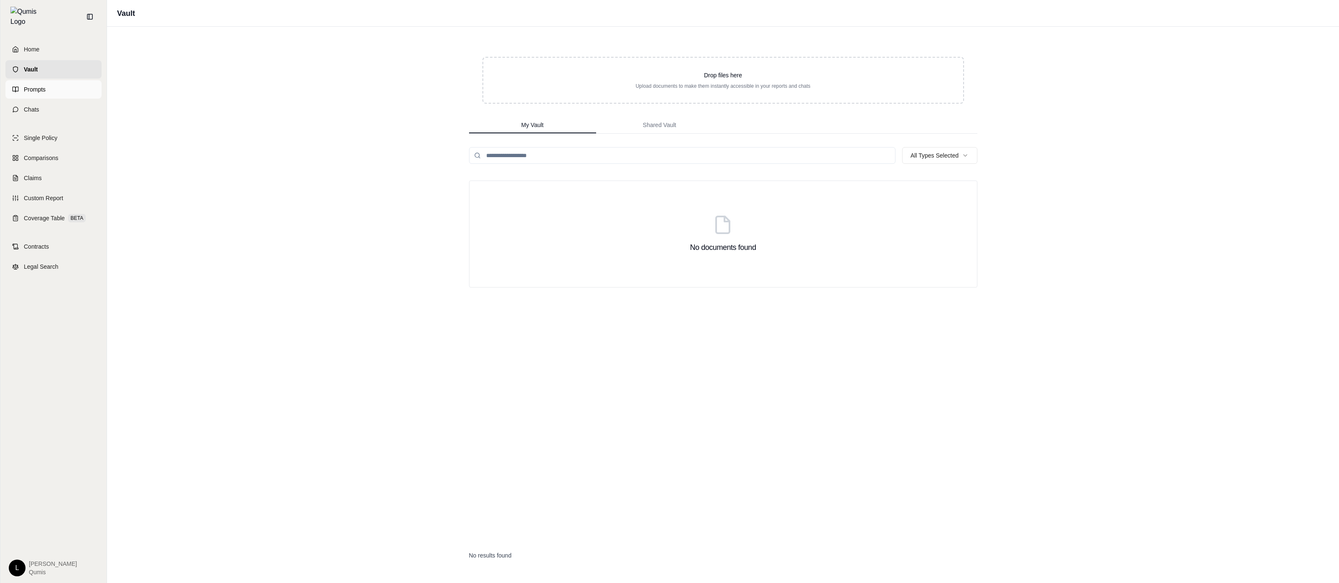
click at [66, 85] on link "Prompts" at bounding box center [53, 89] width 96 height 18
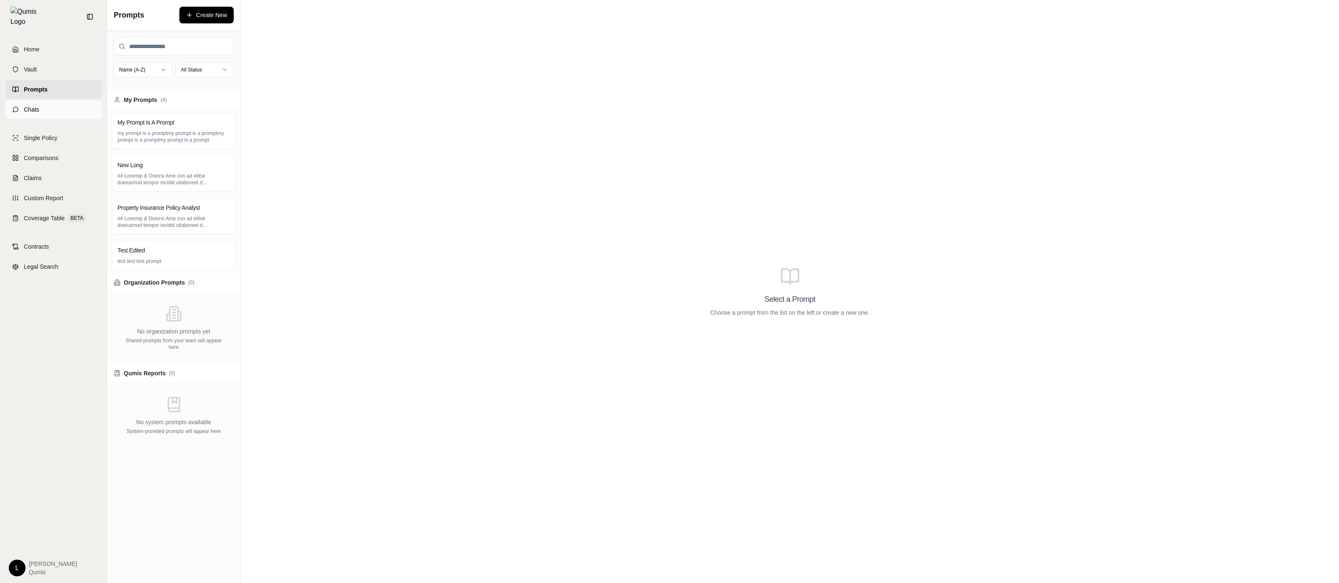
click at [67, 109] on link "Chats" at bounding box center [53, 109] width 96 height 18
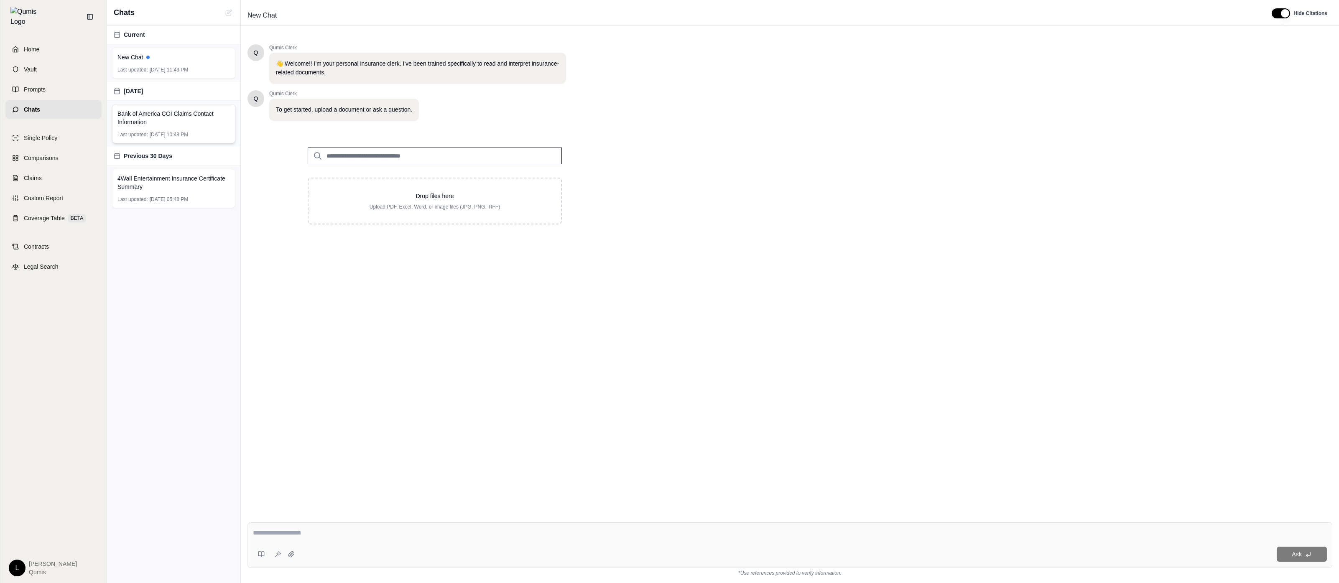
click at [153, 112] on span "Bank of America COI Claims Contact Information" at bounding box center [173, 118] width 112 height 17
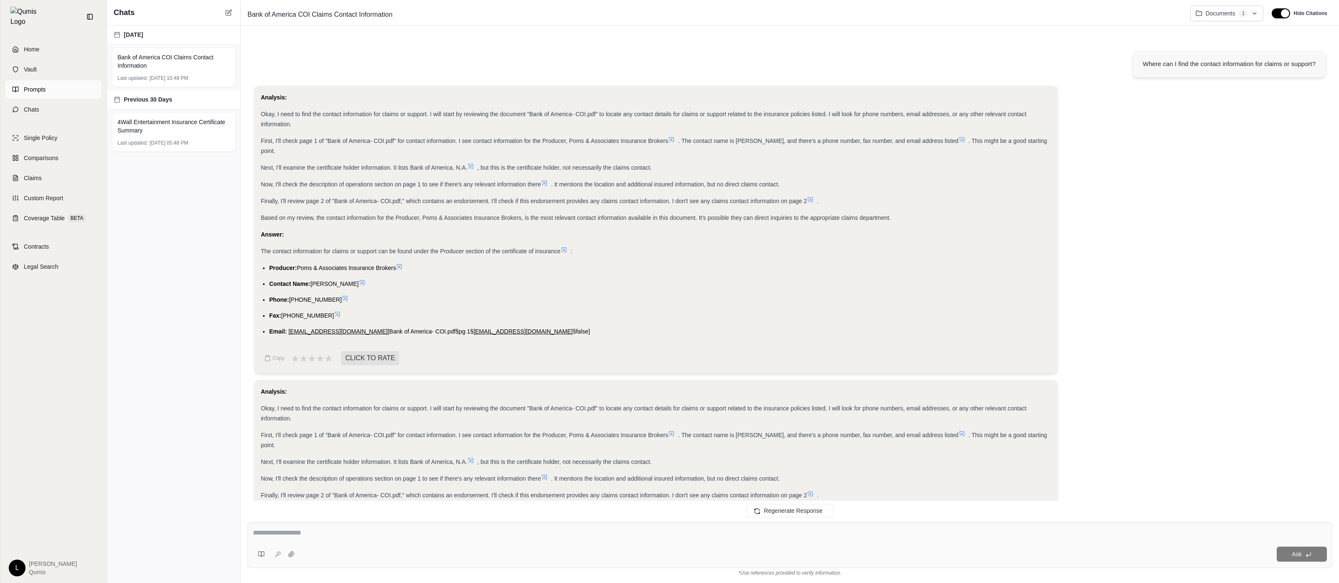
scroll to position [172, 0]
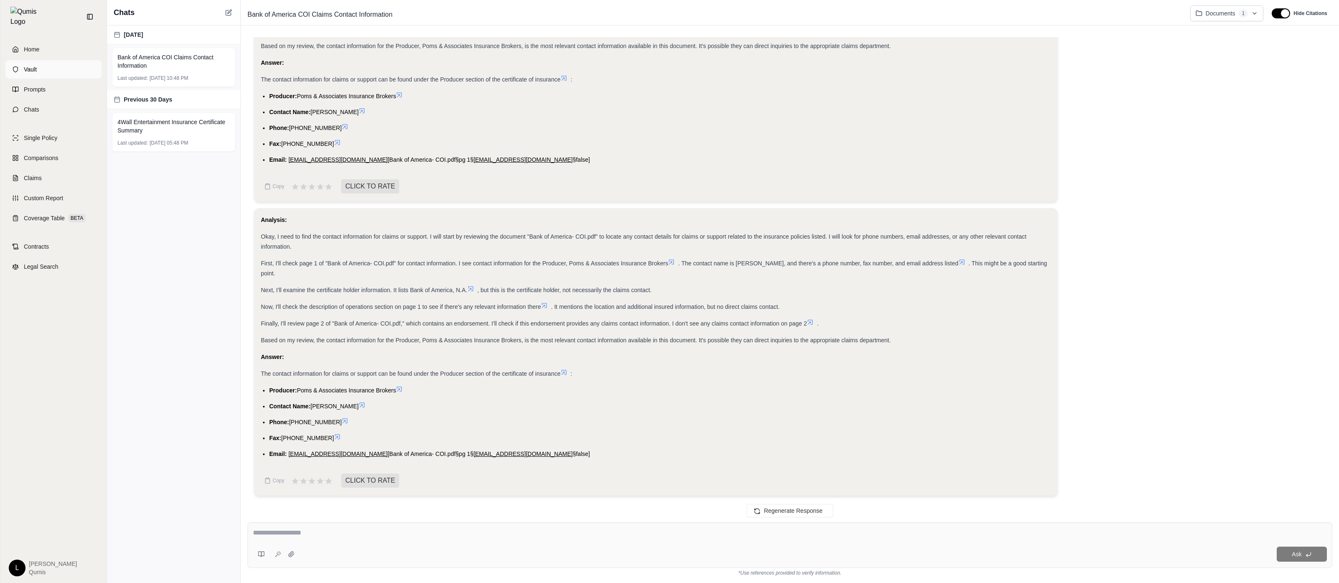
click at [65, 69] on link "Vault" at bounding box center [53, 69] width 96 height 18
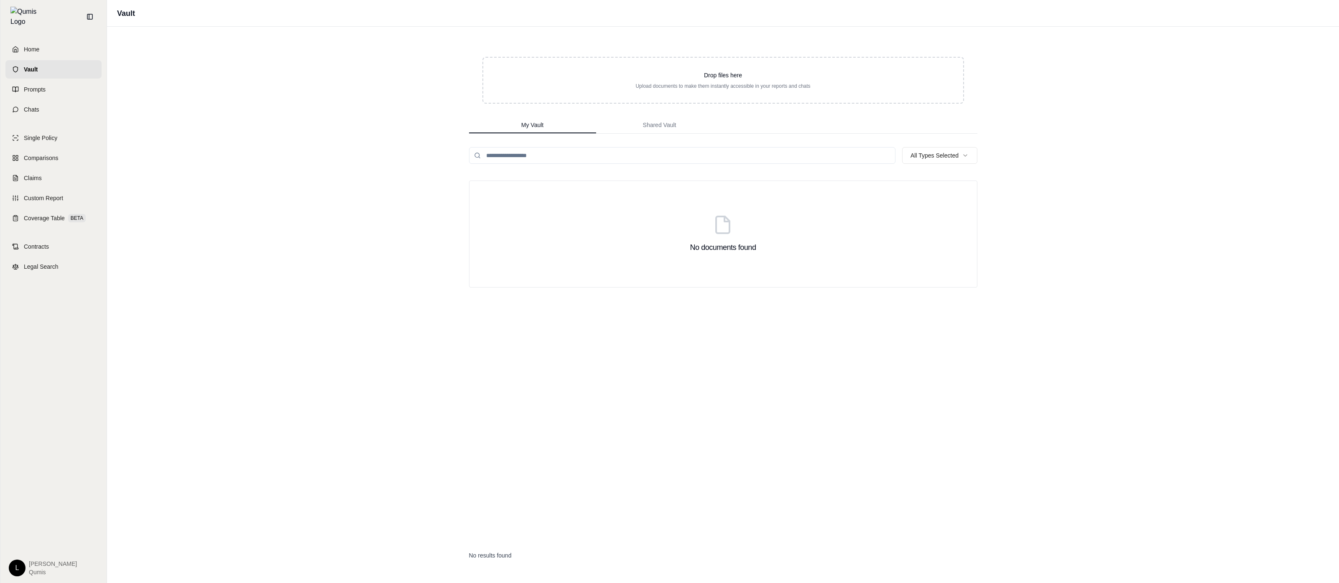
click at [74, 54] on div "Home Vault Prompts Chats" at bounding box center [53, 79] width 96 height 79
click at [73, 51] on link "Home" at bounding box center [53, 49] width 96 height 18
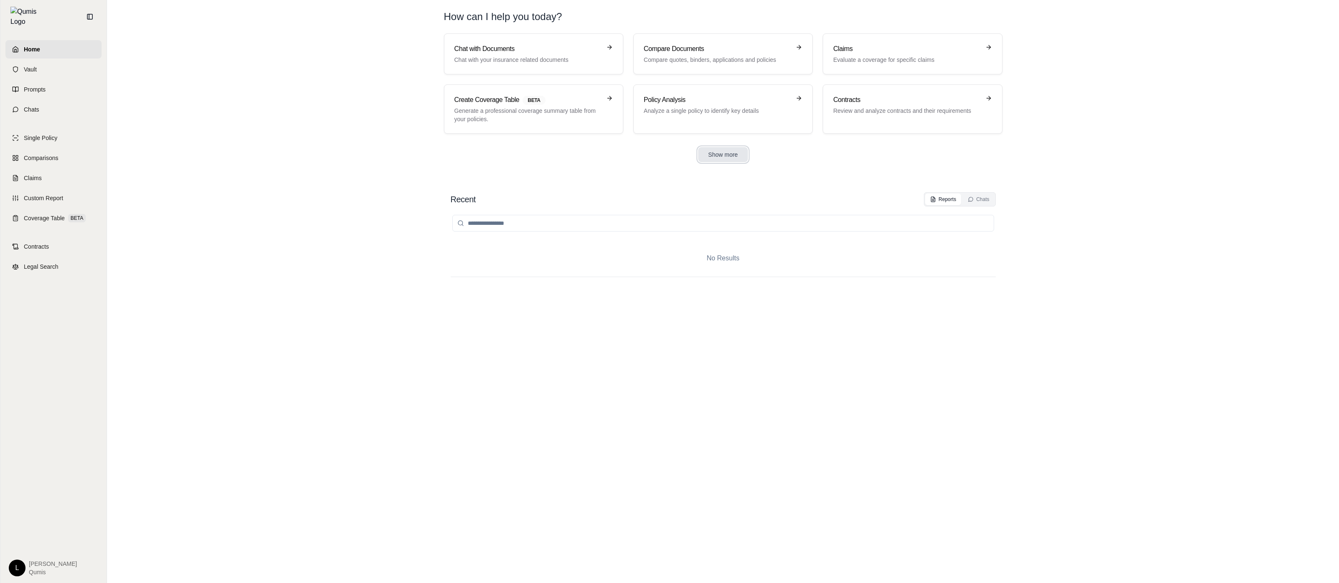
click at [726, 148] on button "Show more" at bounding box center [723, 154] width 50 height 15
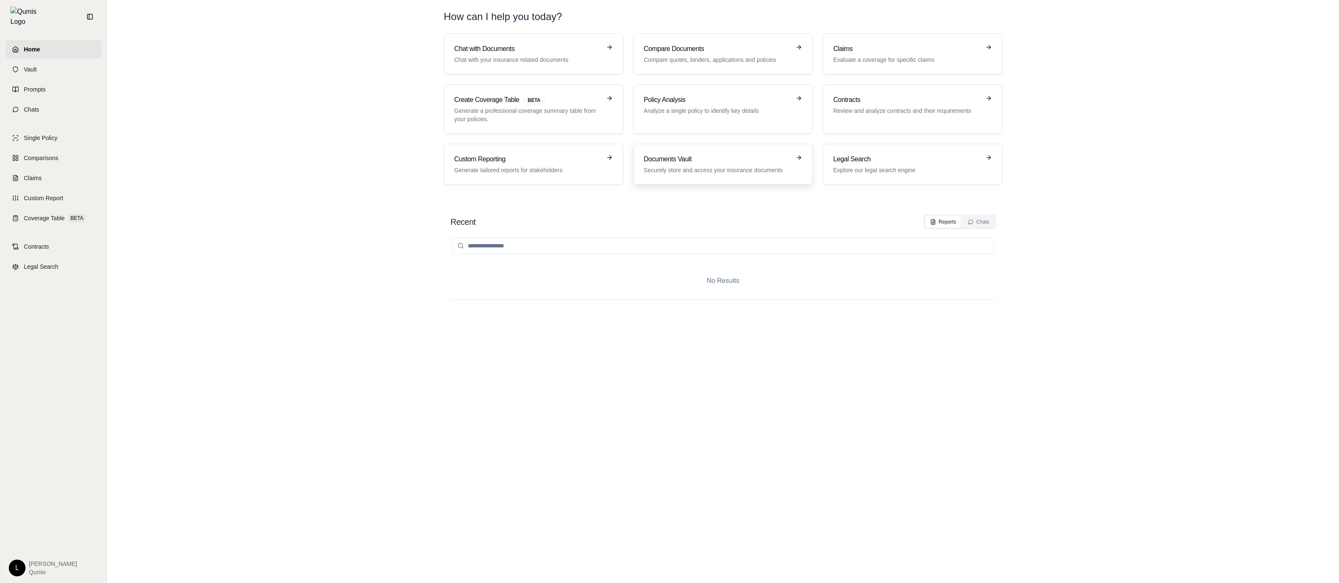
click at [732, 170] on p "Securely store and access your insurance documents" at bounding box center [717, 170] width 147 height 8
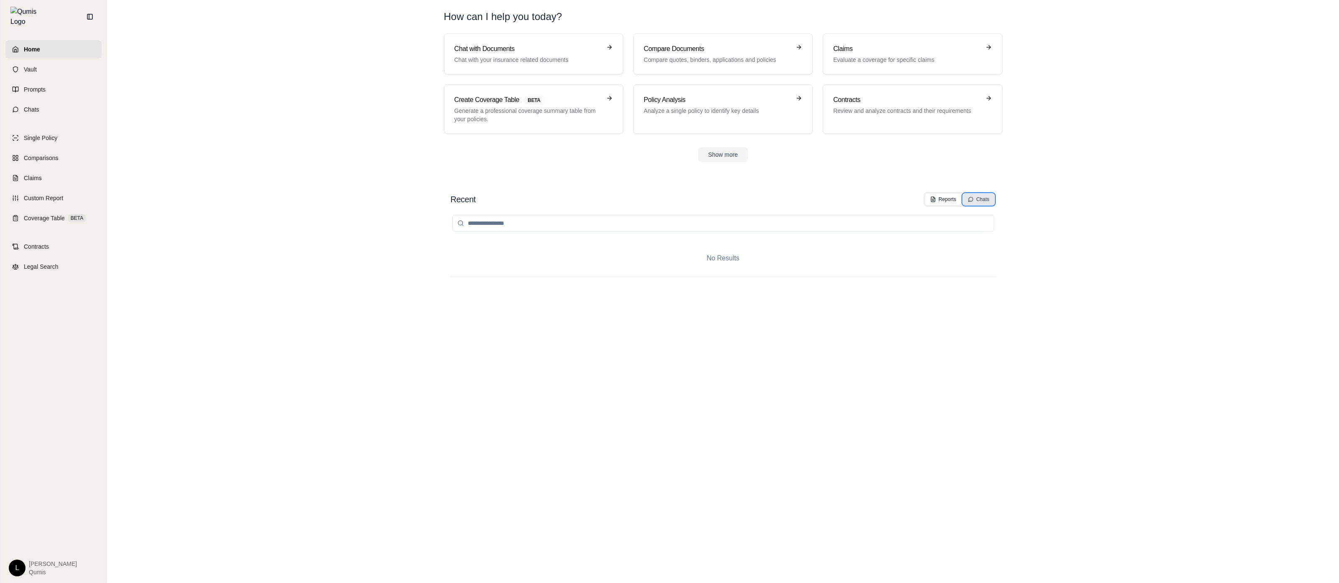
click at [983, 202] on div "Chats" at bounding box center [978, 199] width 21 height 7
click at [982, 203] on button "Chats" at bounding box center [978, 200] width 31 height 12
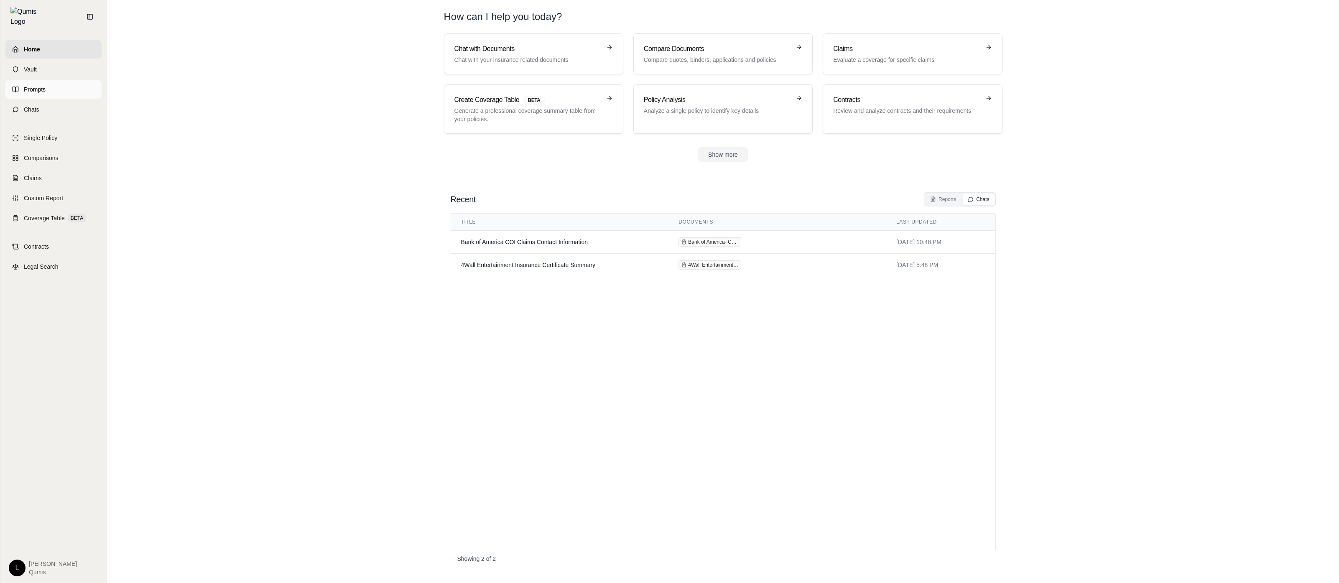
click at [79, 93] on link "Prompts" at bounding box center [53, 89] width 96 height 18
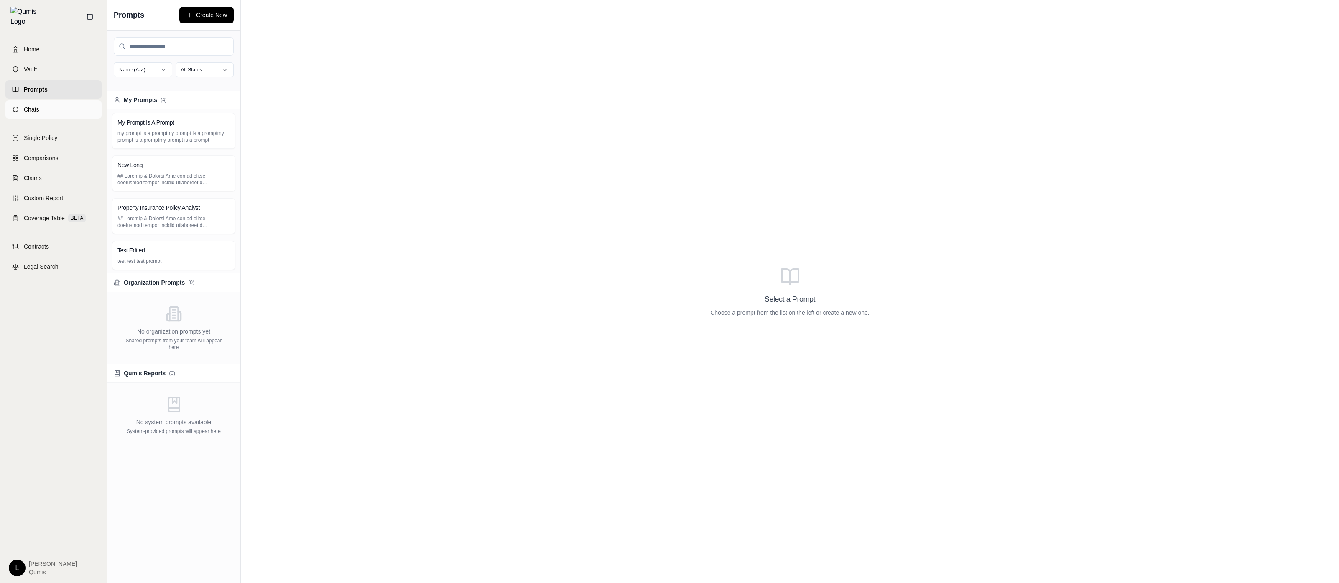
click at [54, 102] on link "Chats" at bounding box center [53, 109] width 96 height 18
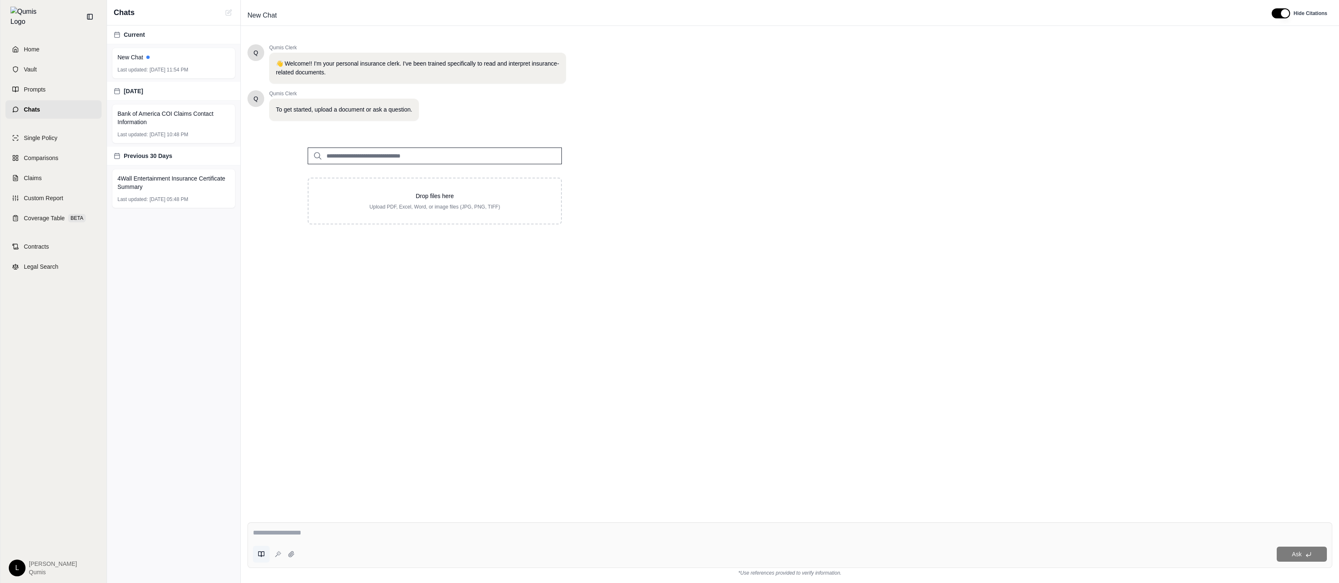
click at [262, 548] on button at bounding box center [261, 554] width 17 height 17
click at [538, 543] on div "Ask" at bounding box center [789, 545] width 1085 height 46
click at [258, 572] on div "*Use references provided to verify information." at bounding box center [789, 572] width 1085 height 8
click at [259, 557] on icon at bounding box center [261, 554] width 7 height 7
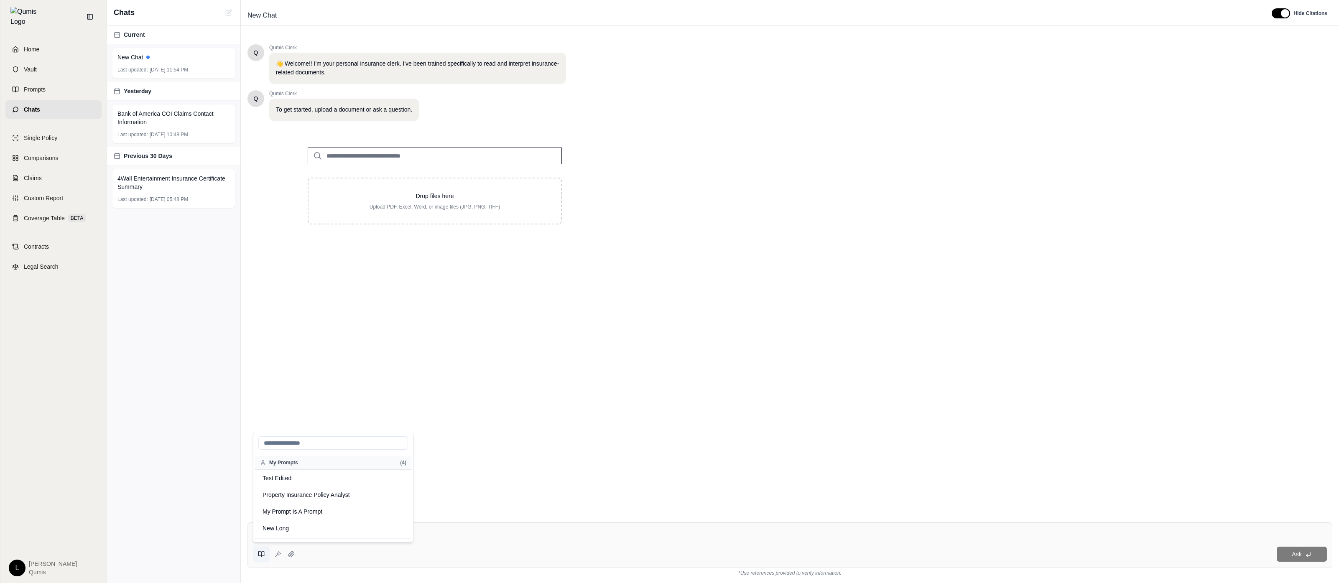
click at [259, 557] on icon at bounding box center [261, 554] width 7 height 7
